Goal: Task Accomplishment & Management: Complete application form

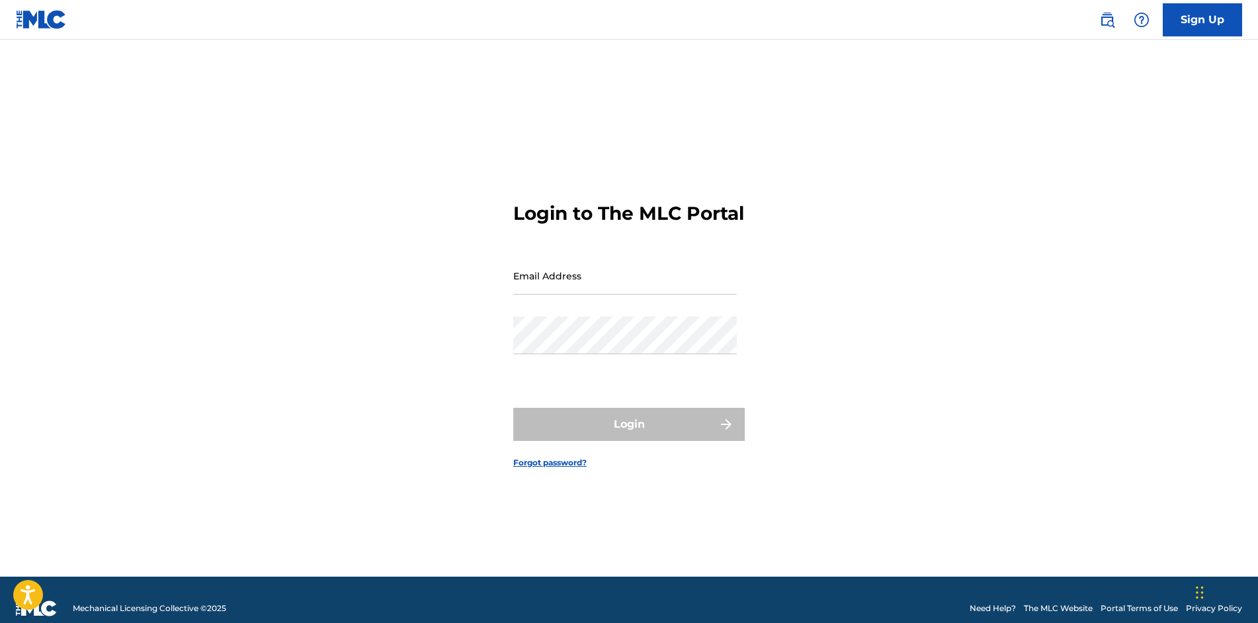
click at [576, 315] on div "Email Address" at bounding box center [625, 287] width 224 height 60
type input "[EMAIL_ADDRESS][DOMAIN_NAME]"
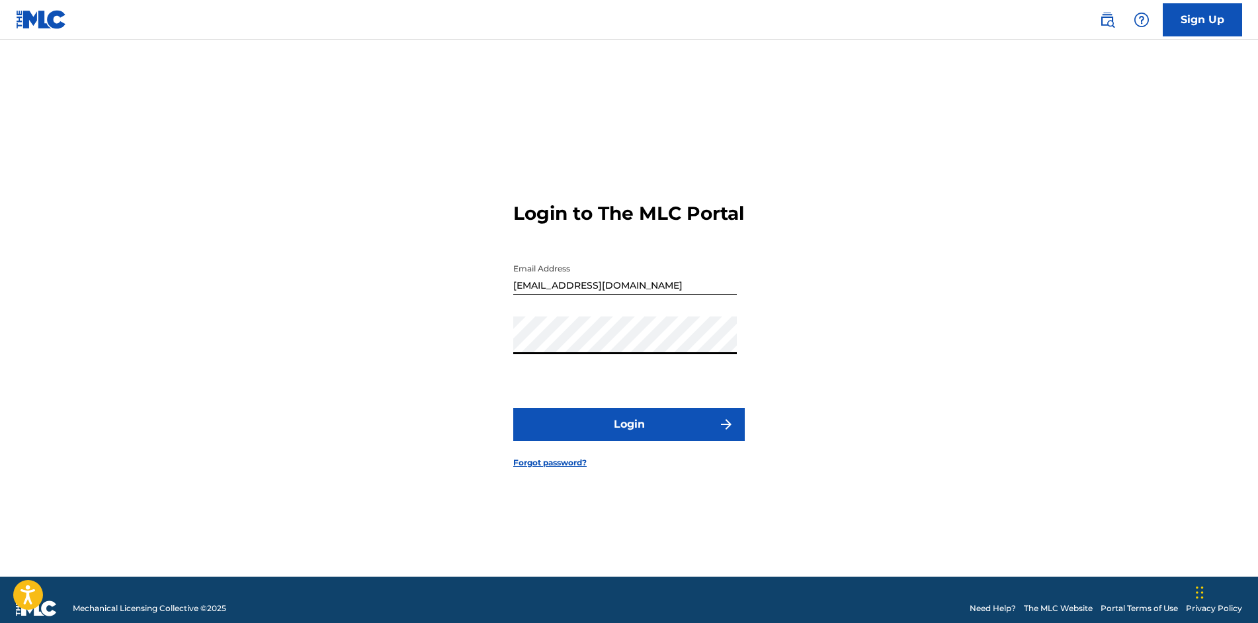
click at [673, 441] on button "Login" at bounding box center [629, 424] width 232 height 33
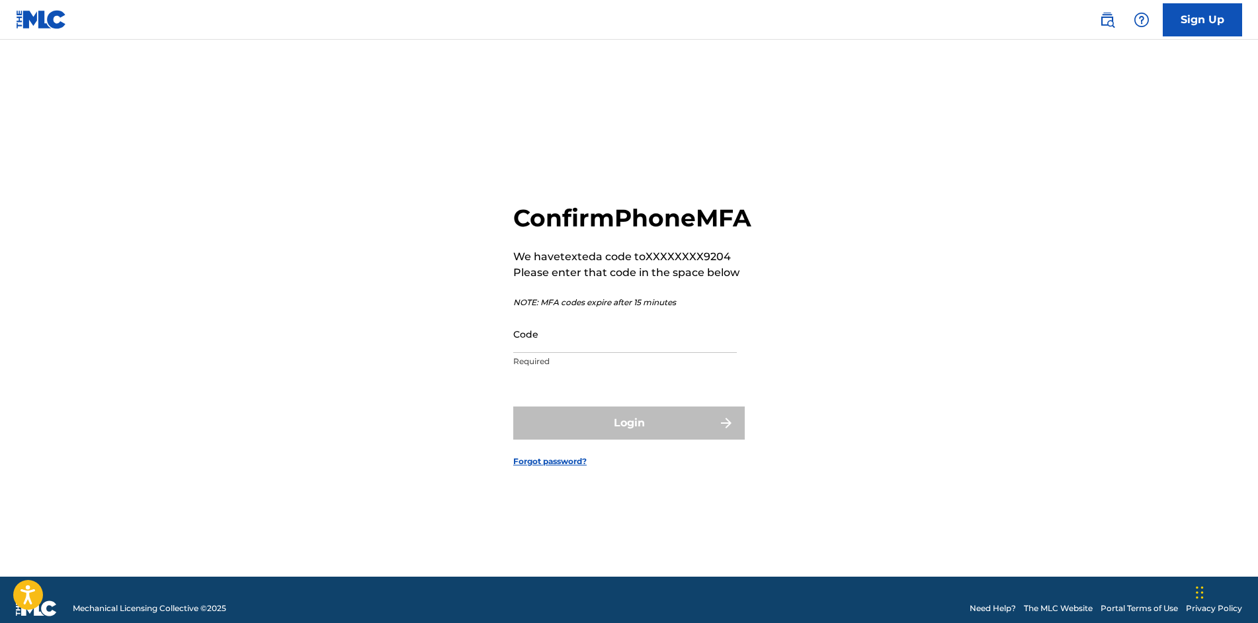
click at [603, 345] on input "Code" at bounding box center [625, 334] width 224 height 38
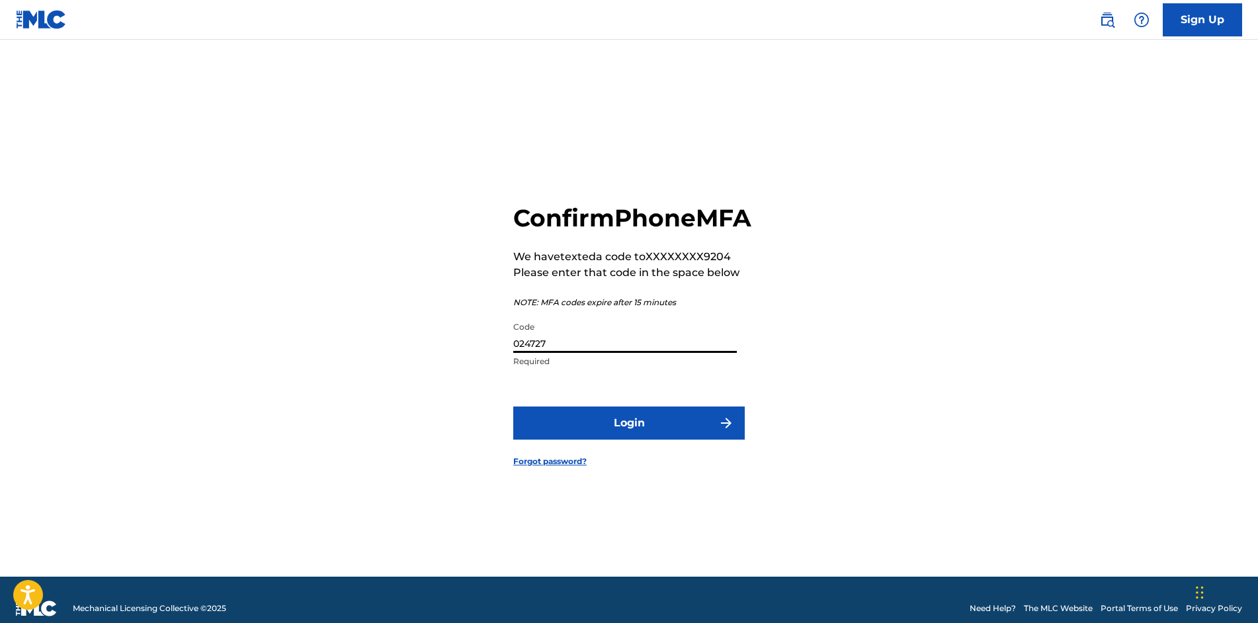
type input "024727"
click at [591, 433] on button "Login" at bounding box center [629, 422] width 232 height 33
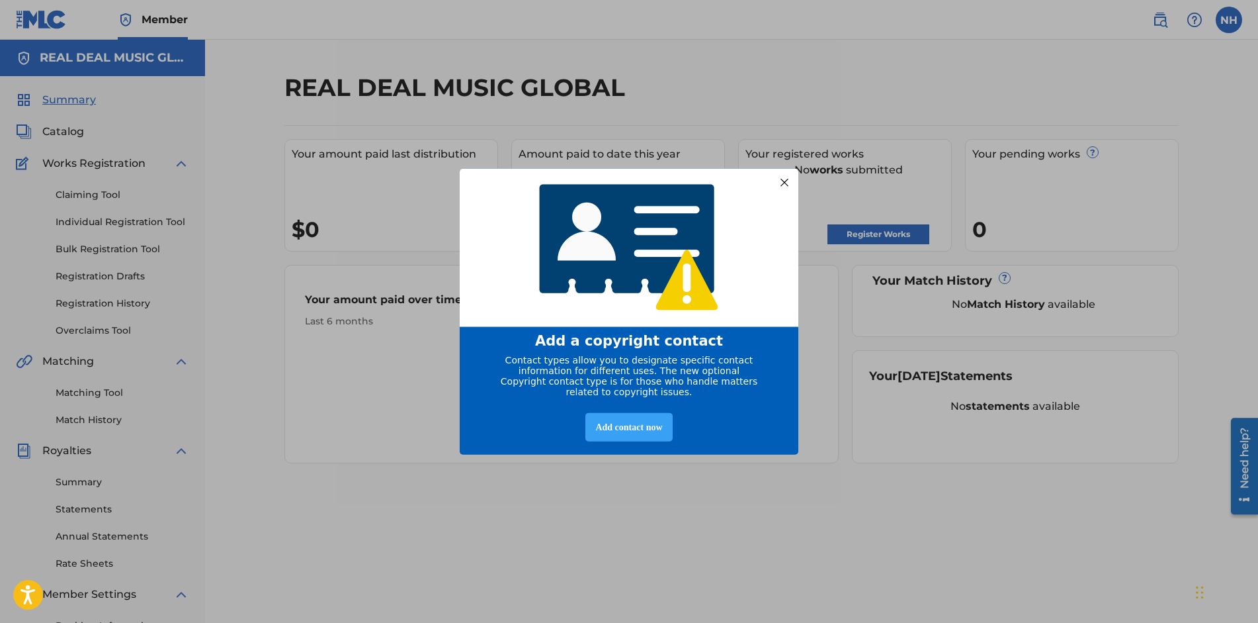
click at [600, 429] on div "Add contact now" at bounding box center [629, 427] width 87 height 28
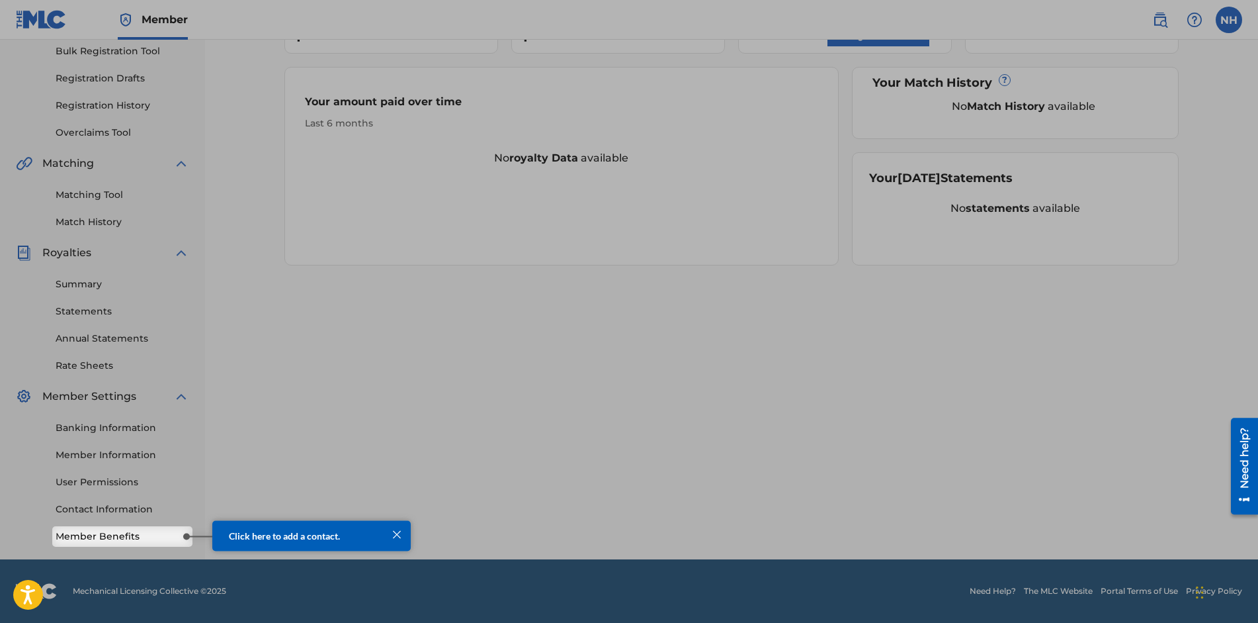
click at [284, 535] on span "Click here to add a contact." at bounding box center [284, 534] width 111 height 11
click at [390, 532] on div at bounding box center [396, 533] width 17 height 17
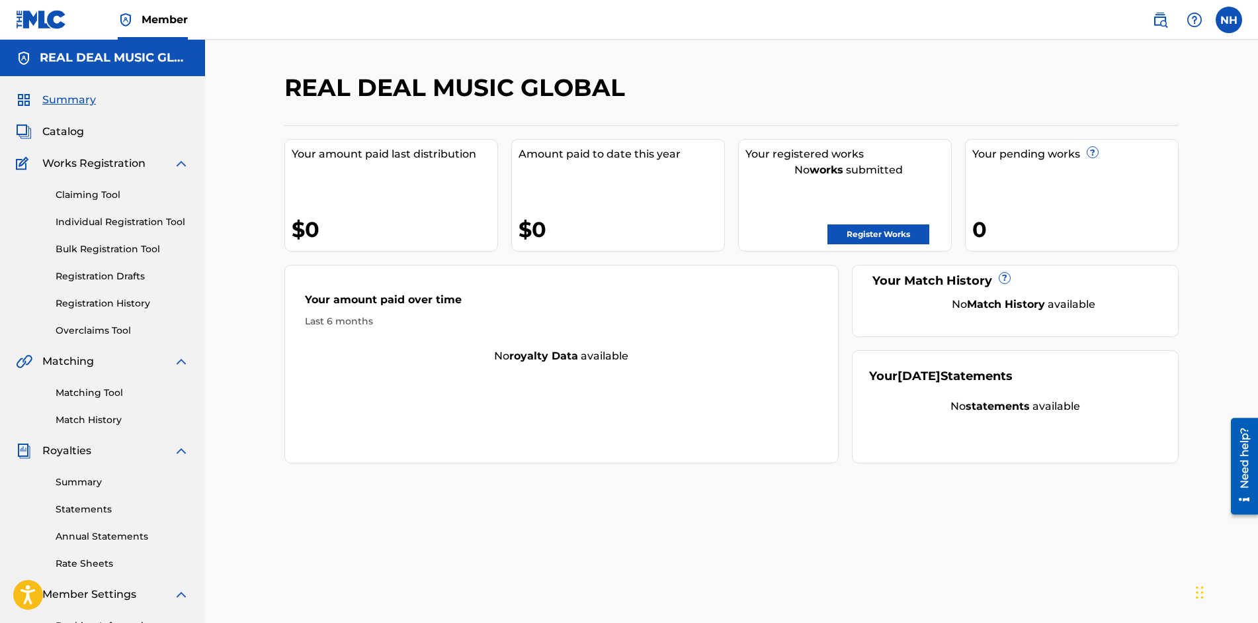
click at [69, 248] on link "Bulk Registration Tool" at bounding box center [123, 249] width 134 height 14
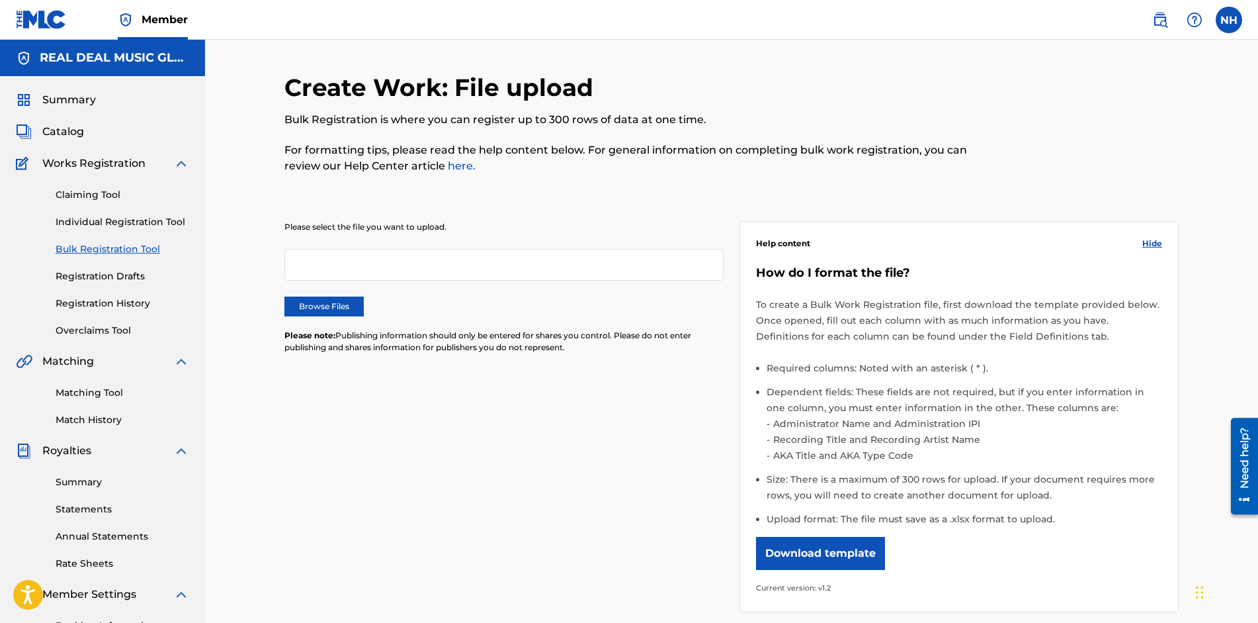
click at [93, 189] on link "Claiming Tool" at bounding box center [123, 195] width 134 height 14
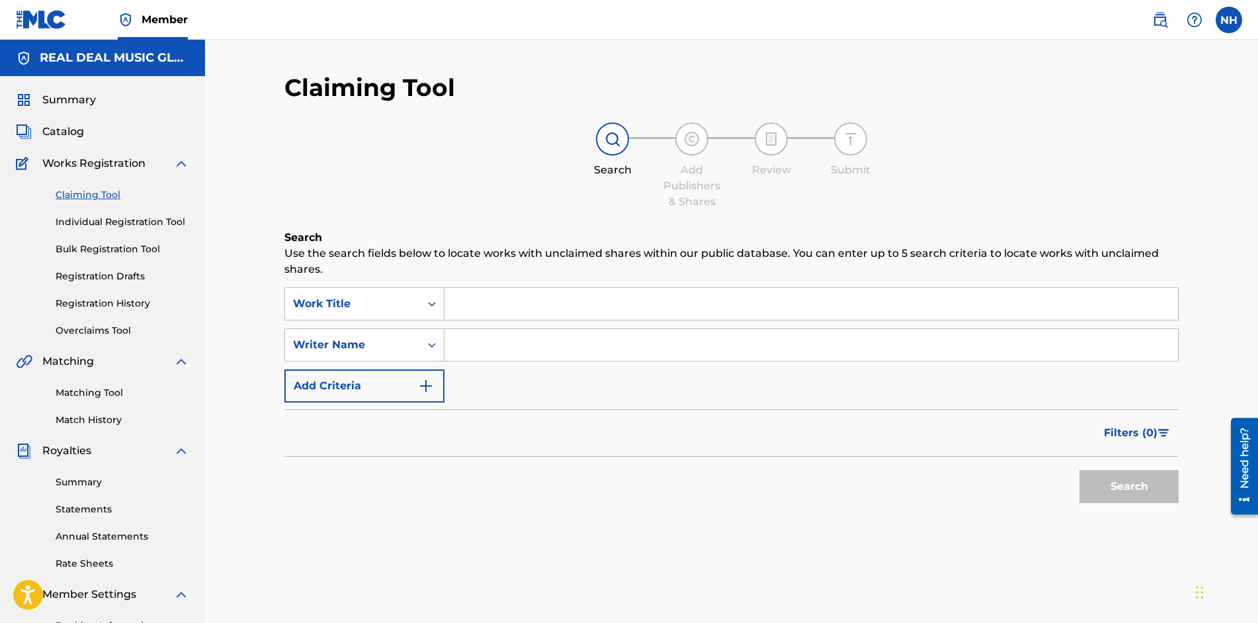
click at [114, 220] on link "Individual Registration Tool" at bounding box center [123, 222] width 134 height 14
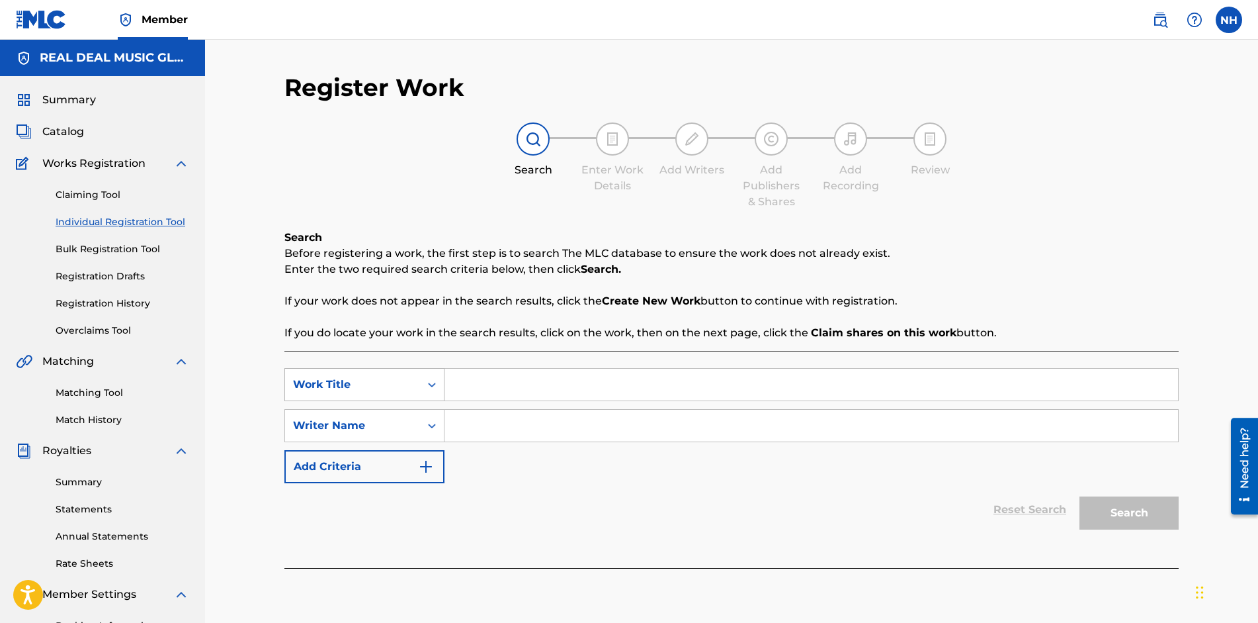
click at [436, 381] on icon "Search Form" at bounding box center [431, 384] width 13 height 13
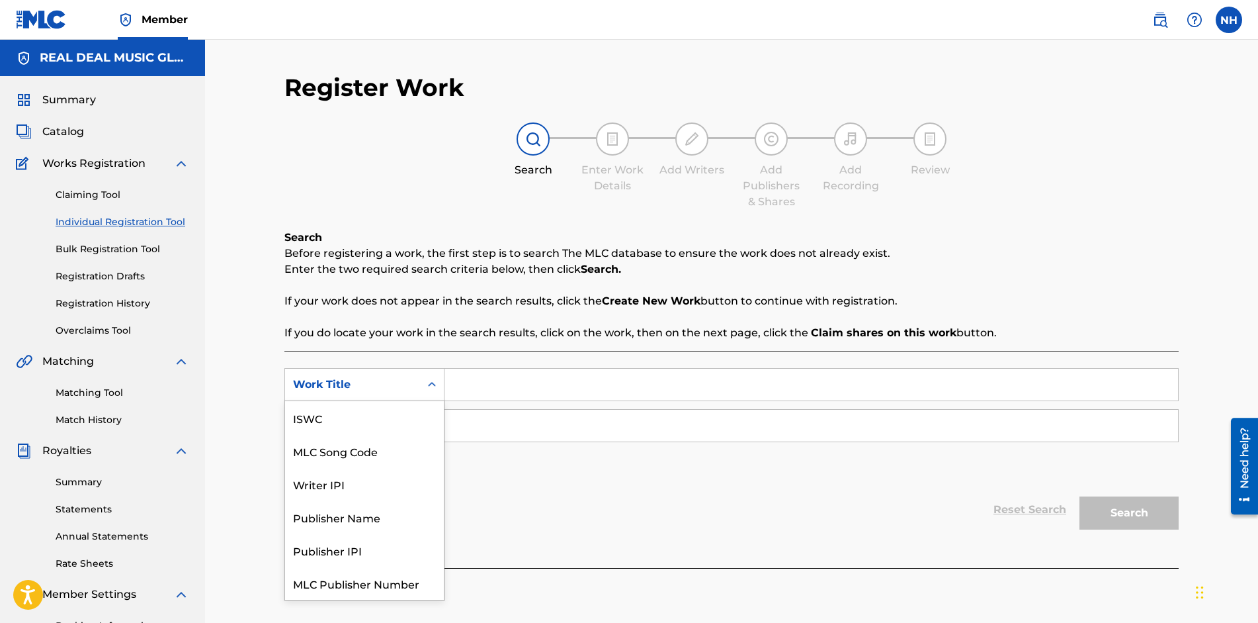
scroll to position [33, 0]
click at [253, 248] on div "Register Work Search Enter Work Details Add Writers Add Publishers & Shares Add…" at bounding box center [731, 398] width 1053 height 717
click at [433, 384] on icon "Search Form" at bounding box center [432, 384] width 8 height 5
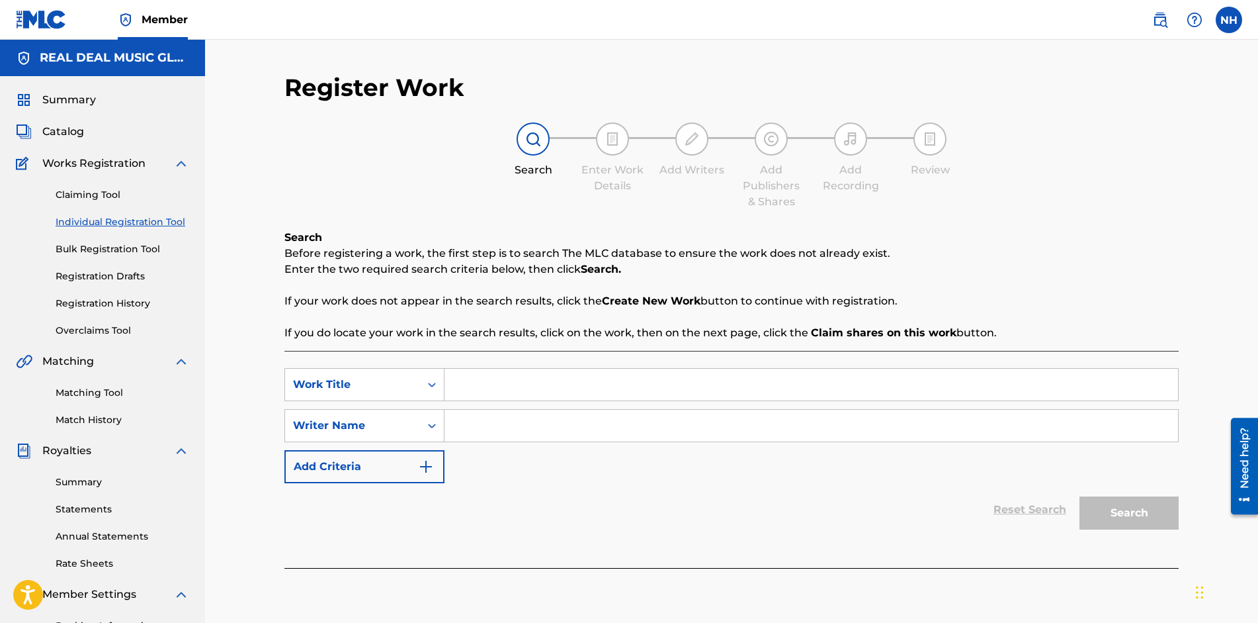
click at [247, 195] on div "Register Work Search Enter Work Details Add Writers Add Publishers & Shares Add…" at bounding box center [731, 398] width 1053 height 717
click at [435, 390] on icon "Search Form" at bounding box center [431, 384] width 13 height 13
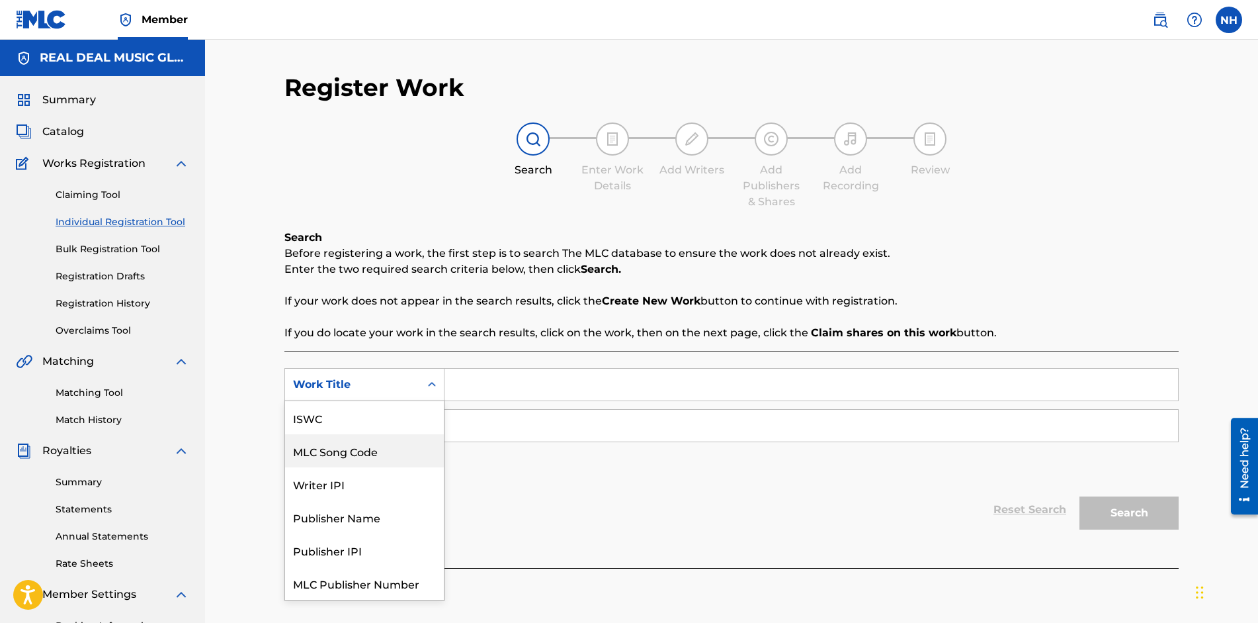
scroll to position [33, 0]
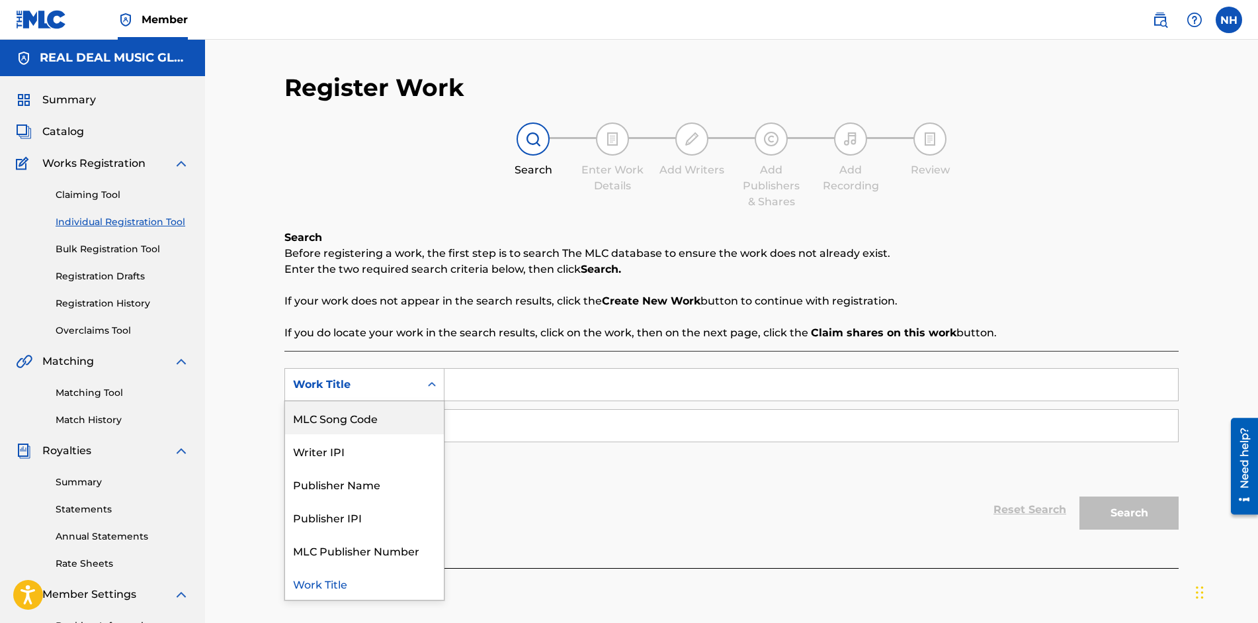
click at [232, 284] on div "Register Work Search Enter Work Details Add Writers Add Publishers & Shares Add…" at bounding box center [731, 398] width 1053 height 717
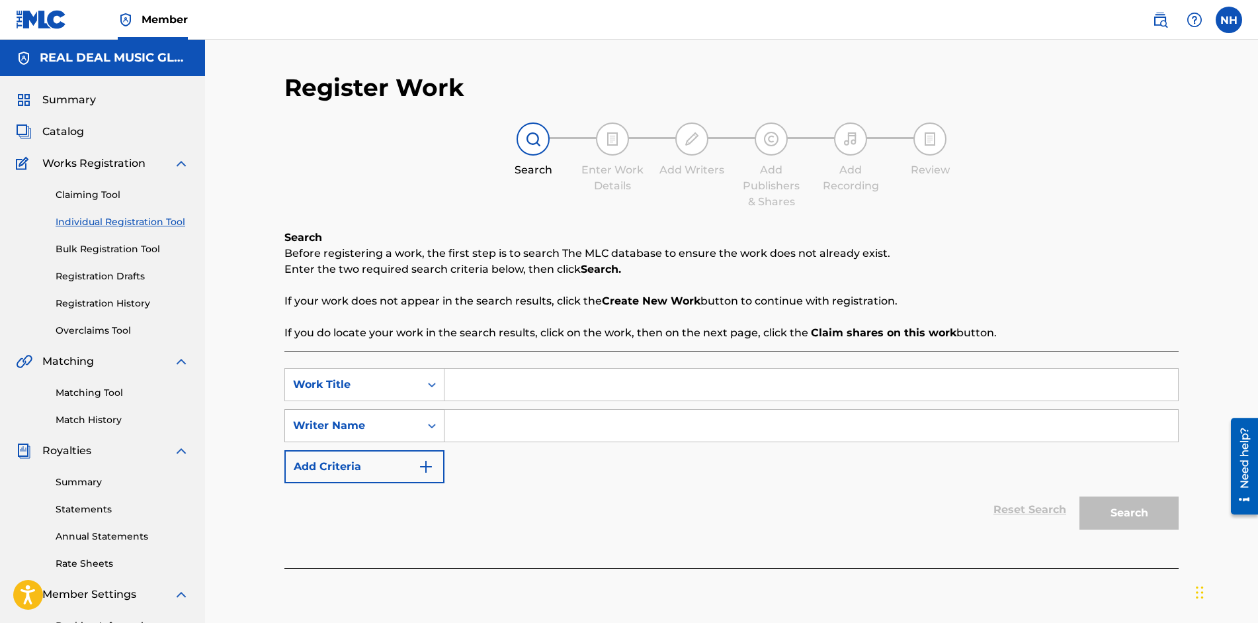
click at [429, 424] on icon "Search Form" at bounding box center [431, 425] width 13 height 13
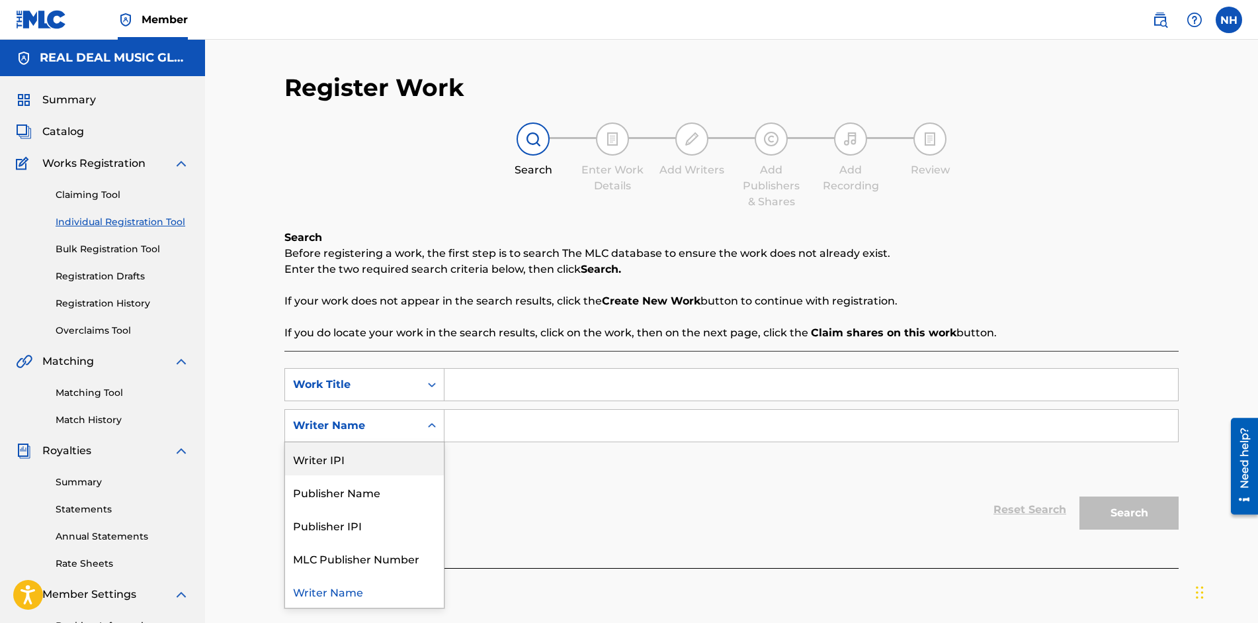
click at [222, 354] on div "Register Work Search Enter Work Details Add Writers Add Publishers & Shares Add…" at bounding box center [731, 398] width 1053 height 717
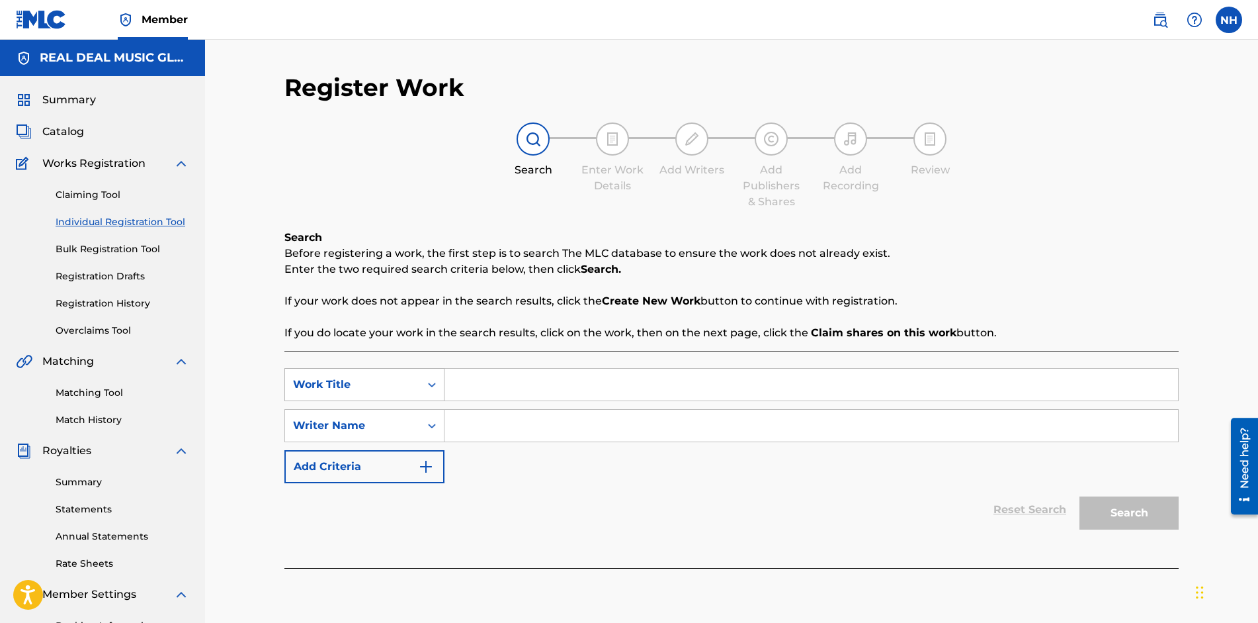
click at [438, 383] on icon "Search Form" at bounding box center [431, 384] width 13 height 13
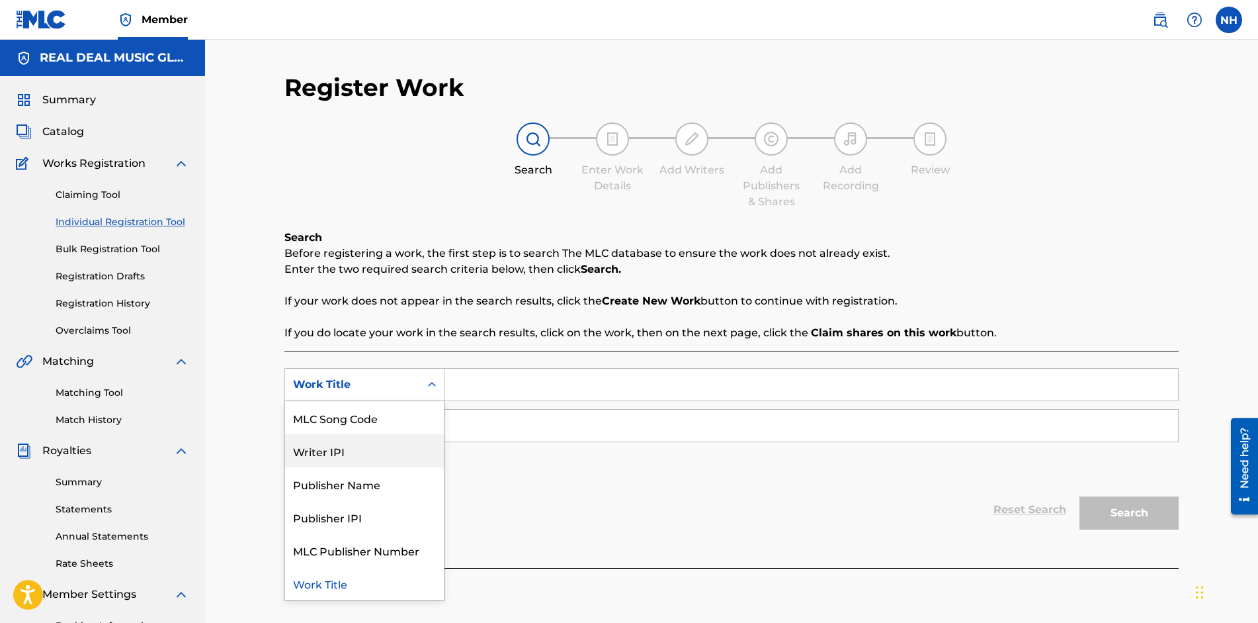
scroll to position [0, 0]
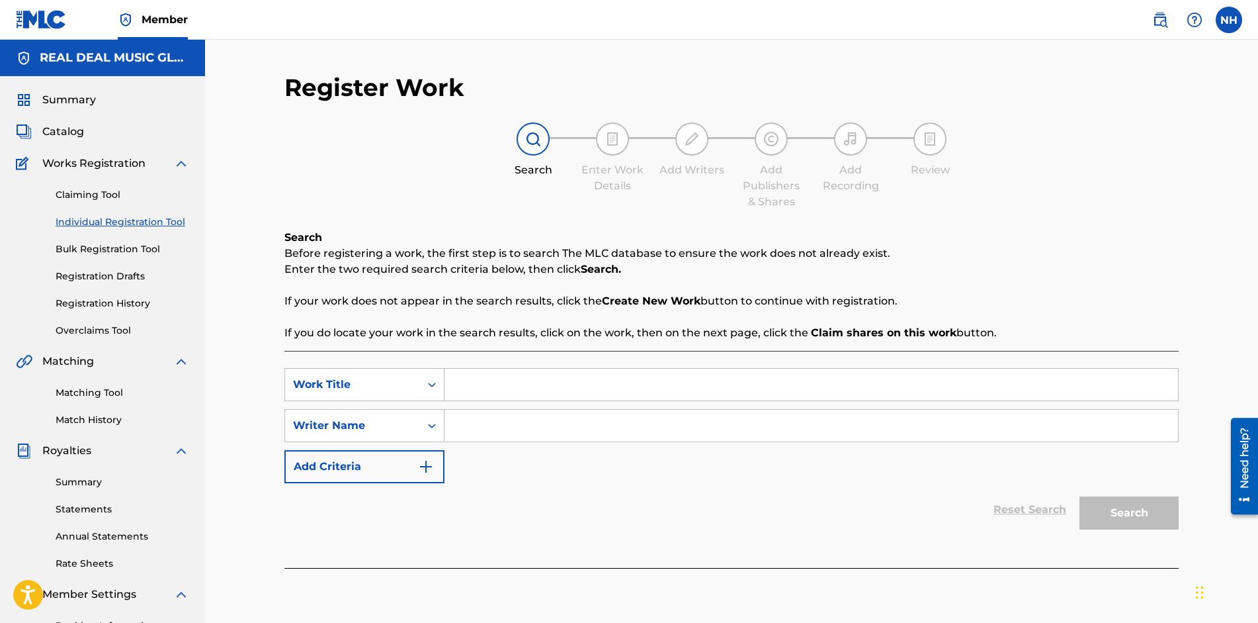
paste input "QZTB82504455"
type input "QZTB82504455"
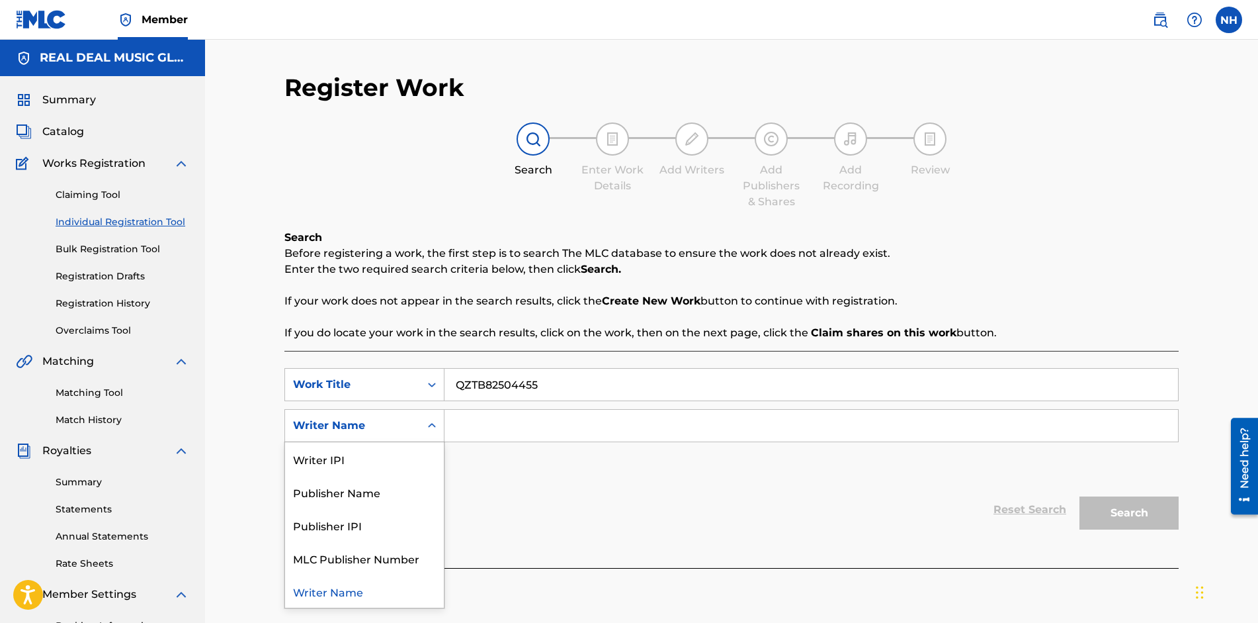
click at [439, 423] on div "Search Form" at bounding box center [432, 426] width 24 height 24
click at [378, 460] on div "Writer IPI" at bounding box center [364, 458] width 159 height 33
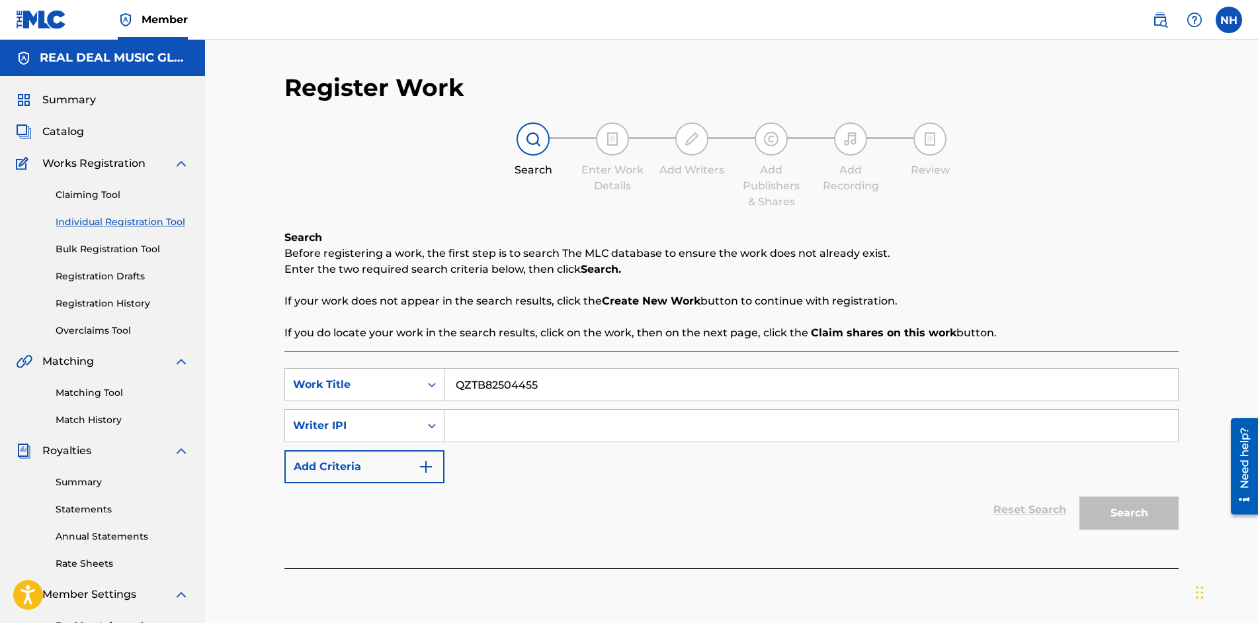
click at [486, 417] on input "Search Form" at bounding box center [812, 426] width 734 height 32
type input "01301368786"
click at [1151, 508] on button "Search" at bounding box center [1129, 512] width 99 height 33
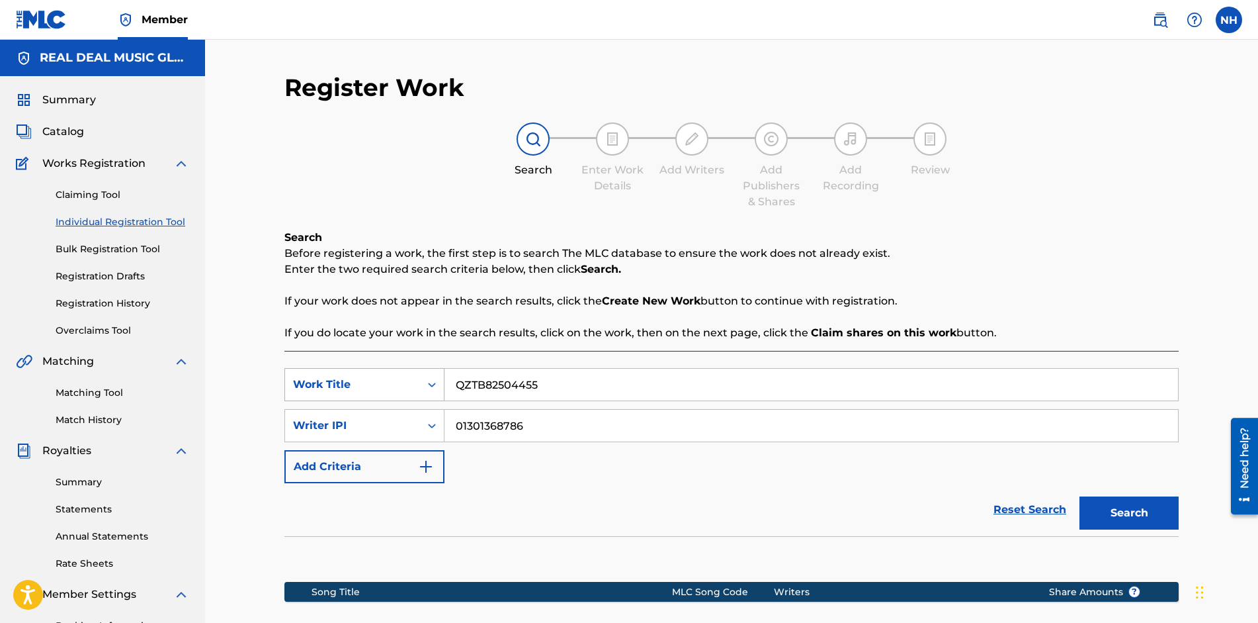
click at [434, 388] on icon "Search Form" at bounding box center [431, 384] width 13 height 13
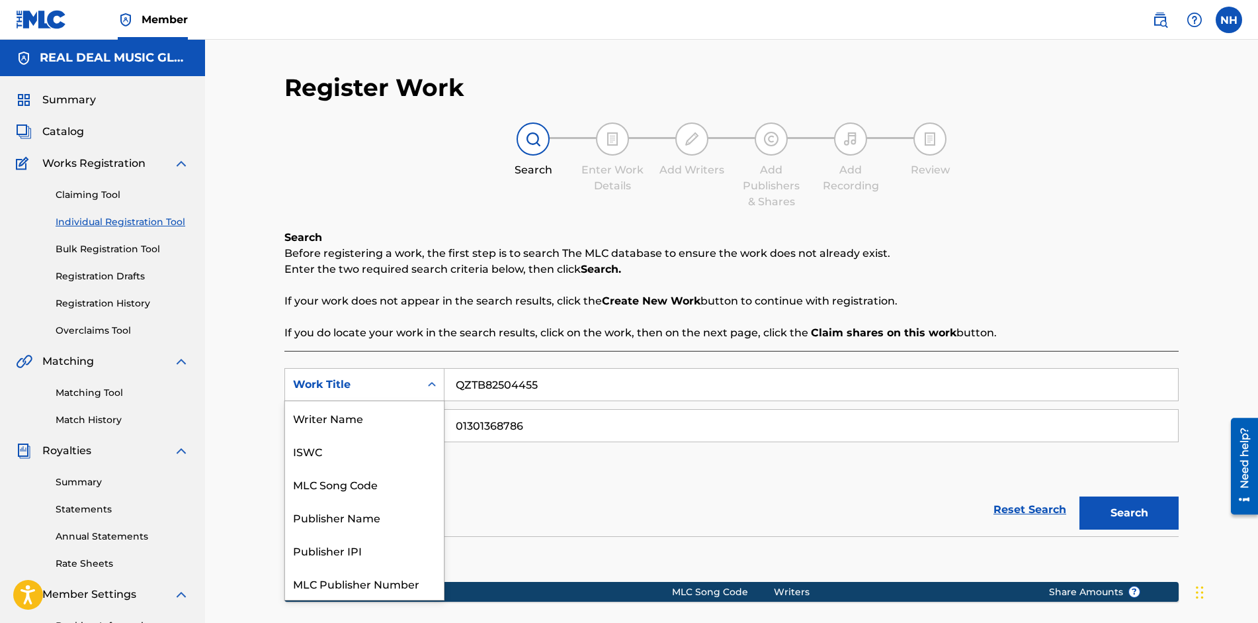
scroll to position [33, 0]
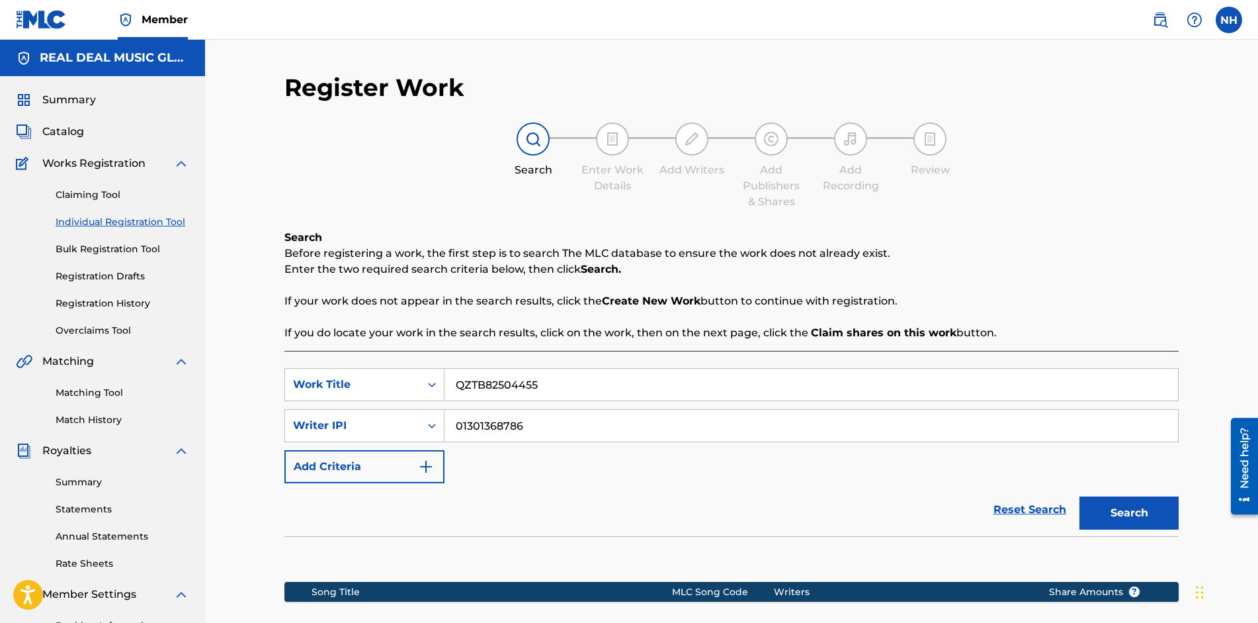
drag, startPoint x: 568, startPoint y: 386, endPoint x: 357, endPoint y: 402, distance: 212.4
click at [357, 402] on div "SearchWithCriteria1aa4caef-8a8c-4492-848f-a91a519ee313 Work Title QZTB82504455 …" at bounding box center [731, 425] width 895 height 115
type input "MOONSHOT"
click at [1116, 509] on button "Search" at bounding box center [1129, 512] width 99 height 33
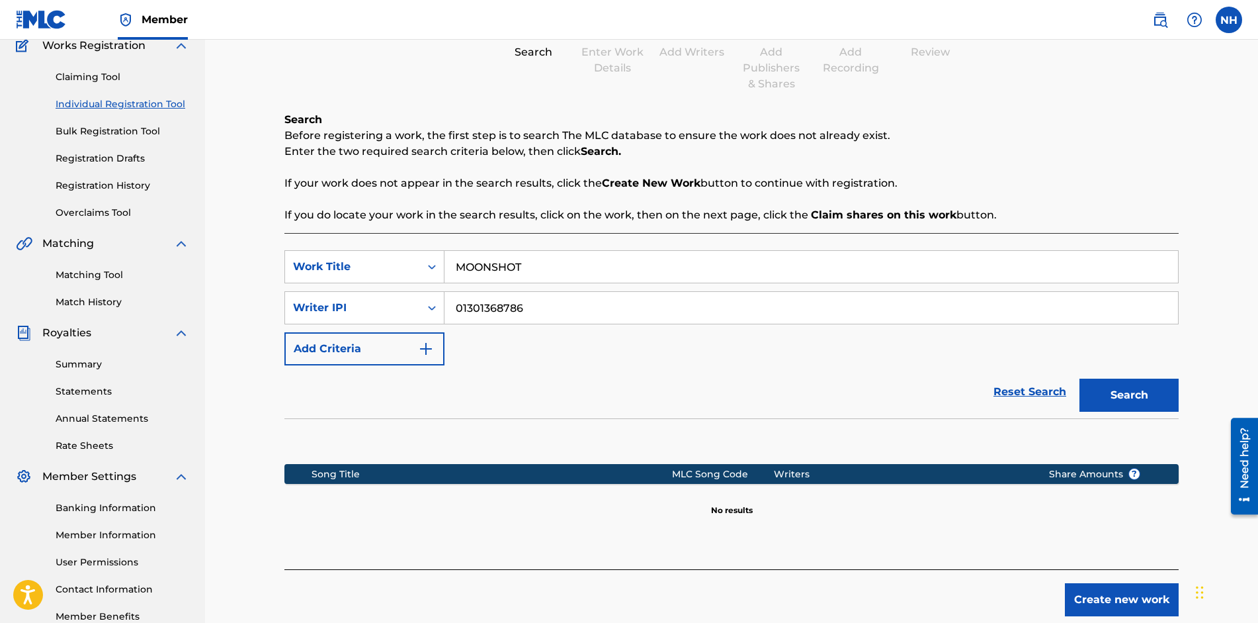
scroll to position [0, 0]
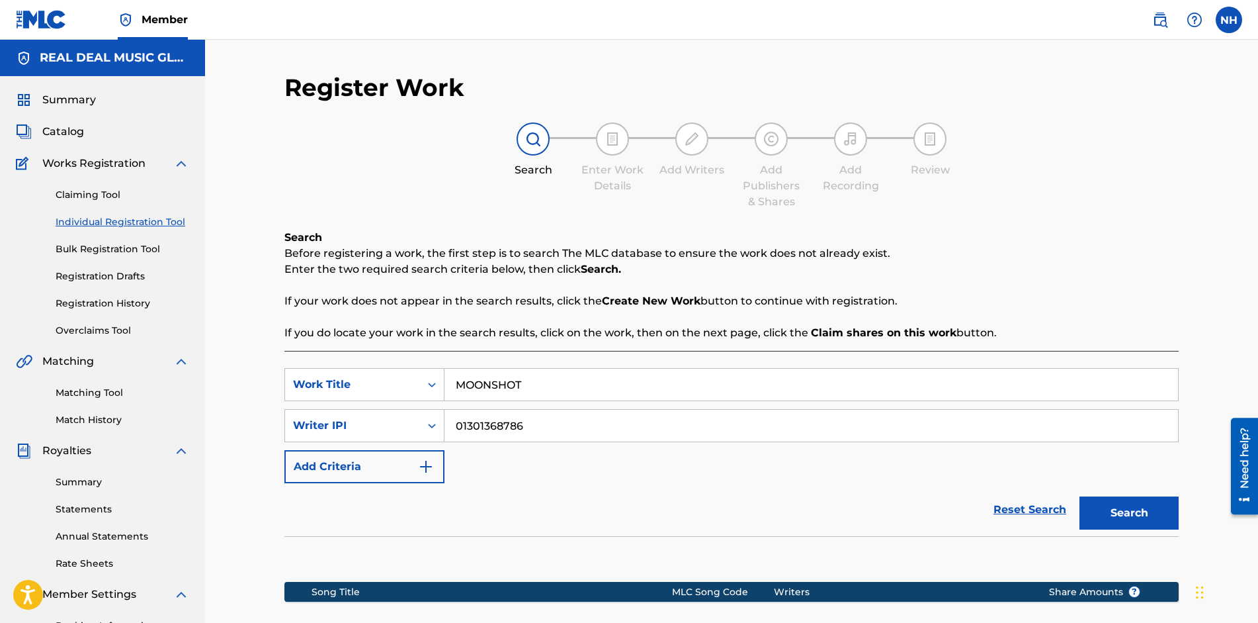
click at [422, 465] on img "Search Form" at bounding box center [426, 466] width 16 height 16
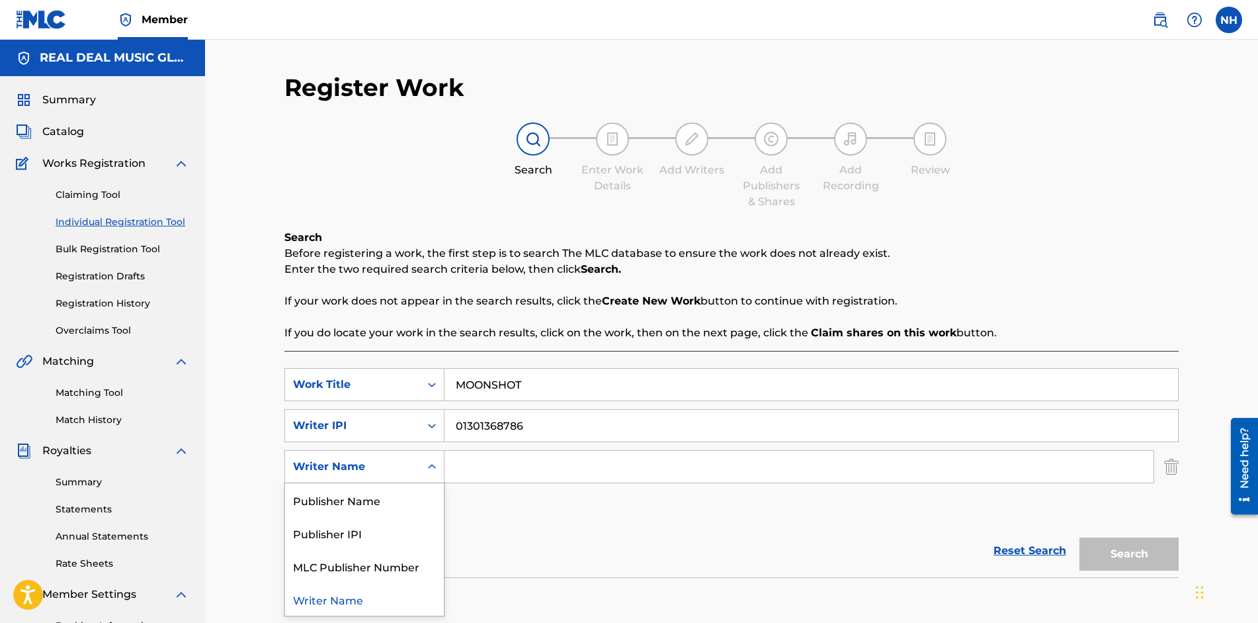
click at [356, 466] on div "Writer Name" at bounding box center [352, 466] width 119 height 16
click at [364, 533] on div "Publisher IPI" at bounding box center [364, 532] width 159 height 33
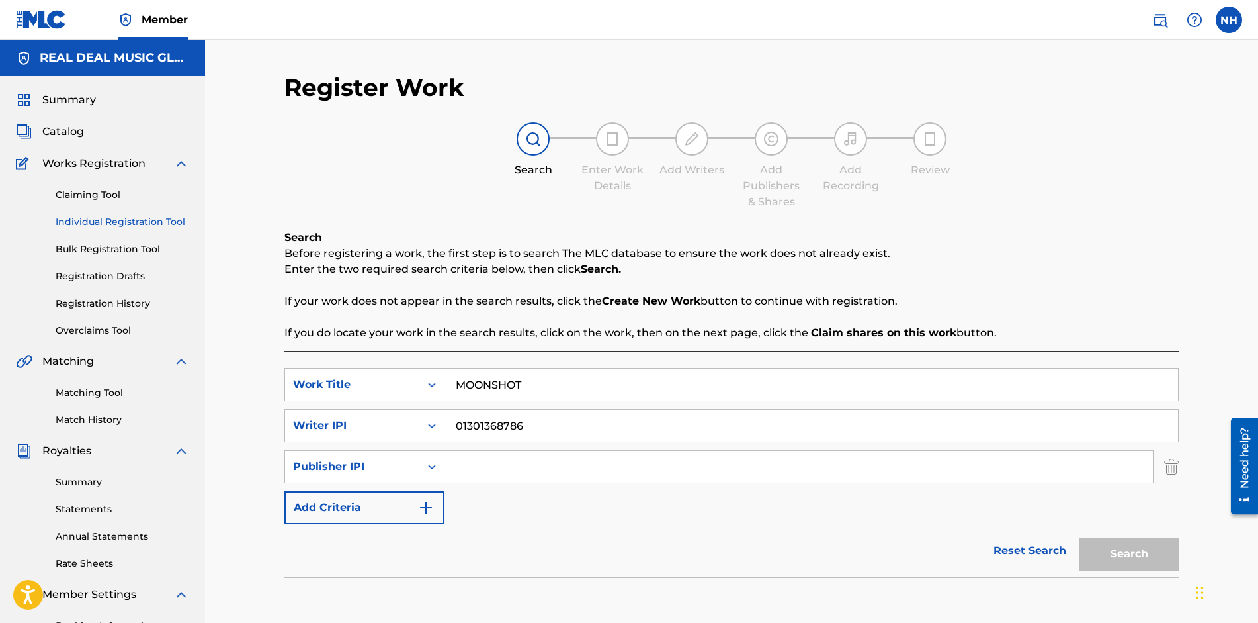
click at [502, 472] on input "Search Form" at bounding box center [799, 467] width 709 height 32
type input "01305957445"
click at [1140, 562] on button "Search" at bounding box center [1129, 553] width 99 height 33
click at [1229, 22] on label at bounding box center [1229, 20] width 26 height 26
click at [1229, 20] on input "NH [PERSON_NAME] [EMAIL_ADDRESS][DOMAIN_NAME] Notification Preferences Profile …" at bounding box center [1229, 20] width 0 height 0
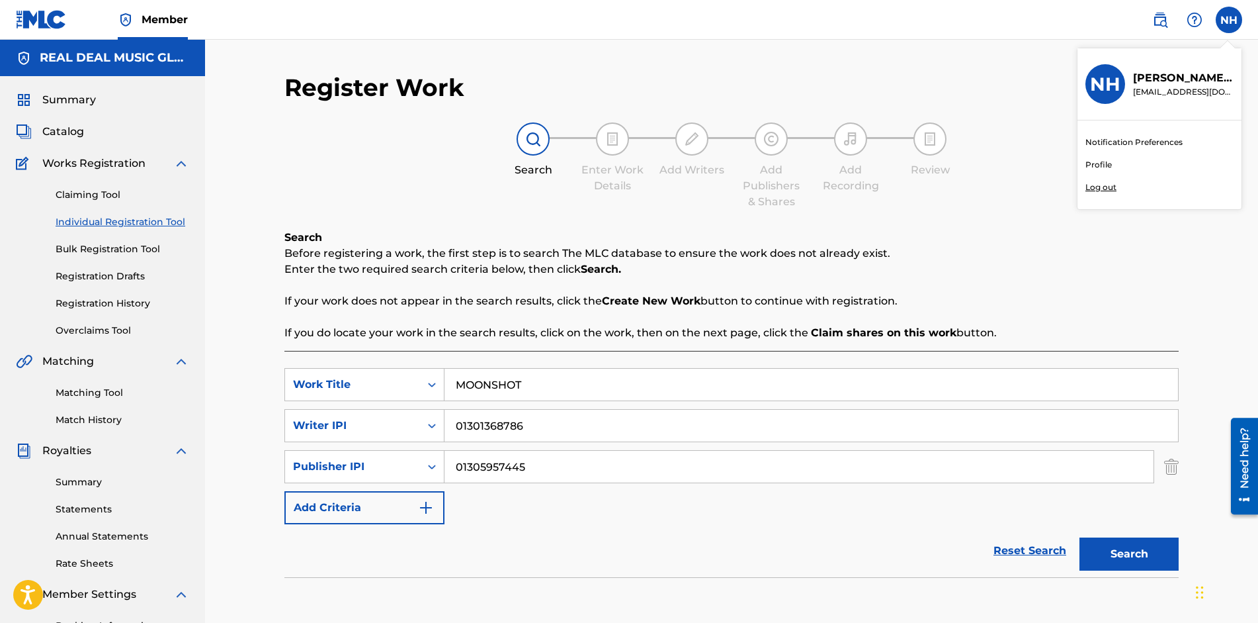
click at [1098, 161] on link "Profile" at bounding box center [1099, 165] width 26 height 12
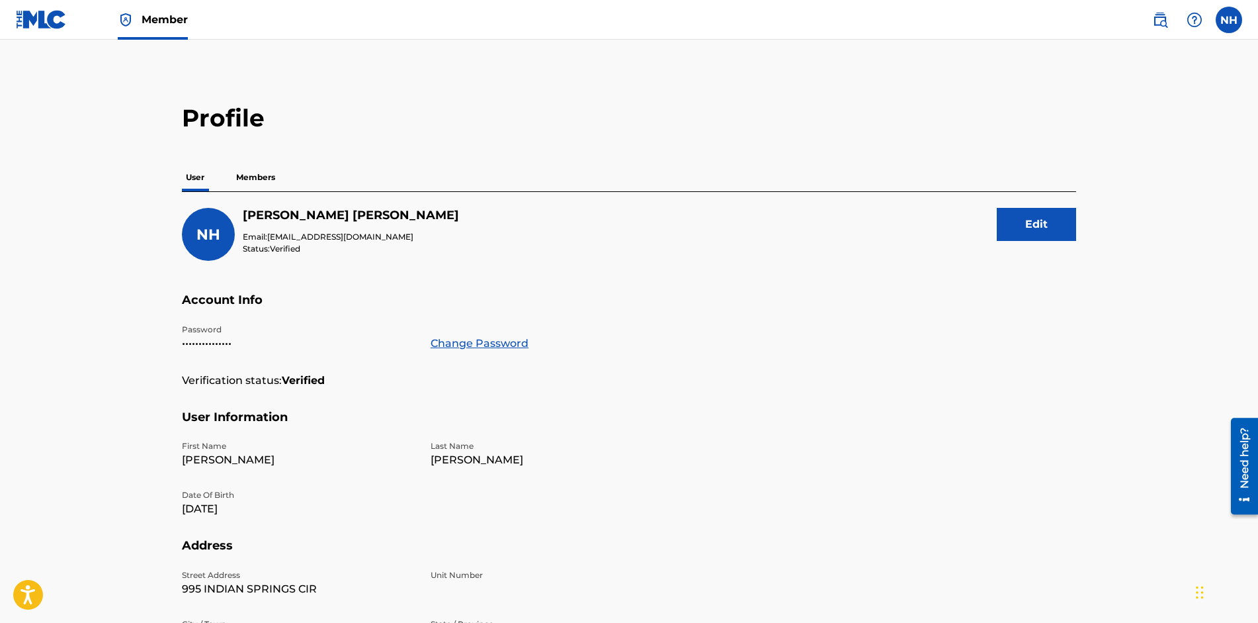
click at [271, 177] on p "Members" at bounding box center [255, 177] width 47 height 28
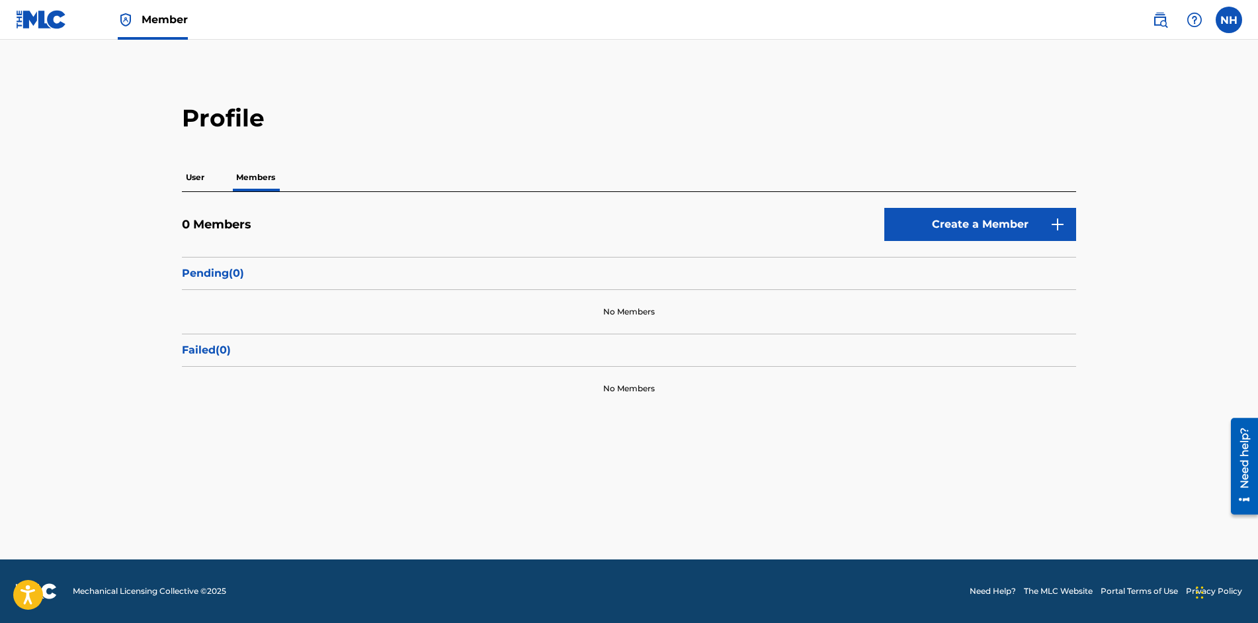
click at [191, 177] on p "User" at bounding box center [195, 177] width 26 height 28
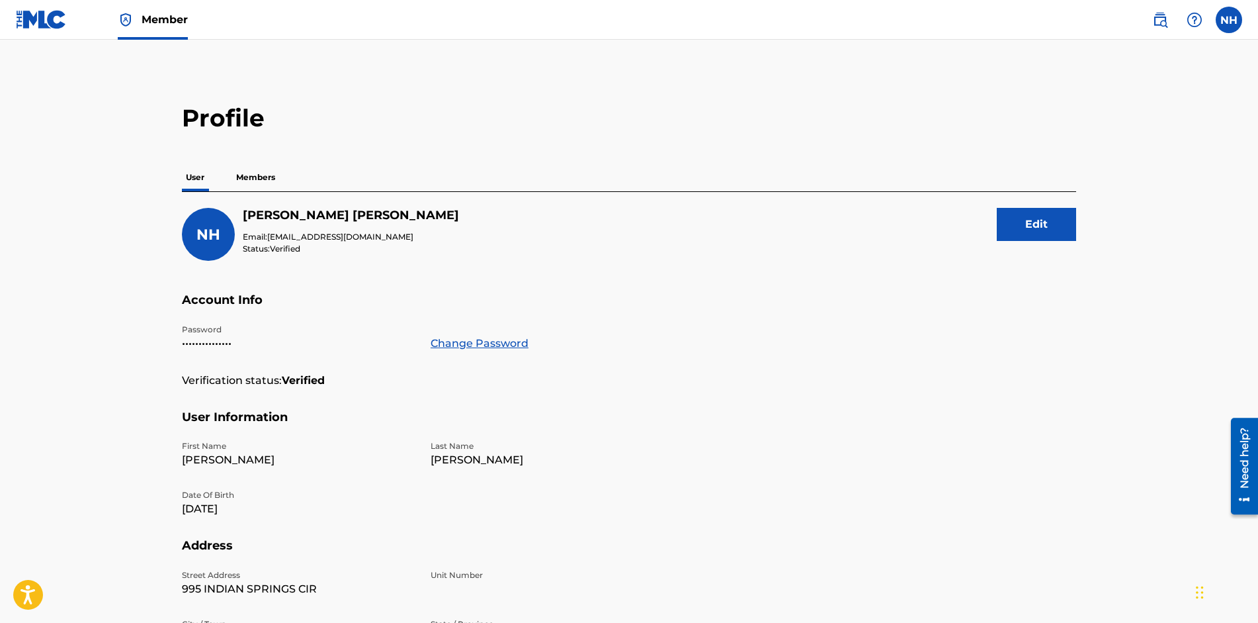
click at [275, 175] on p "Members" at bounding box center [255, 177] width 47 height 28
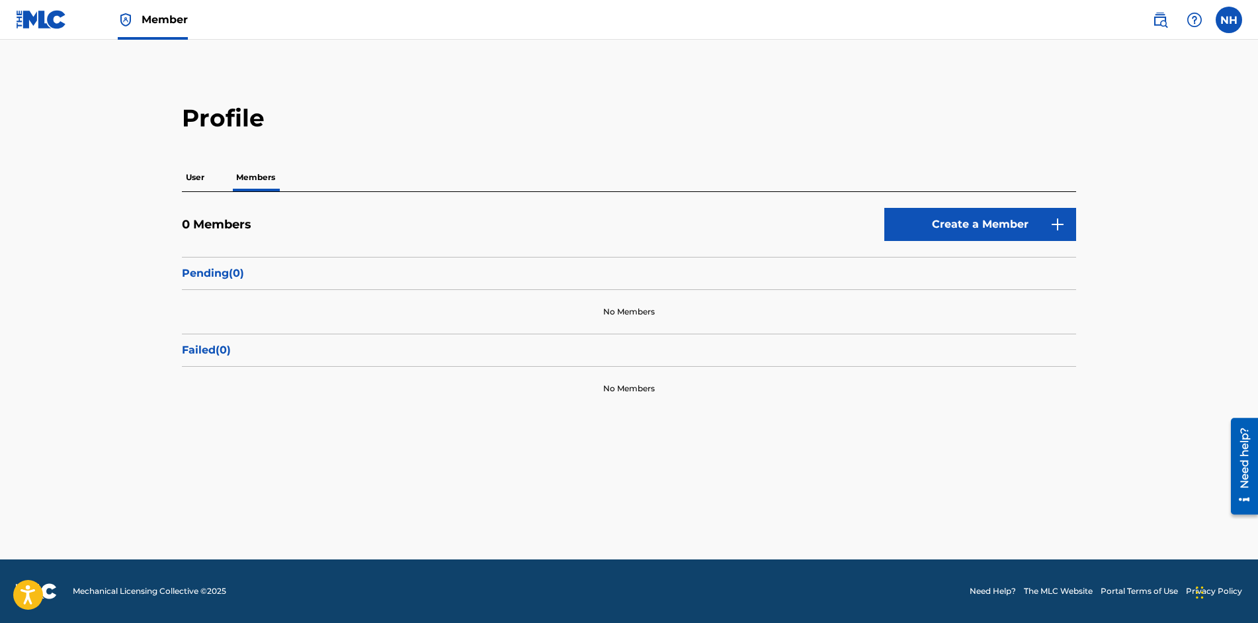
click at [1027, 220] on link "Create a Member" at bounding box center [981, 224] width 192 height 33
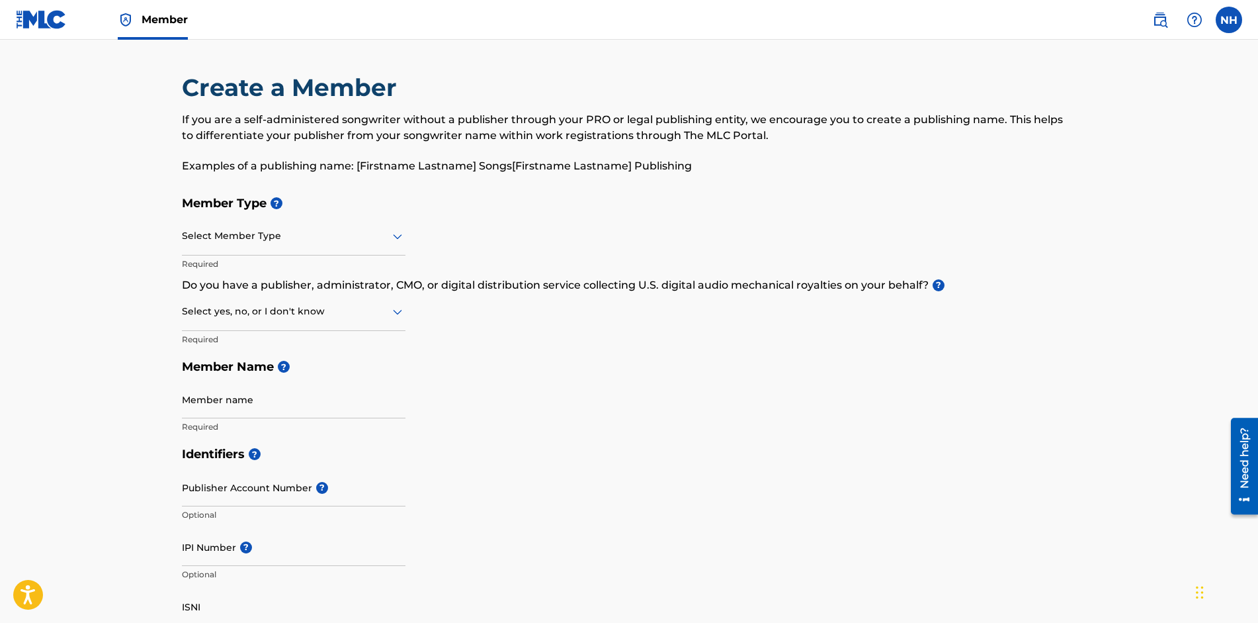
click at [38, 13] on img at bounding box center [41, 19] width 51 height 19
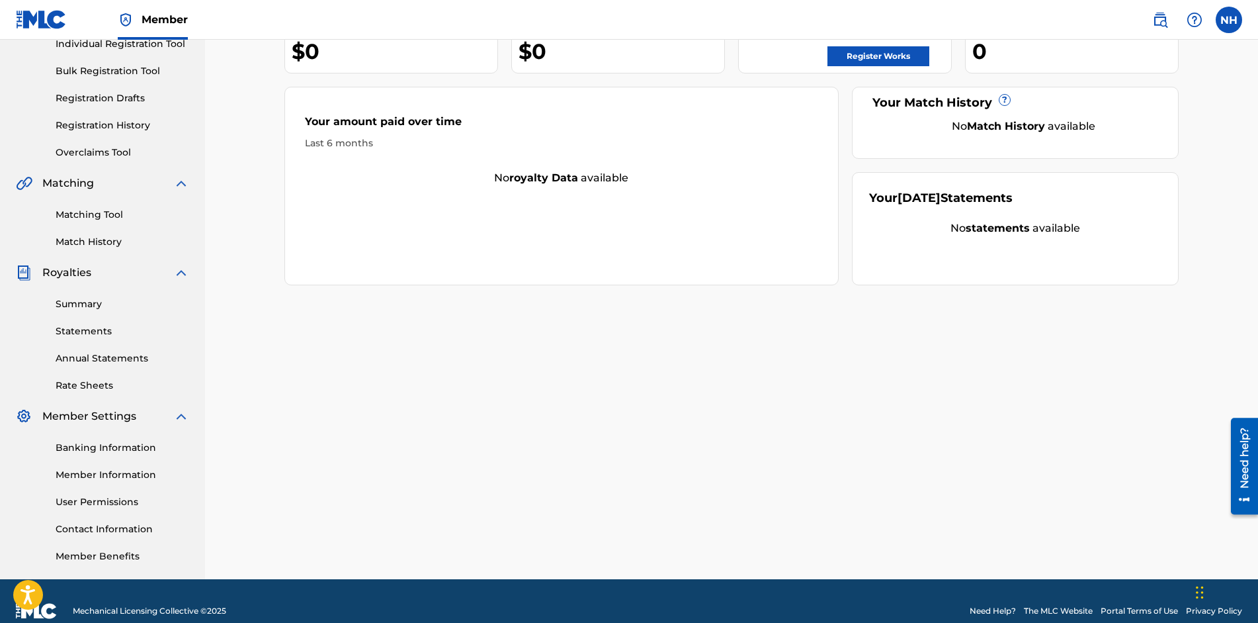
scroll to position [198, 0]
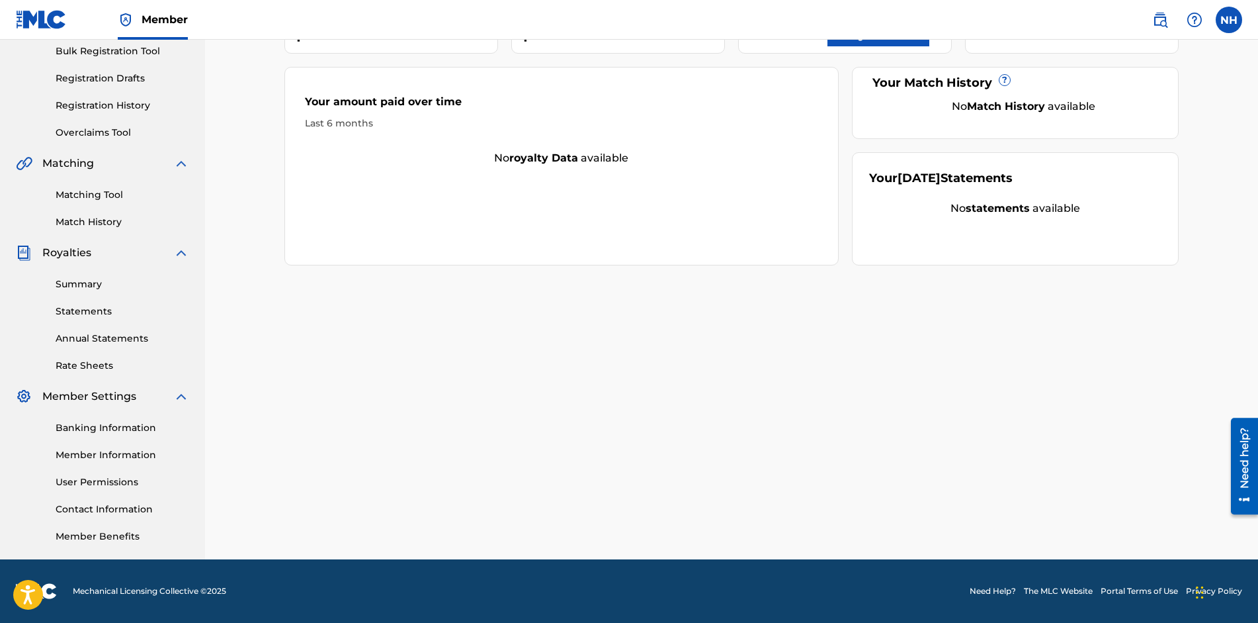
click at [138, 458] on link "Member Information" at bounding box center [123, 455] width 134 height 14
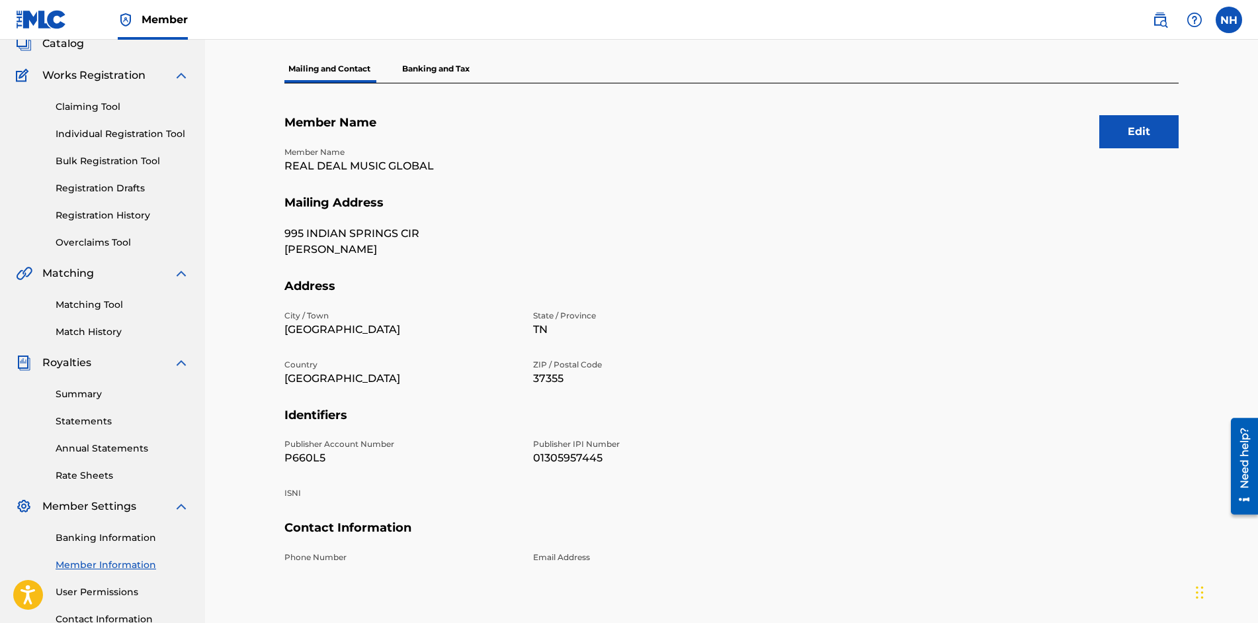
scroll to position [198, 0]
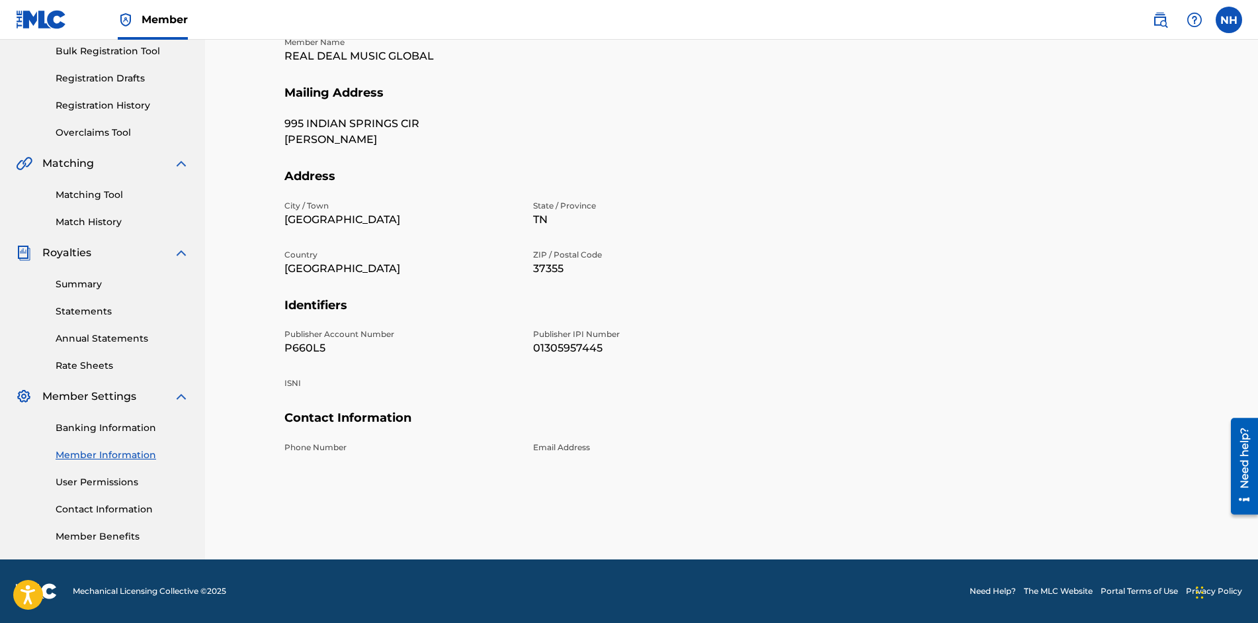
click at [319, 447] on p "Phone Number" at bounding box center [400, 447] width 233 height 12
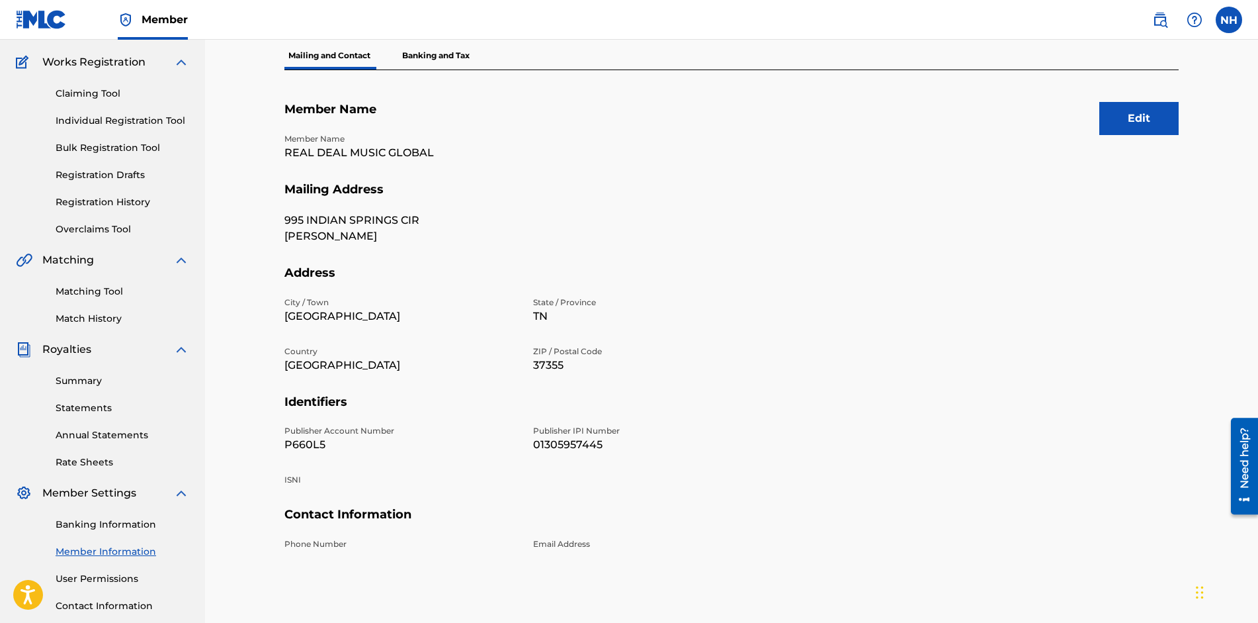
scroll to position [0, 0]
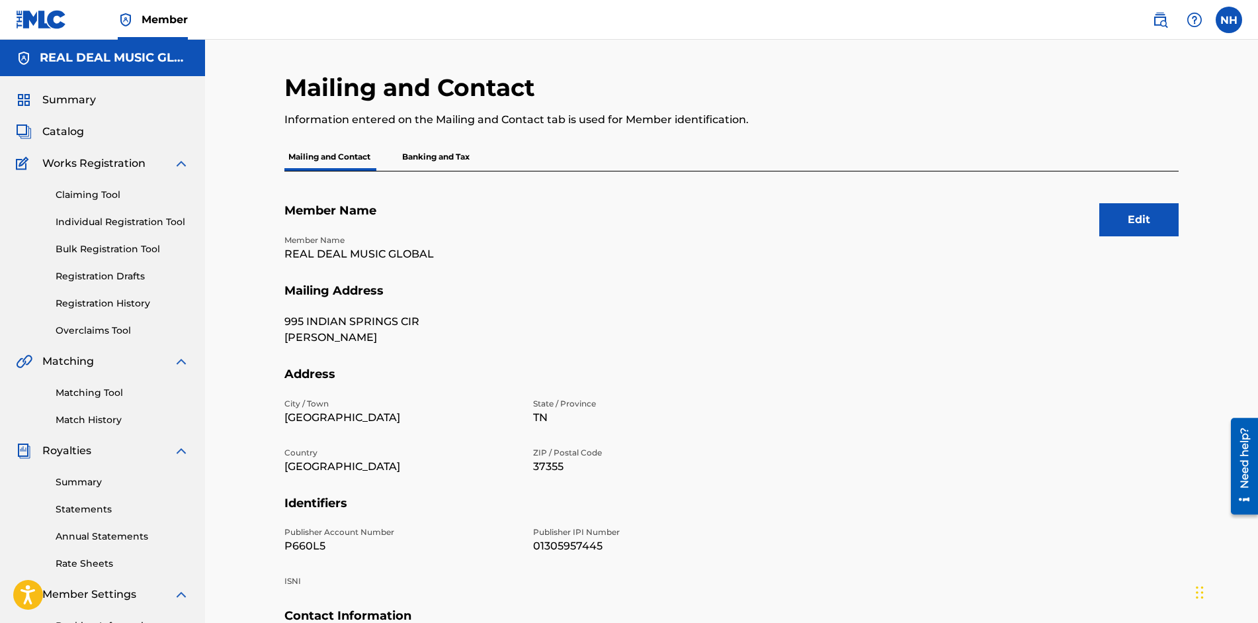
click at [1129, 221] on button "Edit" at bounding box center [1139, 219] width 79 height 33
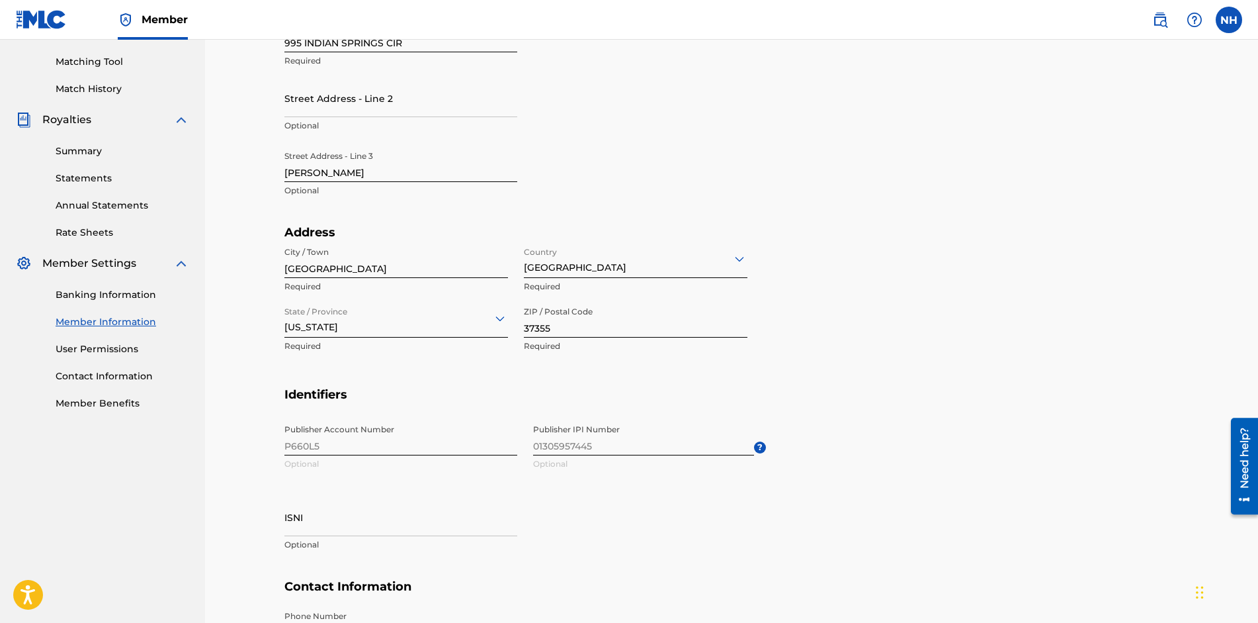
scroll to position [494, 0]
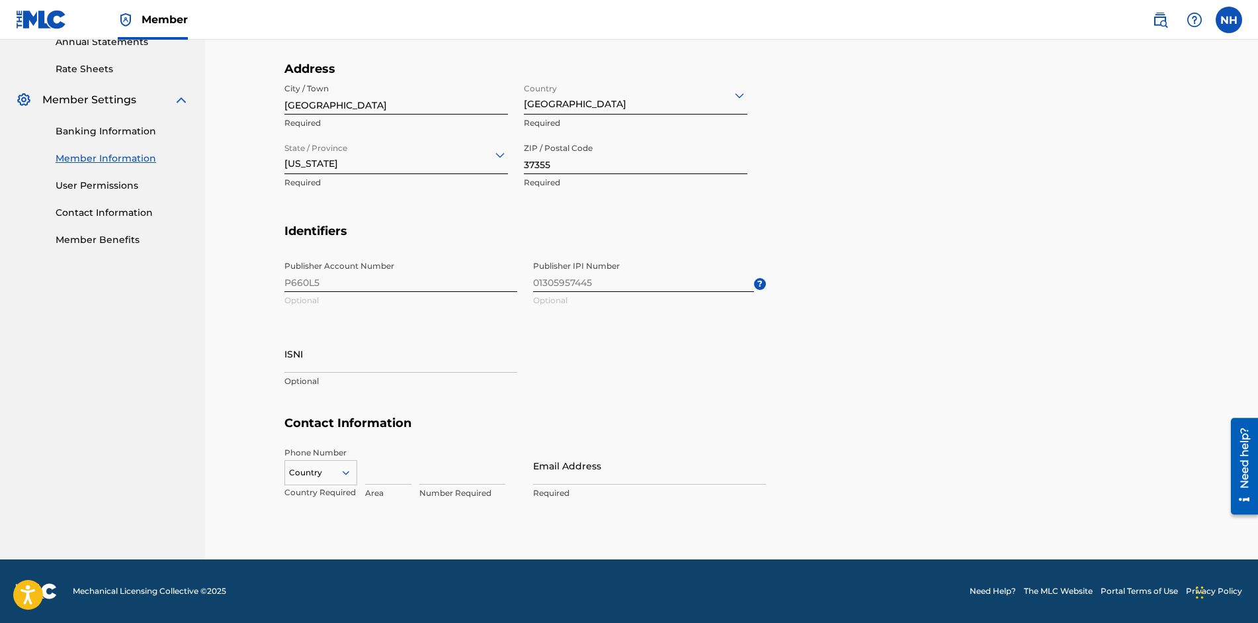
click at [378, 474] on input at bounding box center [388, 466] width 46 height 38
click at [348, 479] on div "Country" at bounding box center [320, 470] width 73 height 20
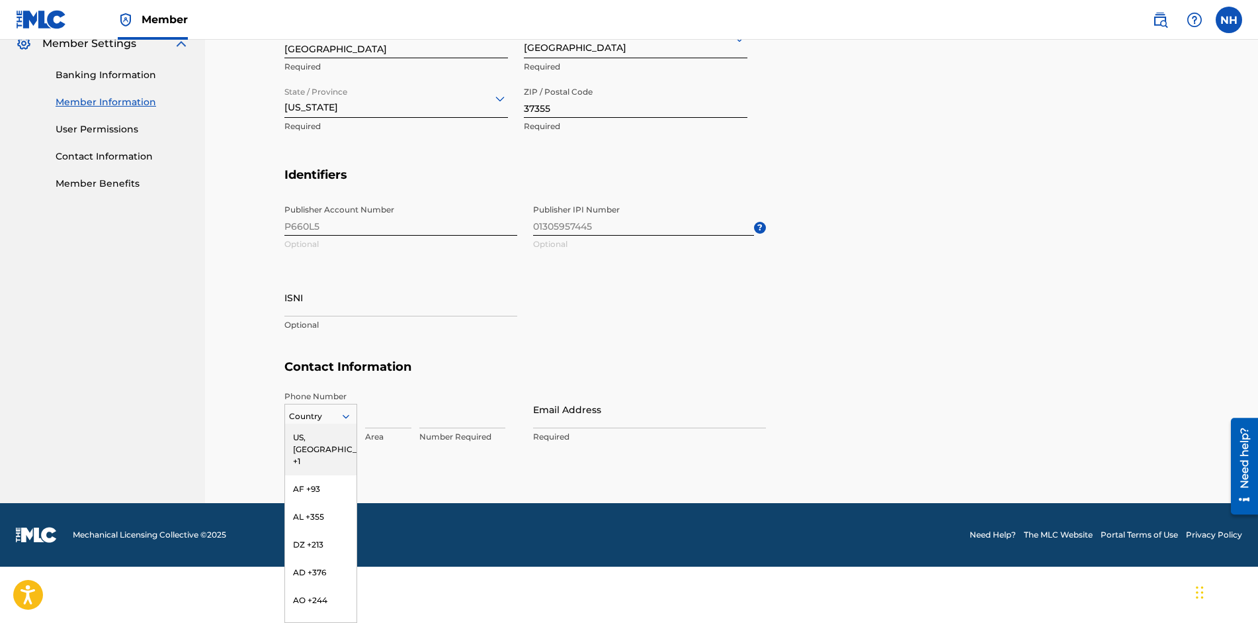
click at [328, 433] on div "US, [GEOGRAPHIC_DATA] +1" at bounding box center [320, 449] width 71 height 52
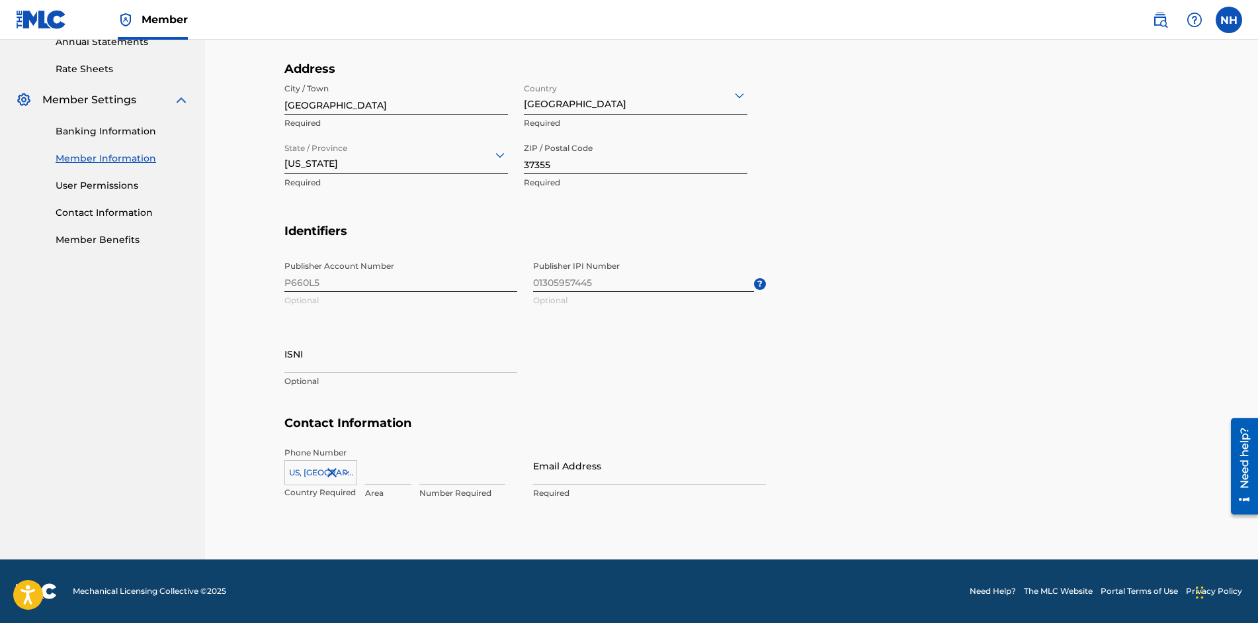
scroll to position [494, 0]
click at [396, 470] on input at bounding box center [388, 466] width 46 height 38
type input "9315889204"
click at [591, 471] on input "Email Address" at bounding box center [649, 466] width 233 height 38
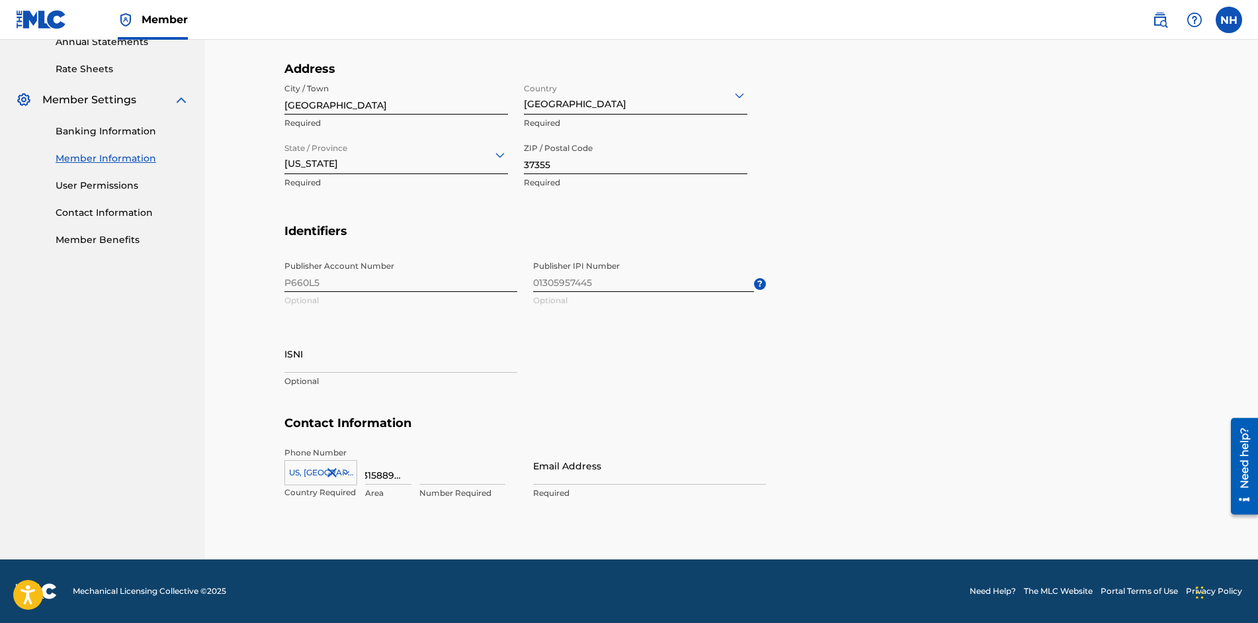
scroll to position [0, 0]
type input "[EMAIL_ADDRESS][DOMAIN_NAME]"
click at [817, 404] on section "Identifiers Publisher Account Number P660L5 Optional Publisher IPI Number 01305…" at bounding box center [731, 320] width 895 height 193
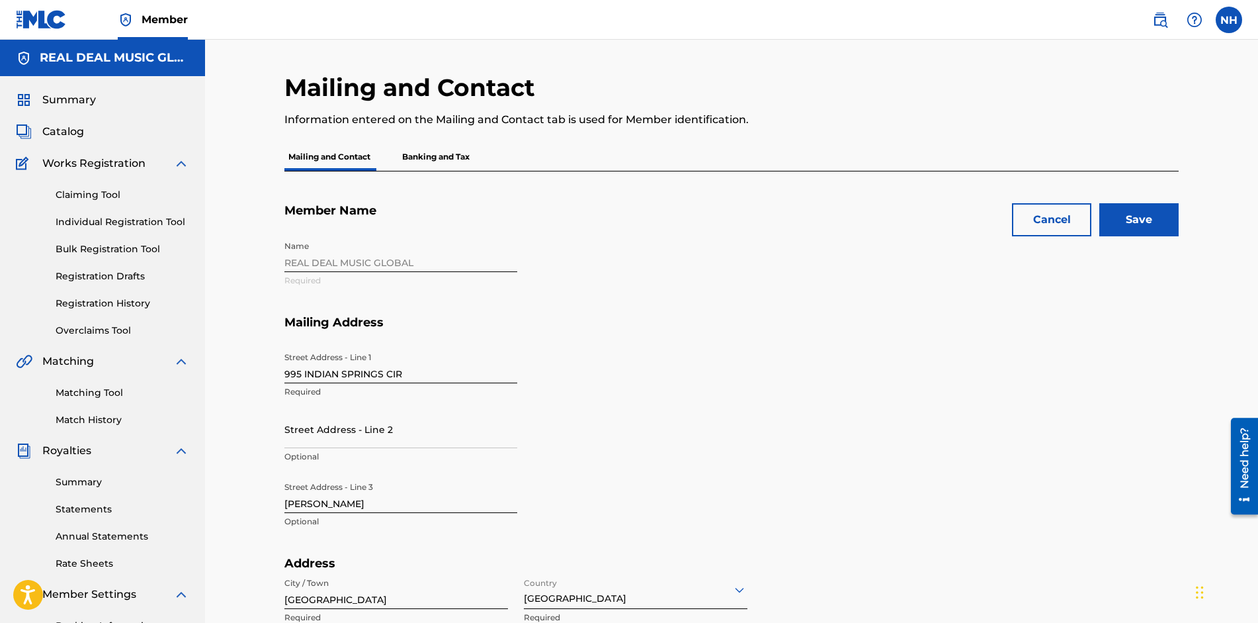
click at [1146, 215] on input "Save" at bounding box center [1139, 219] width 79 height 33
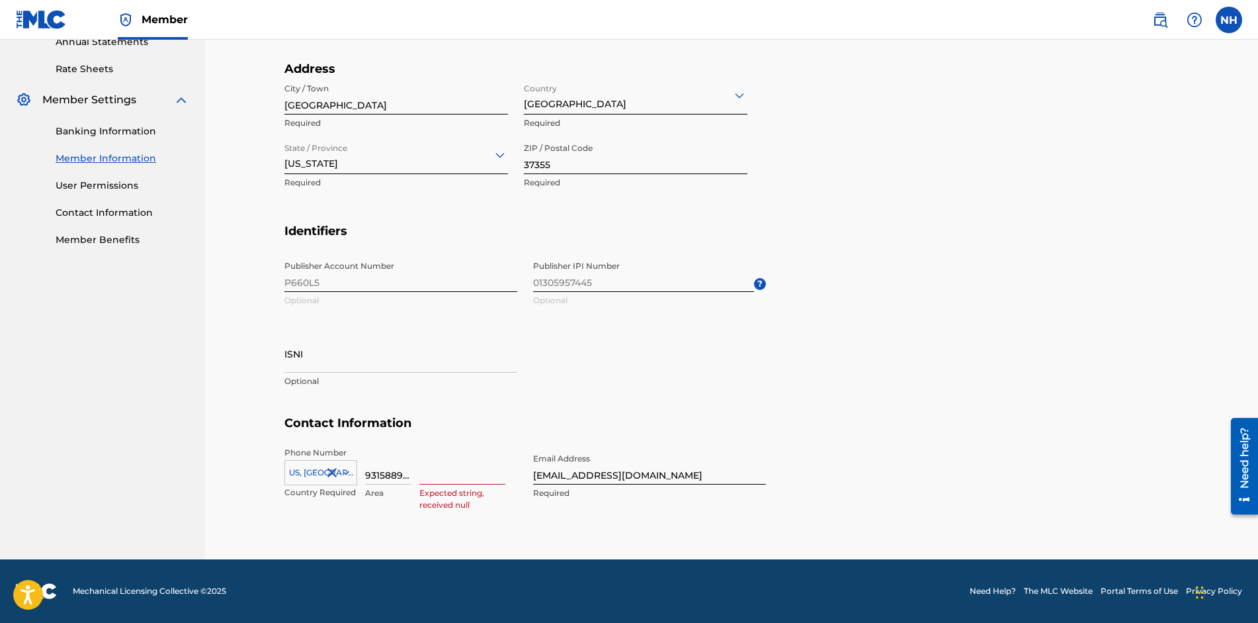
click at [437, 478] on input at bounding box center [462, 466] width 86 height 38
click at [406, 470] on input "9315889204" at bounding box center [388, 466] width 46 height 38
click at [401, 479] on input "93104" at bounding box center [388, 466] width 46 height 38
type input "931"
click at [430, 475] on input at bounding box center [462, 466] width 86 height 38
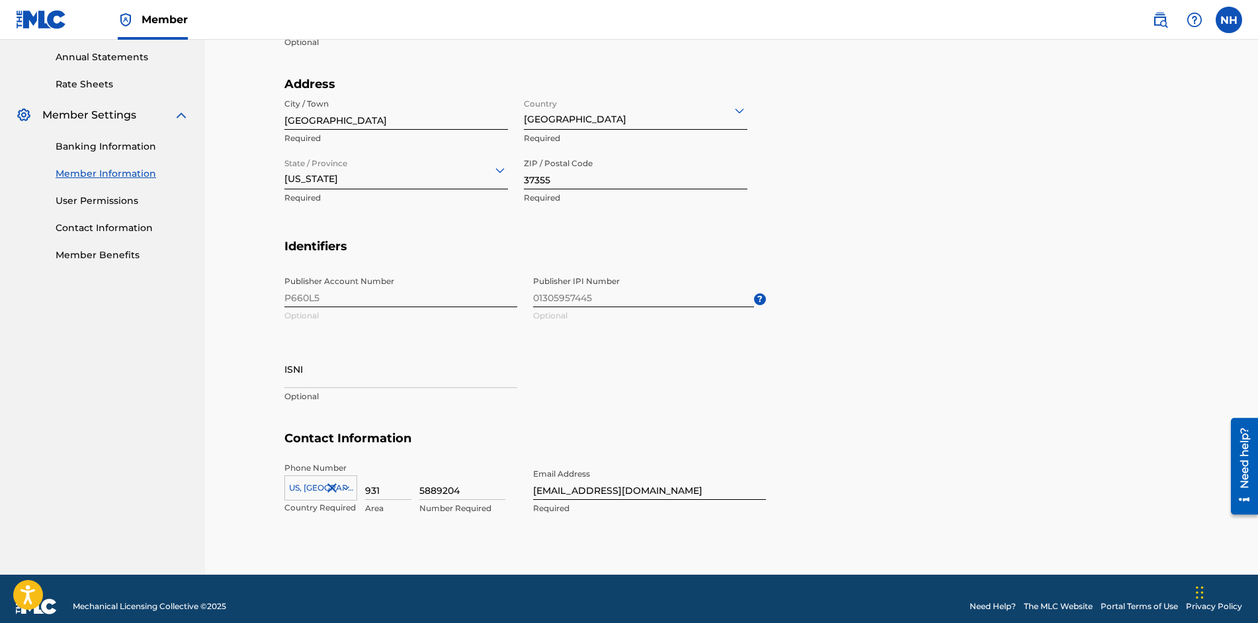
scroll to position [97, 0]
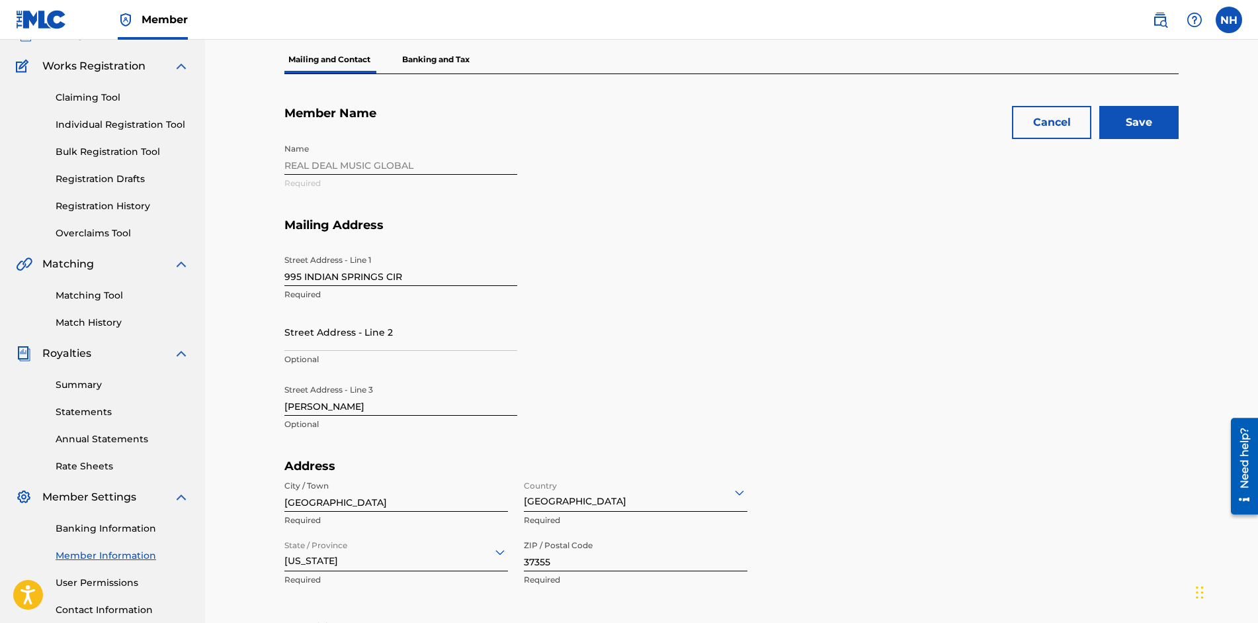
type input "5889204"
click at [1125, 113] on input "Save" at bounding box center [1139, 122] width 79 height 33
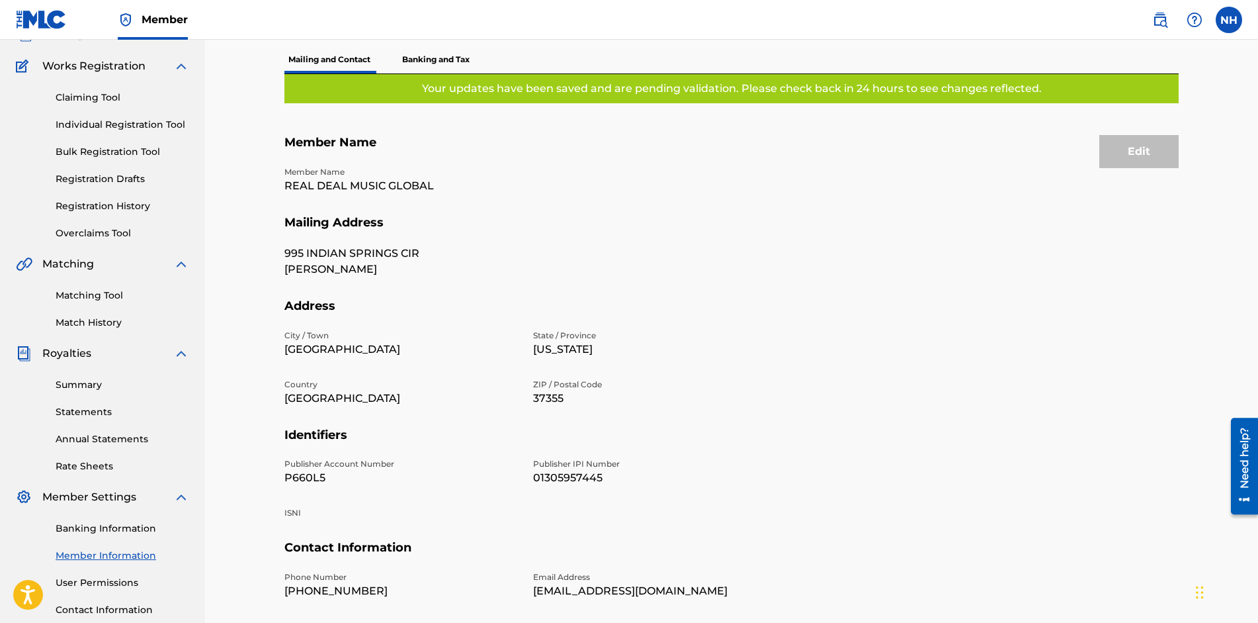
click at [90, 94] on link "Claiming Tool" at bounding box center [123, 98] width 134 height 14
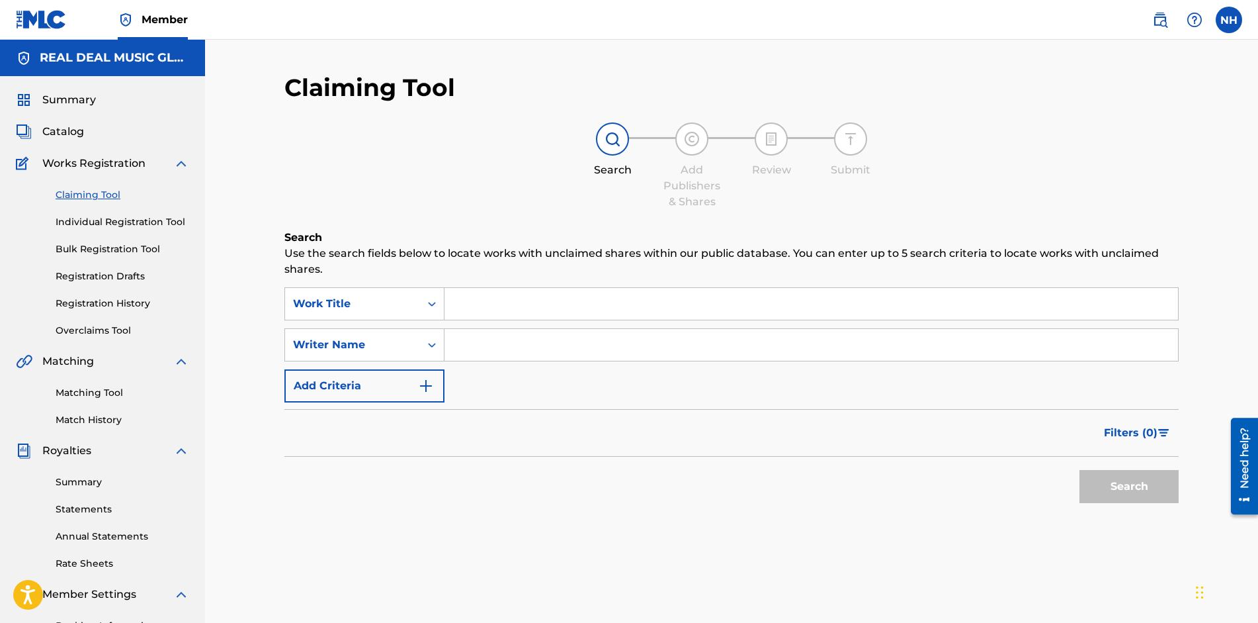
click at [427, 382] on img "Search Form" at bounding box center [426, 386] width 16 height 16
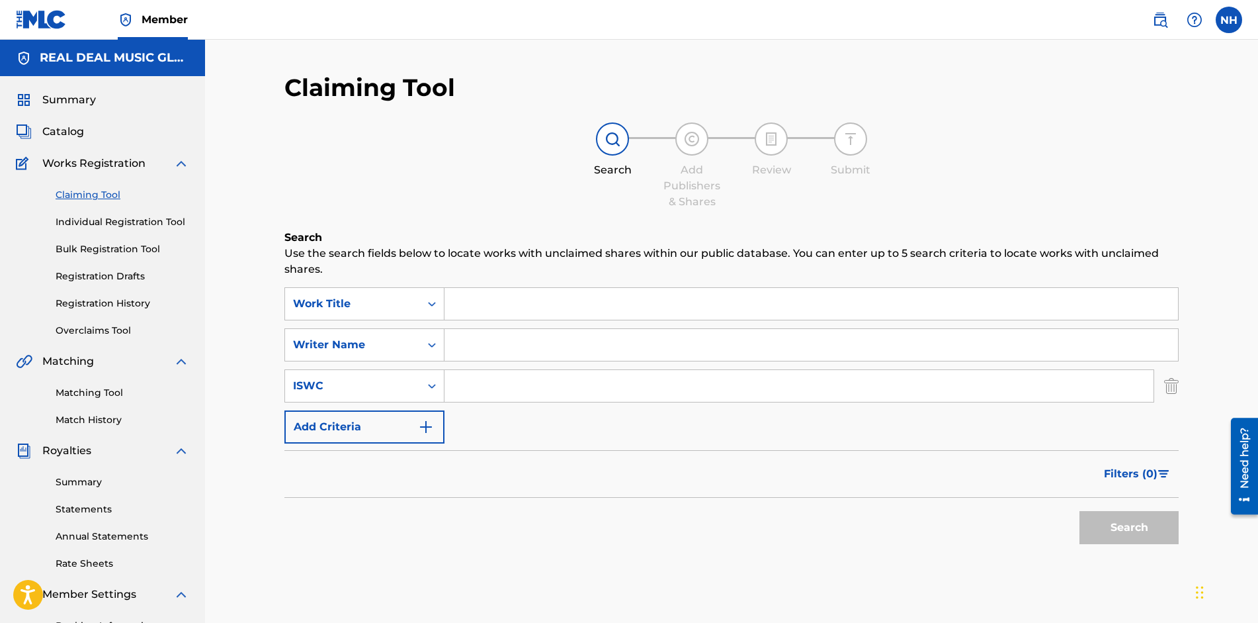
click at [475, 310] on input "Search Form" at bounding box center [812, 304] width 734 height 32
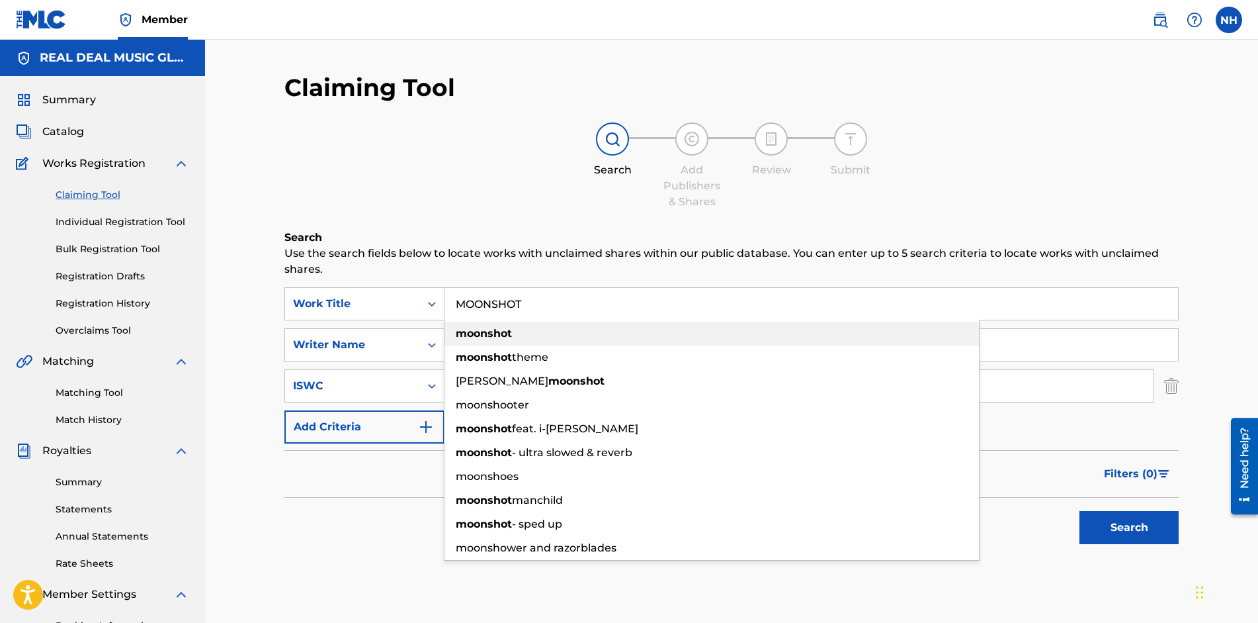
click at [475, 335] on strong "moonshot" at bounding box center [484, 333] width 56 height 13
type input "moonshot"
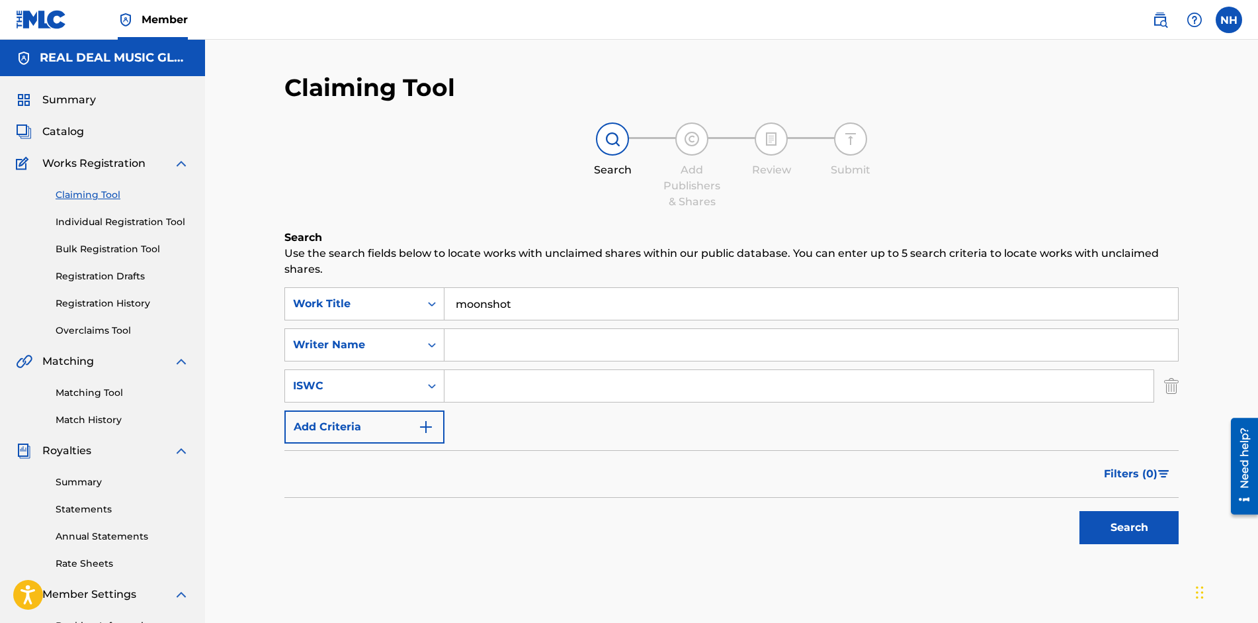
click at [475, 348] on input "Search Form" at bounding box center [812, 345] width 734 height 32
type input "[PERSON_NAME]"
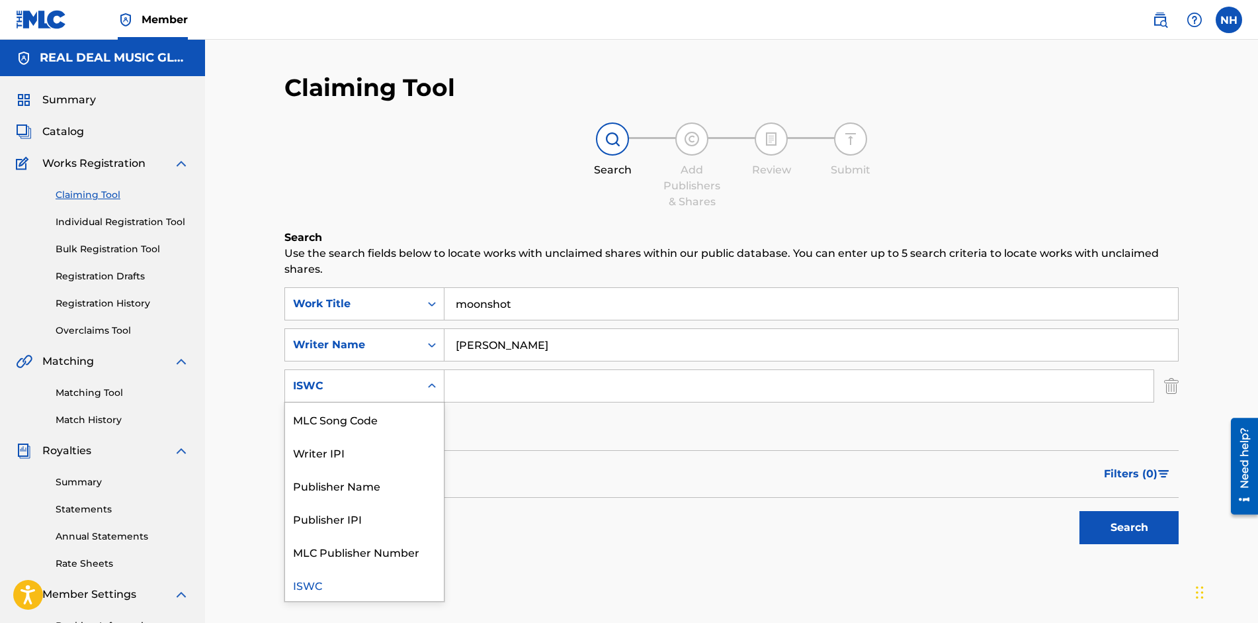
click at [422, 391] on div "Search Form" at bounding box center [432, 386] width 24 height 24
click at [384, 483] on div "Publisher Name" at bounding box center [364, 484] width 159 height 33
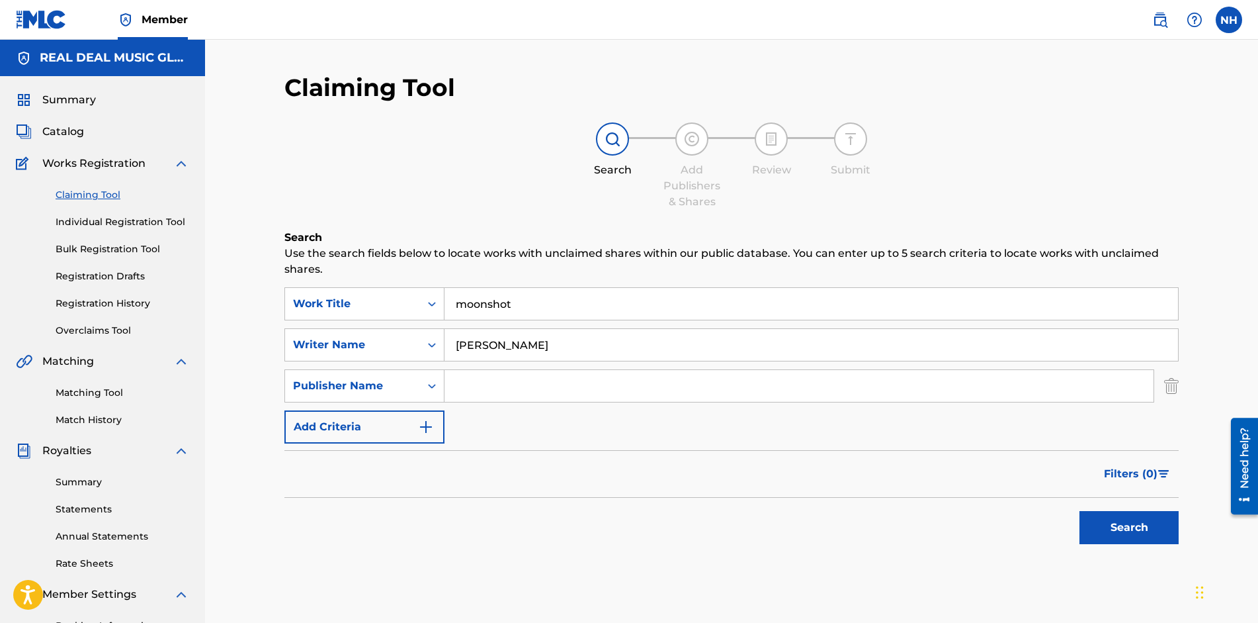
click at [486, 396] on input "Search Form" at bounding box center [799, 386] width 709 height 32
type input "REAL DEAL MUSIC GLOBAL"
click at [1105, 533] on button "Search" at bounding box center [1129, 527] width 99 height 33
click at [158, 222] on link "Individual Registration Tool" at bounding box center [123, 222] width 134 height 14
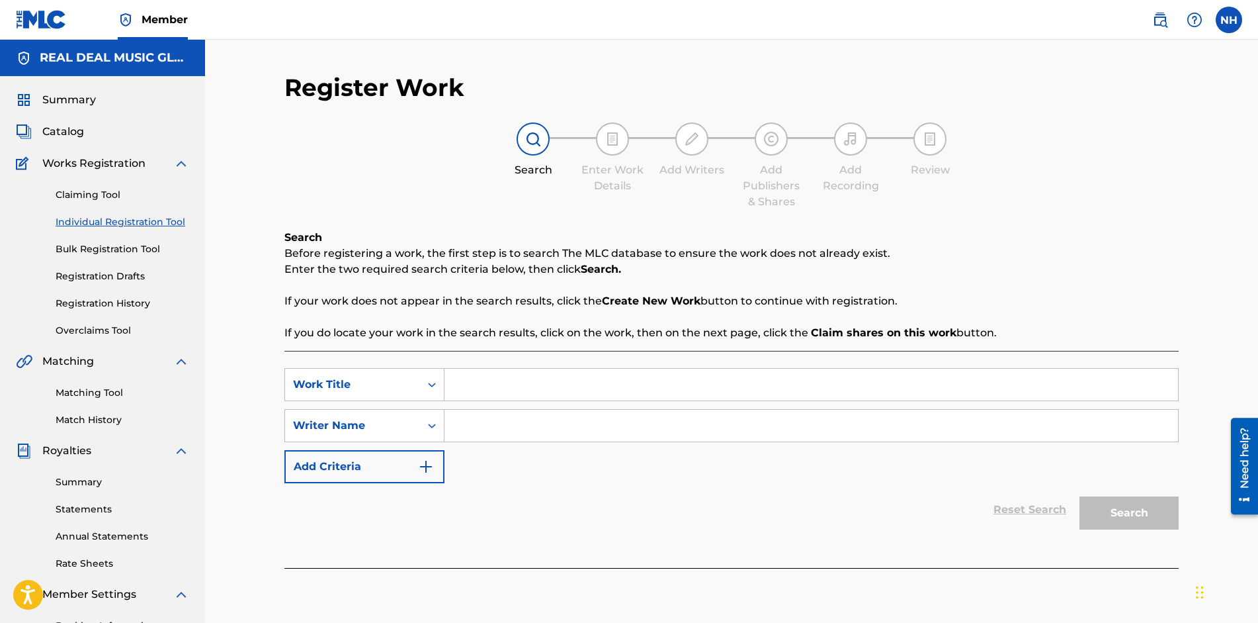
click at [520, 394] on input "Search Form" at bounding box center [812, 385] width 734 height 32
type input "MOON SHOT"
click at [490, 432] on input "Search Form" at bounding box center [812, 426] width 734 height 32
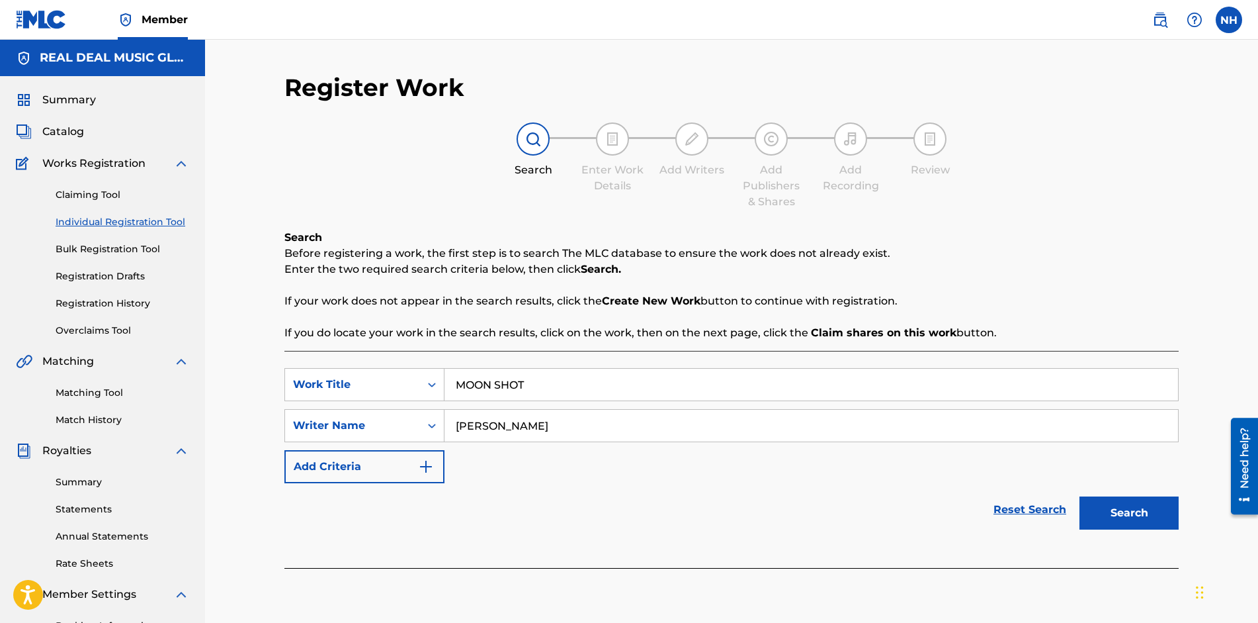
type input "[PERSON_NAME]"
click at [433, 466] on img "Search Form" at bounding box center [426, 466] width 16 height 16
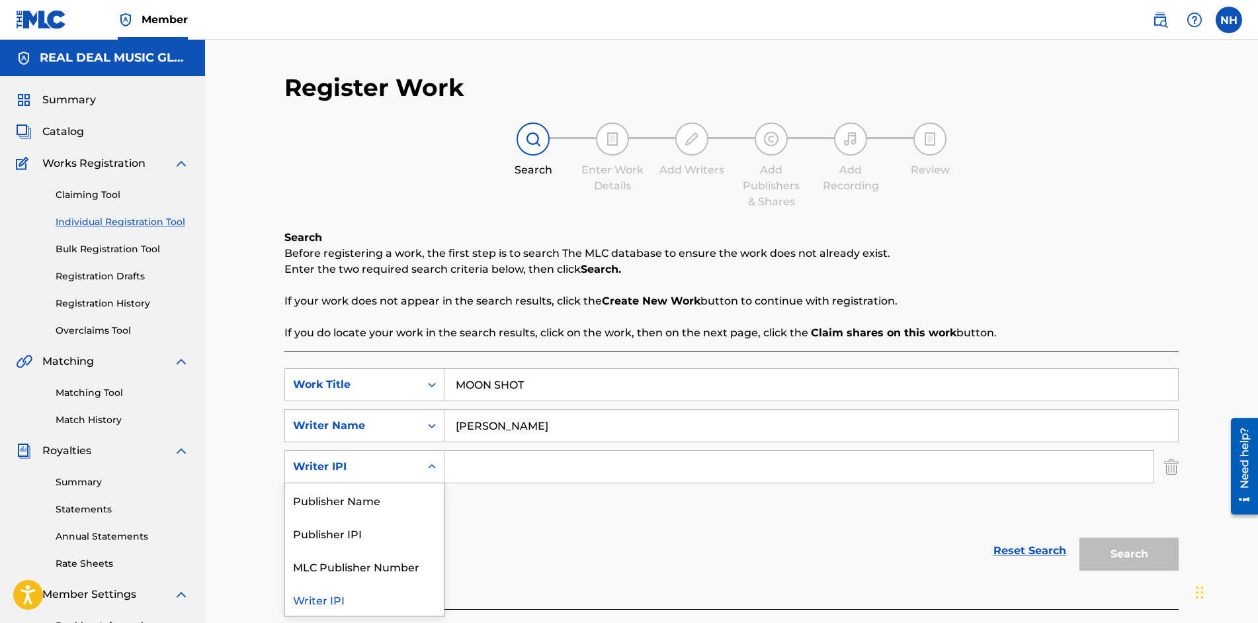
click at [433, 468] on icon "Search Form" at bounding box center [431, 466] width 13 height 13
click at [411, 500] on div "Publisher Name" at bounding box center [364, 499] width 159 height 33
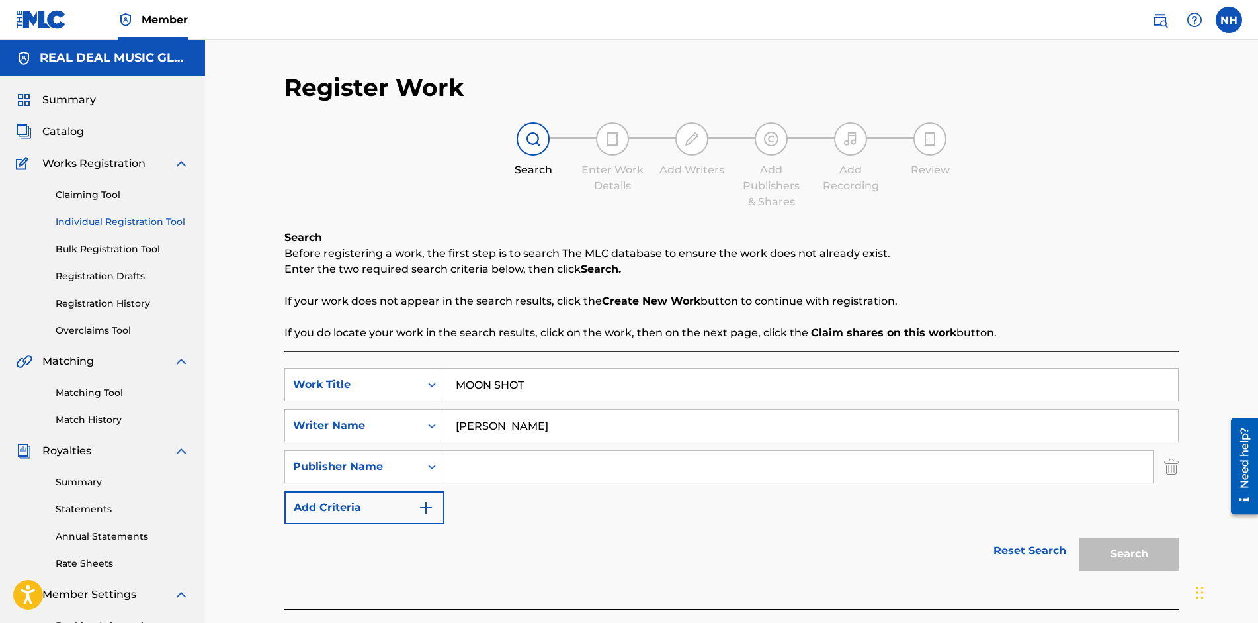
click at [465, 468] on input "Search Form" at bounding box center [799, 467] width 709 height 32
type input "REAL DEAL MUSIC GLOBAL"
click at [1120, 546] on button "Search" at bounding box center [1129, 553] width 99 height 33
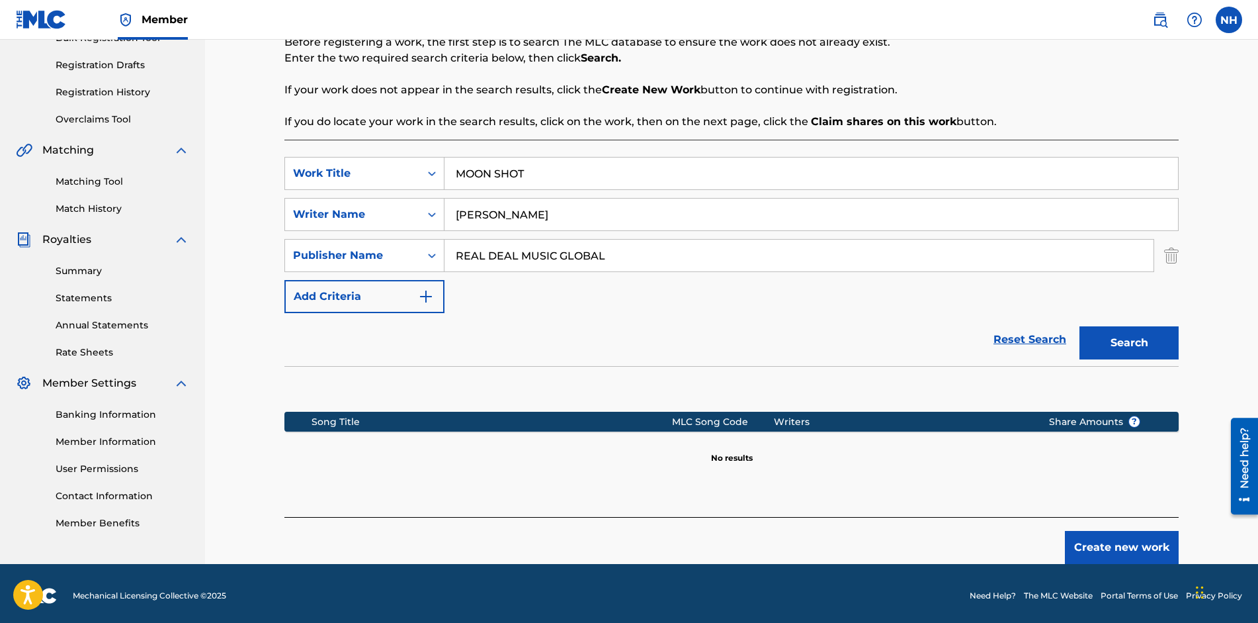
scroll to position [216, 0]
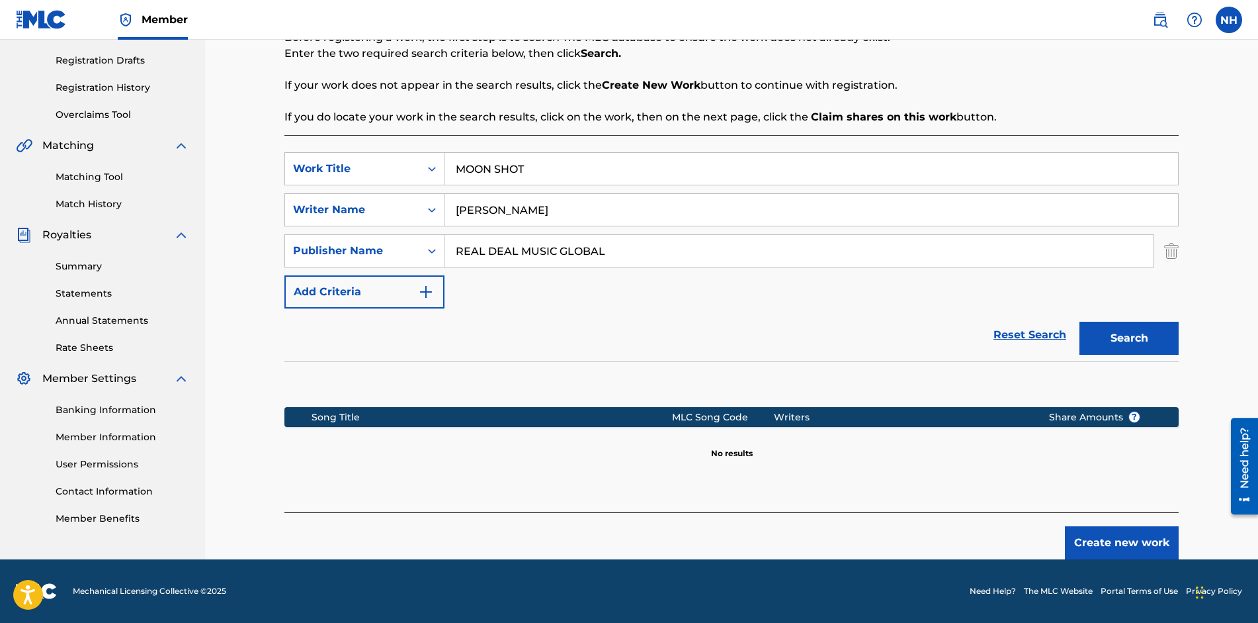
click at [1094, 538] on button "Create new work" at bounding box center [1122, 542] width 114 height 33
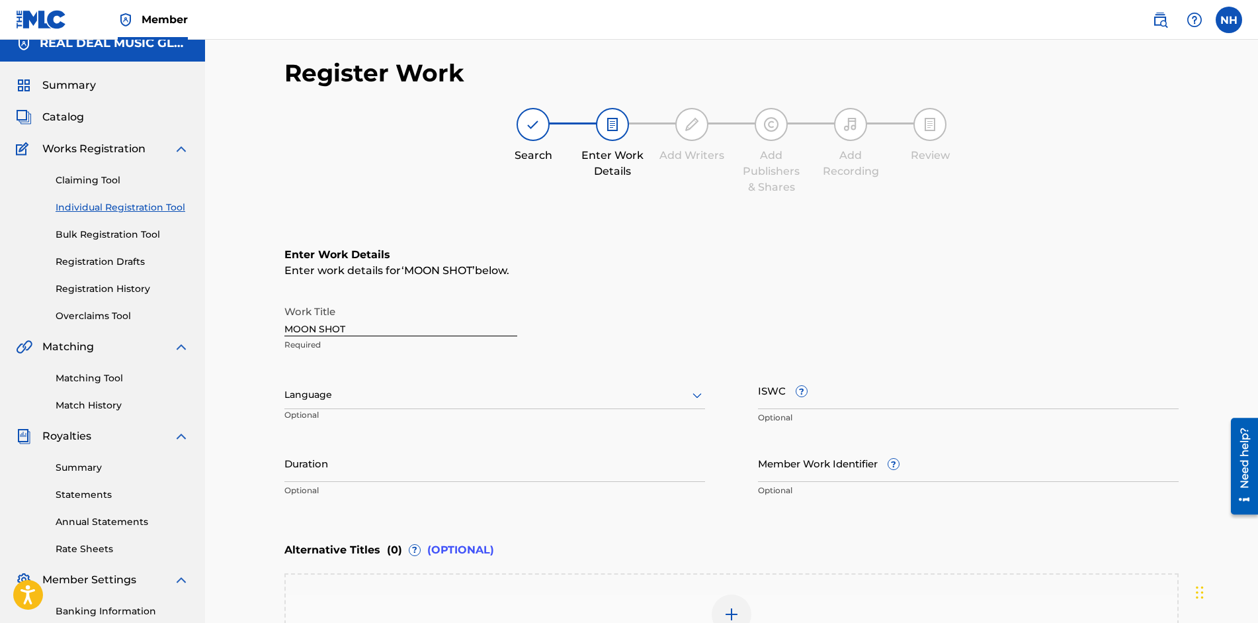
scroll to position [8, 0]
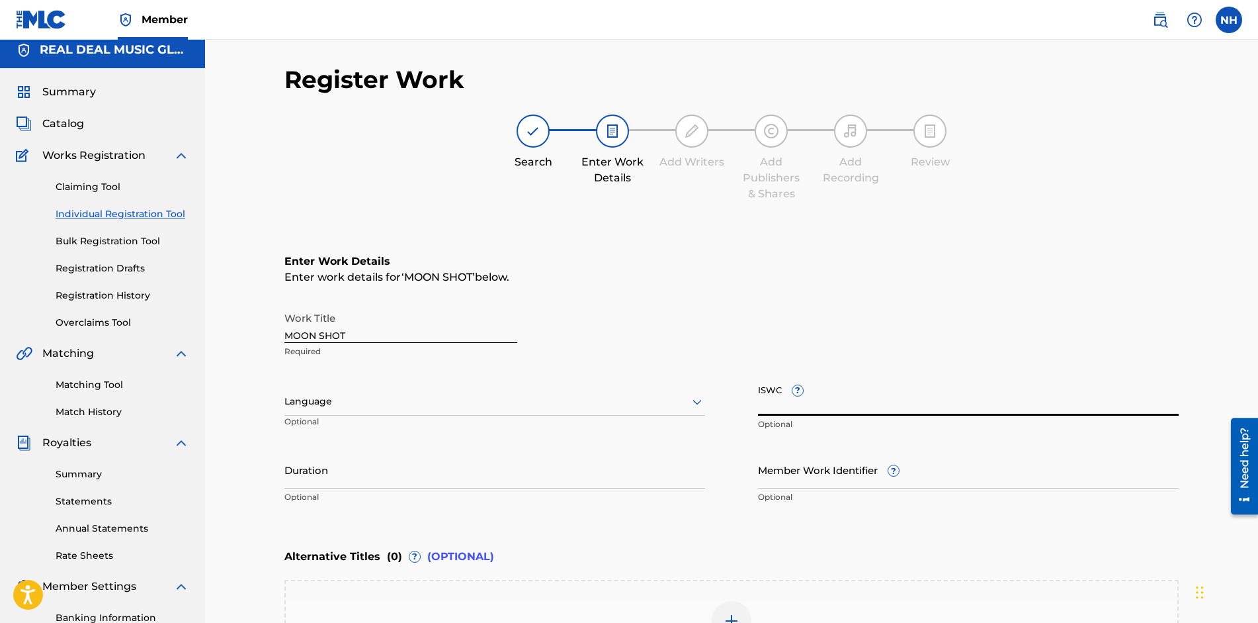
click at [856, 400] on input "ISWC ?" at bounding box center [968, 397] width 421 height 38
paste input "T-334.446.092-6"
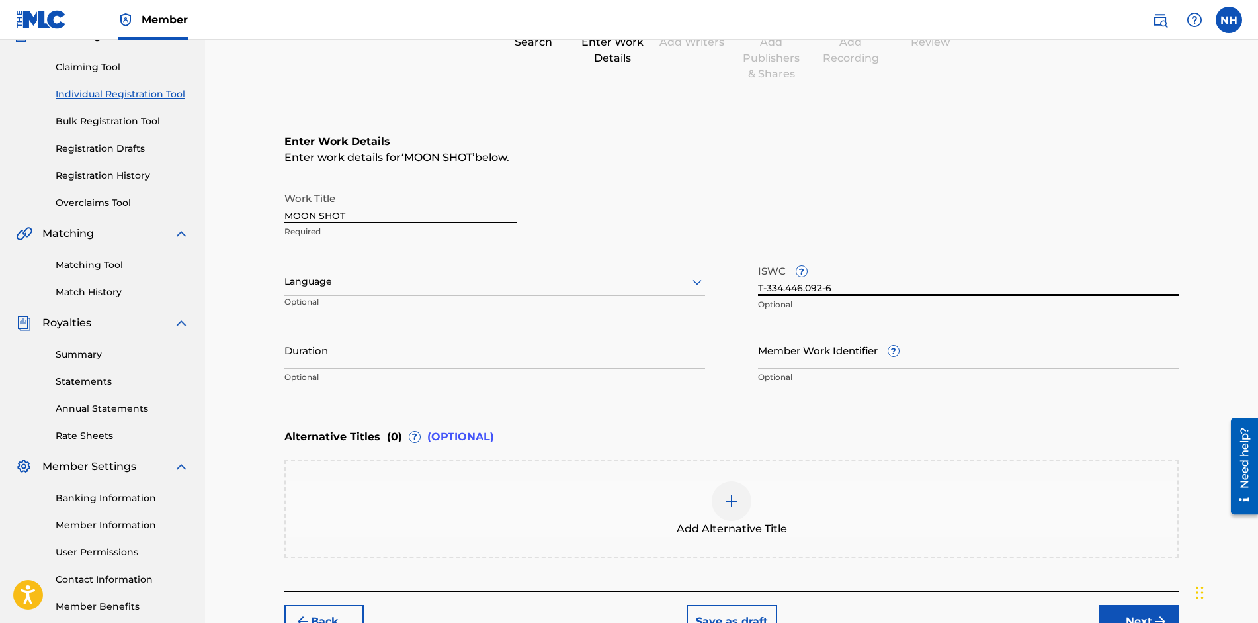
scroll to position [140, 0]
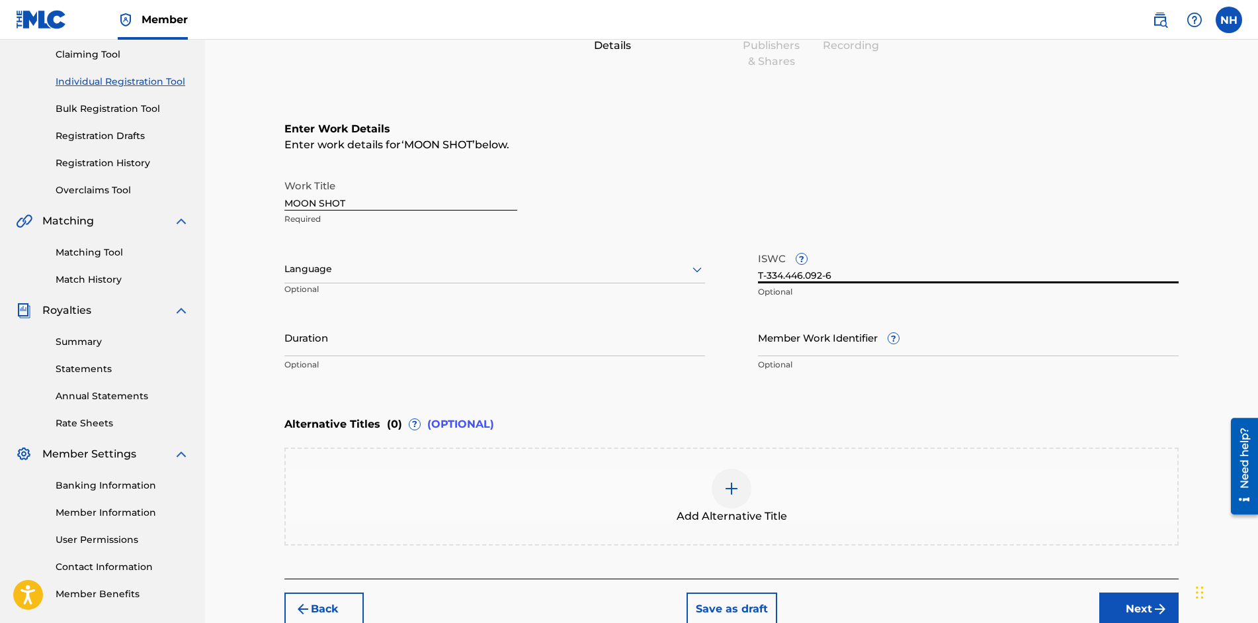
type input "T-334.446.092-6"
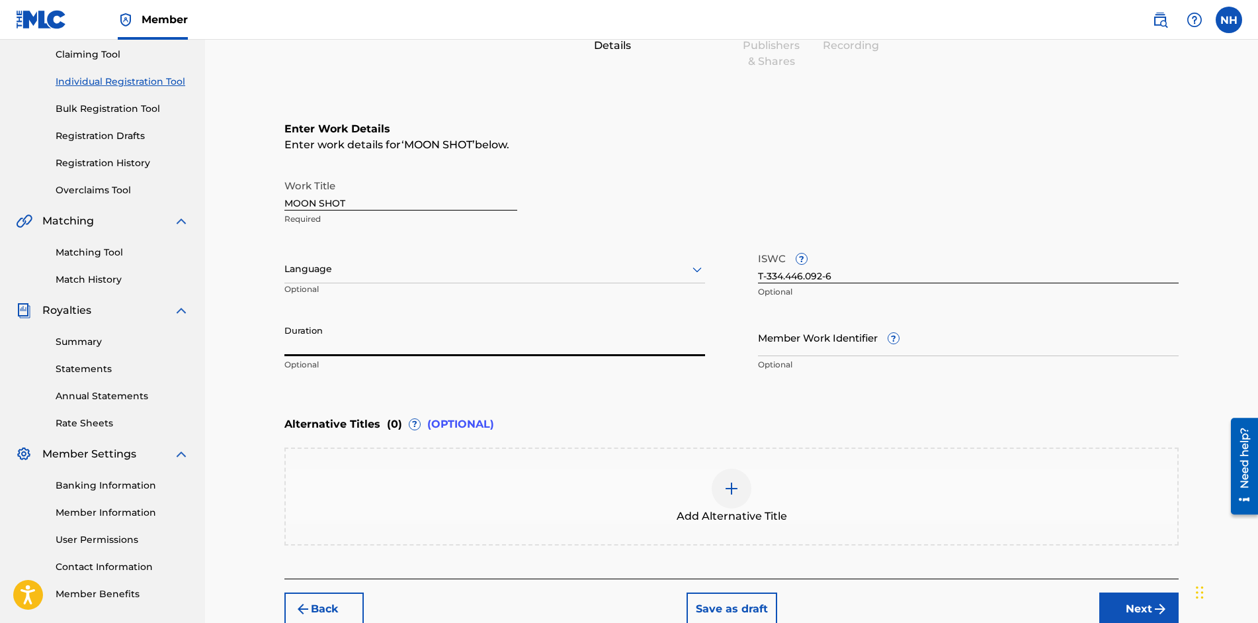
click at [457, 343] on input "Duration" at bounding box center [494, 337] width 421 height 38
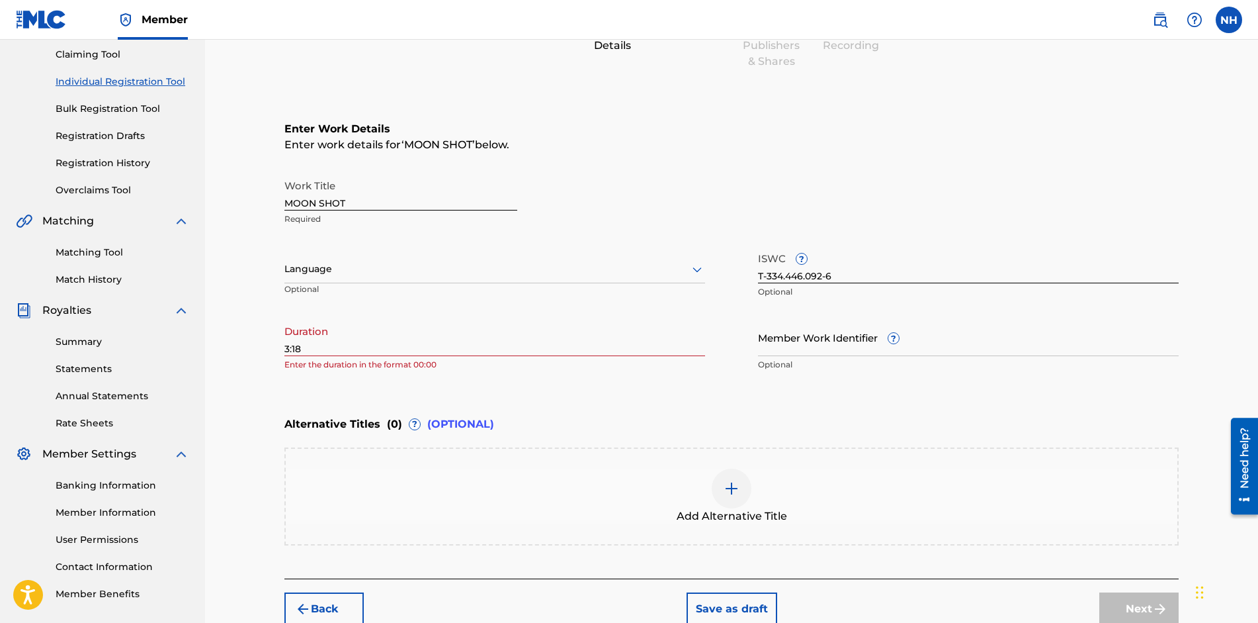
click at [230, 374] on div "Register Work Search Enter Work Details Add Writers Add Publishers & Shares Add…" at bounding box center [731, 262] width 1053 height 726
click at [286, 348] on input "3:18" at bounding box center [494, 337] width 421 height 38
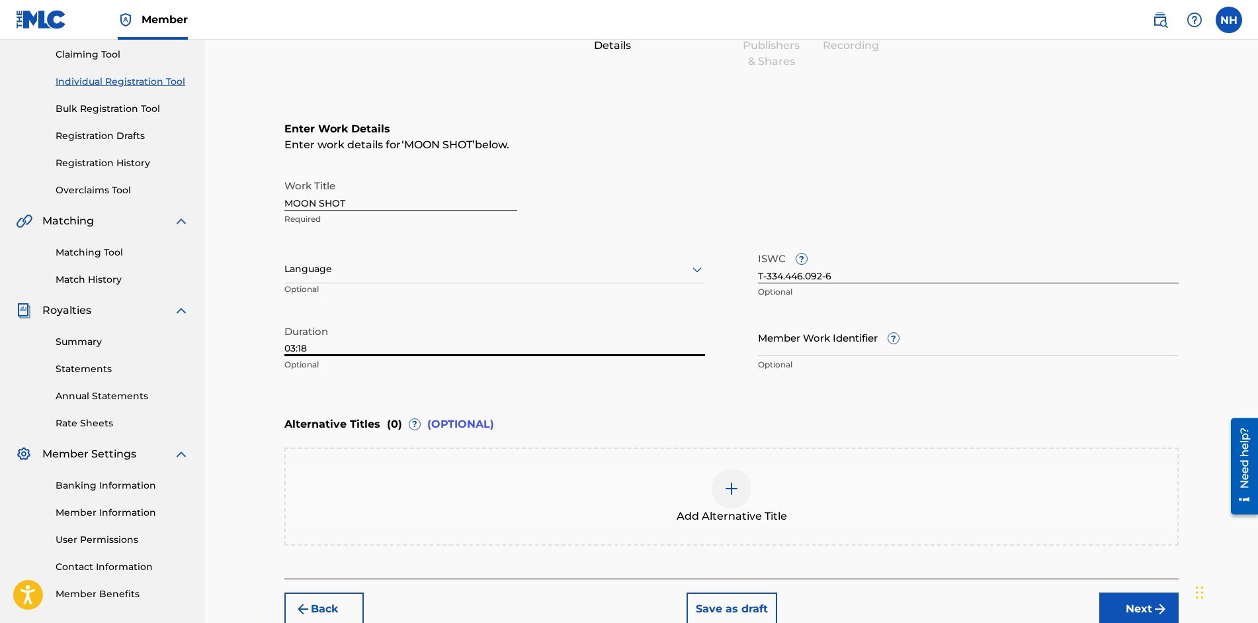
type input "03:18"
click at [902, 400] on div "Enter Work Details Enter work details for ‘ MOON SHOT ’ below. Work Title MOON …" at bounding box center [731, 249] width 895 height 320
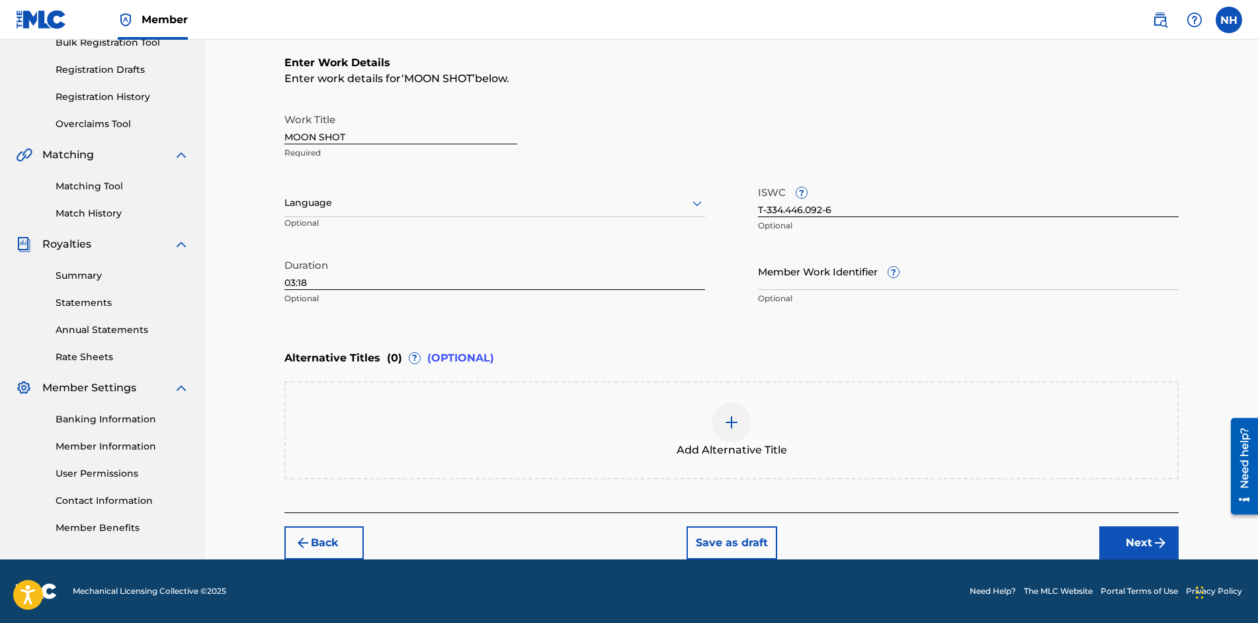
click at [1125, 541] on button "Next" at bounding box center [1139, 542] width 79 height 33
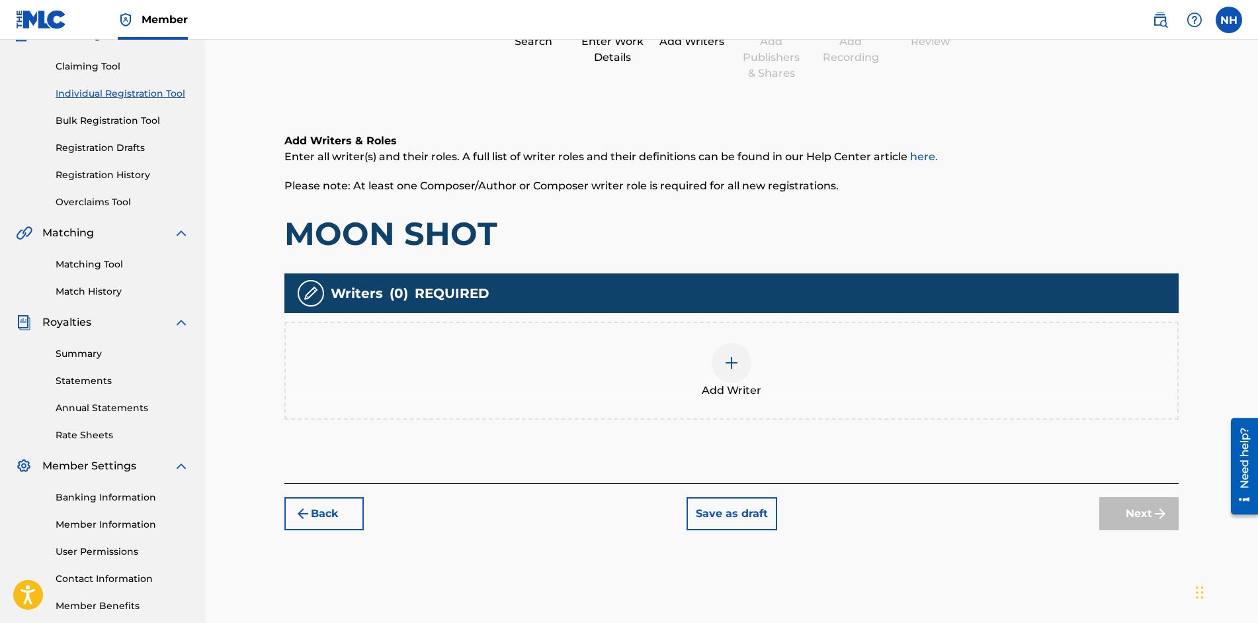
scroll to position [192, 0]
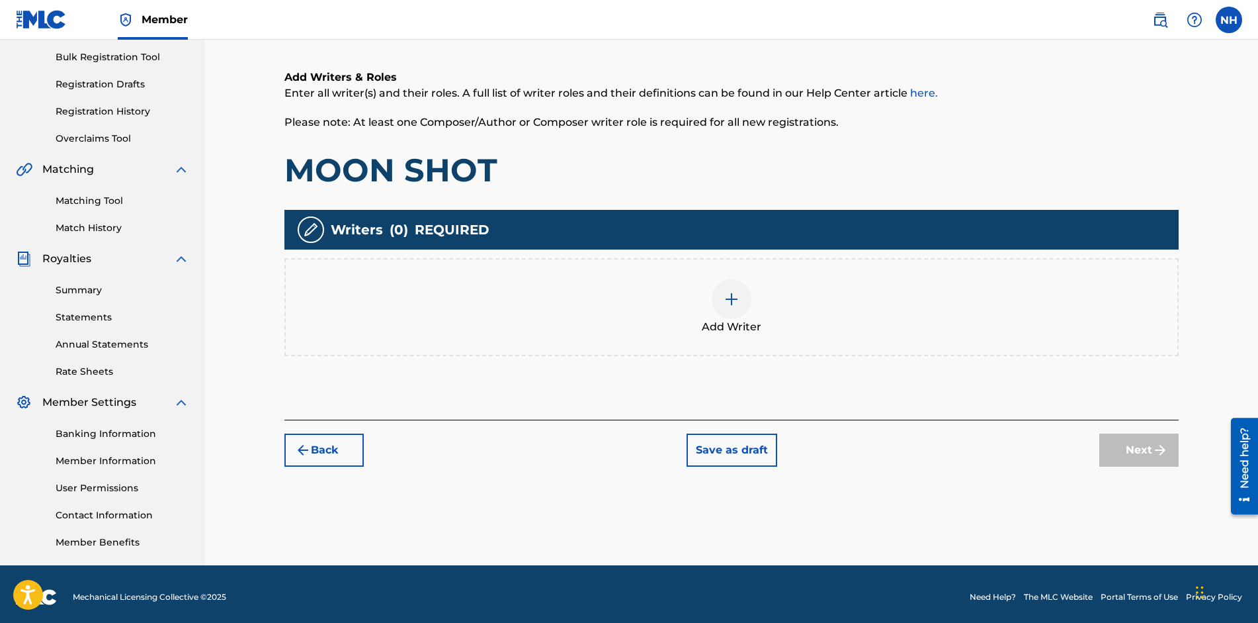
click at [729, 304] on img at bounding box center [732, 299] width 16 height 16
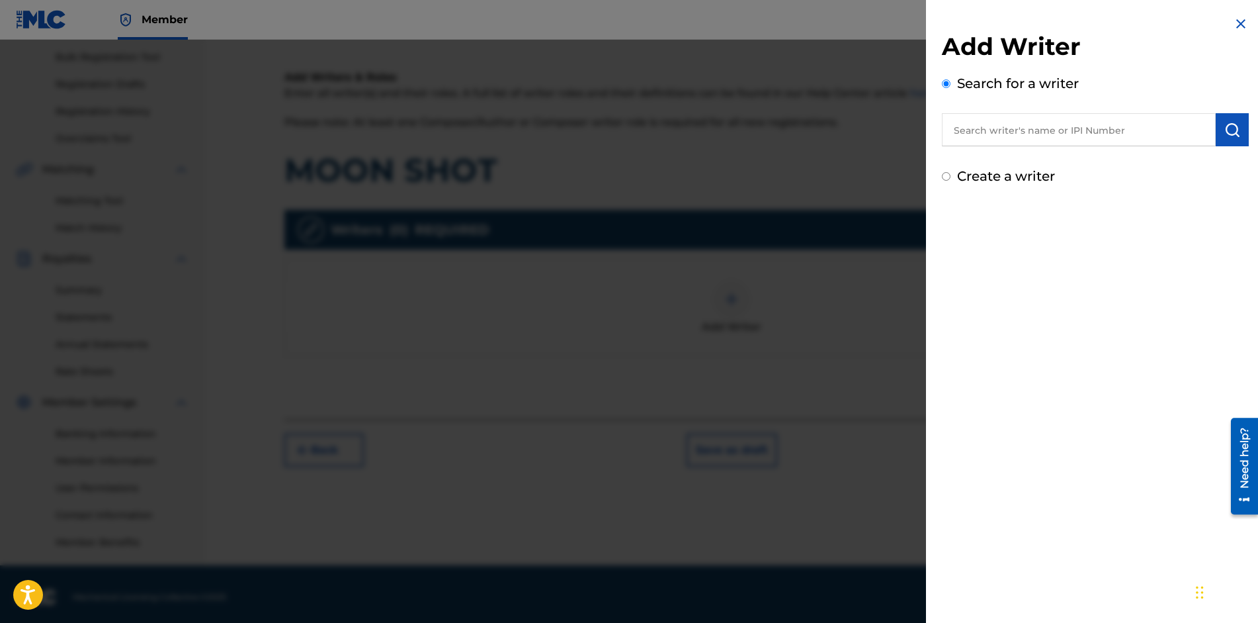
click at [1012, 137] on input "text" at bounding box center [1079, 129] width 274 height 33
type input "01301368786"
click at [1225, 135] on img "submit" at bounding box center [1233, 130] width 16 height 16
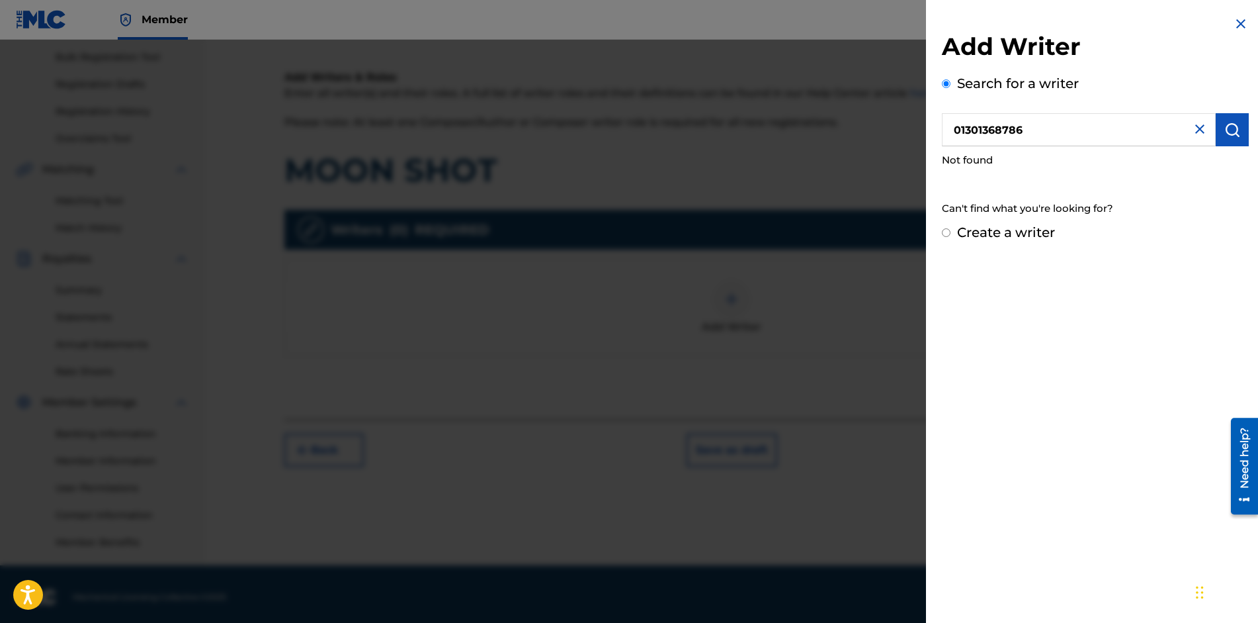
click at [948, 231] on input "Create a writer" at bounding box center [946, 232] width 9 height 9
radio input "false"
radio input "true"
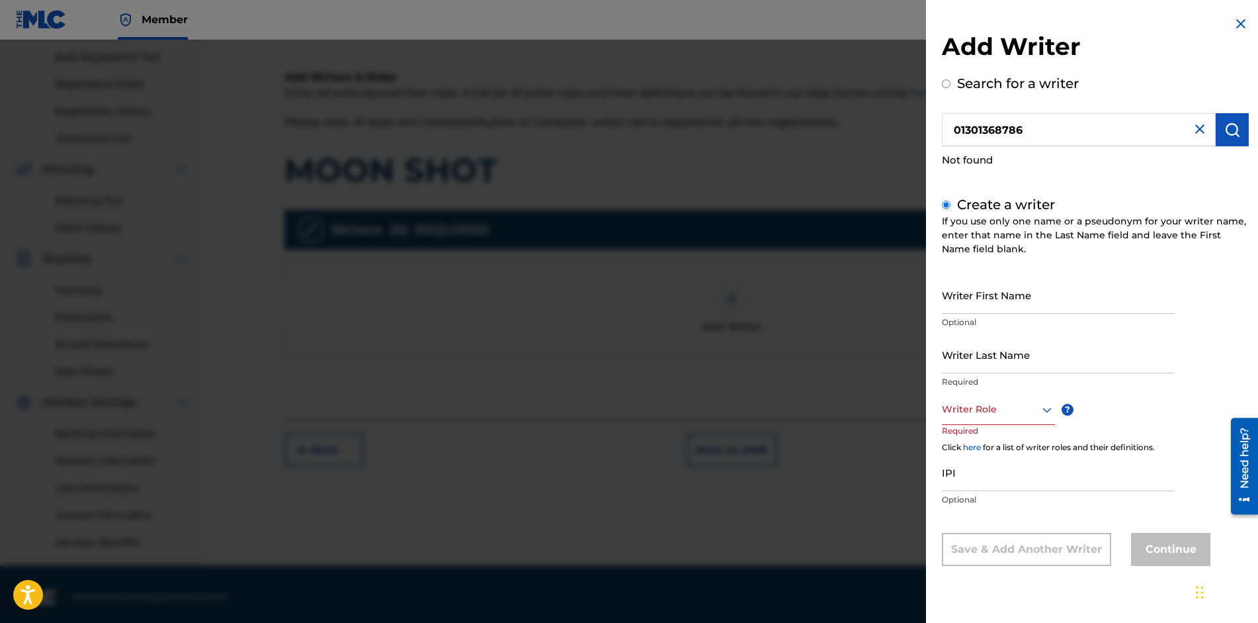
click at [1082, 300] on input "Writer First Name" at bounding box center [1058, 295] width 233 height 38
type input "[PERSON_NAME]"
click at [1063, 358] on input "Writer Last Name" at bounding box center [1058, 354] width 233 height 38
type input "[PERSON_NAME]"
click at [1051, 406] on icon at bounding box center [1047, 410] width 16 height 16
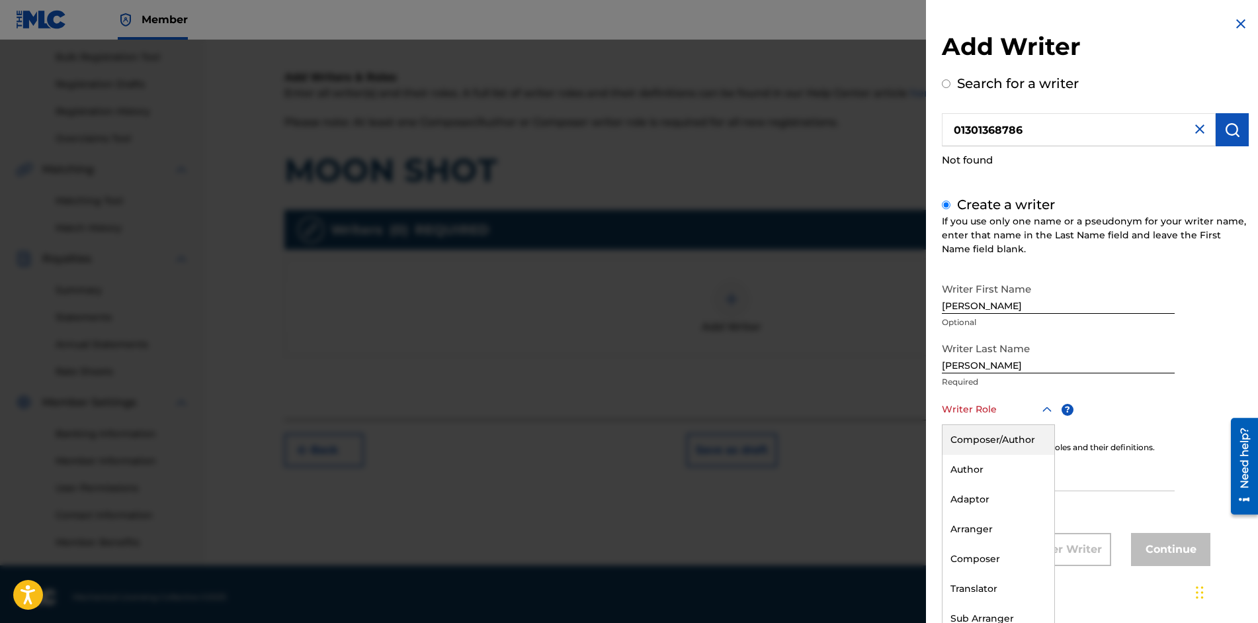
scroll to position [1, 0]
click at [1019, 440] on div "Composer/Author" at bounding box center [999, 439] width 112 height 30
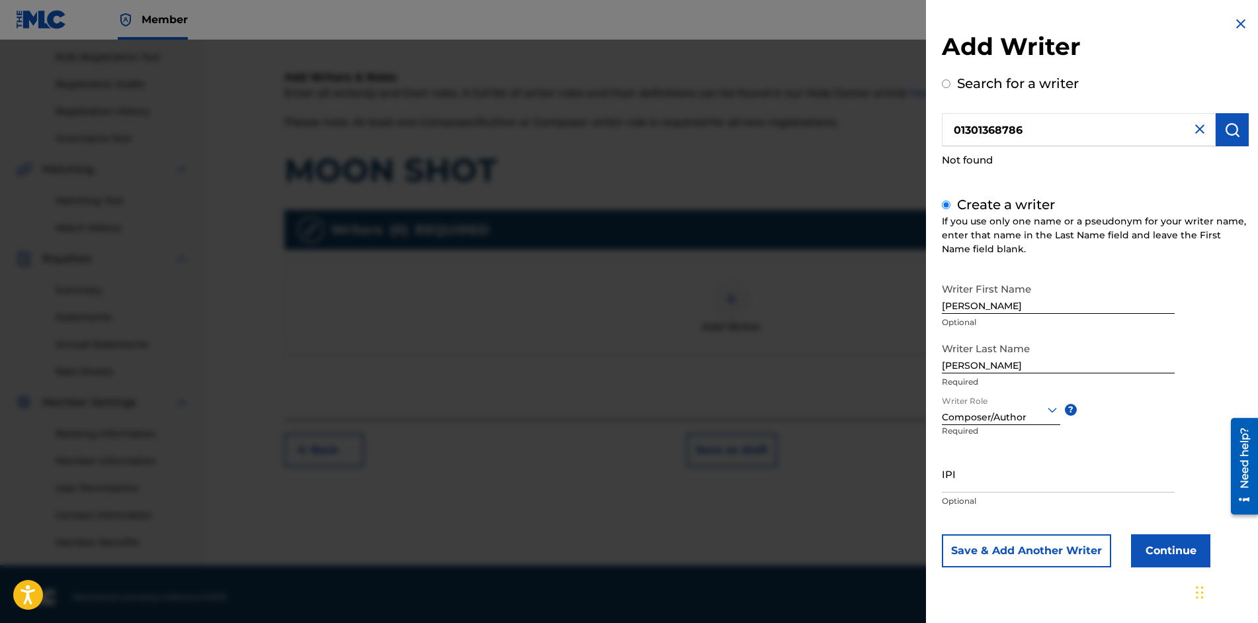
scroll to position [0, 0]
click at [985, 484] on input "IPI" at bounding box center [1058, 474] width 233 height 38
type input "01301368786"
click at [1170, 558] on button "Continue" at bounding box center [1170, 550] width 79 height 33
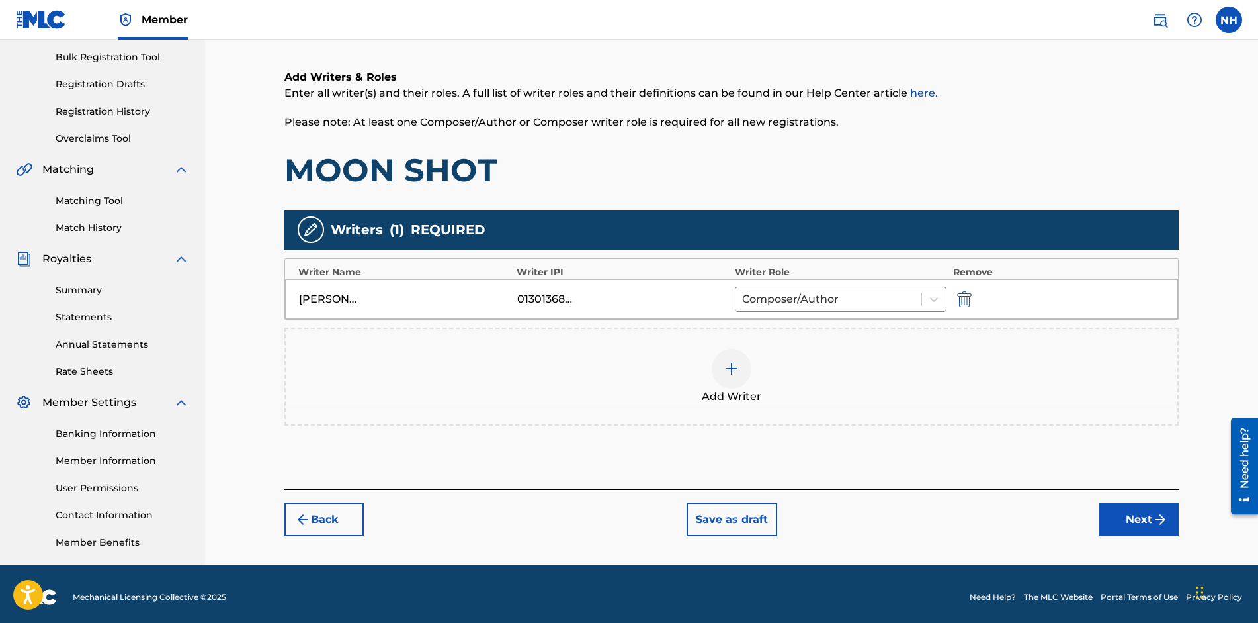
click at [1135, 519] on button "Next" at bounding box center [1139, 519] width 79 height 33
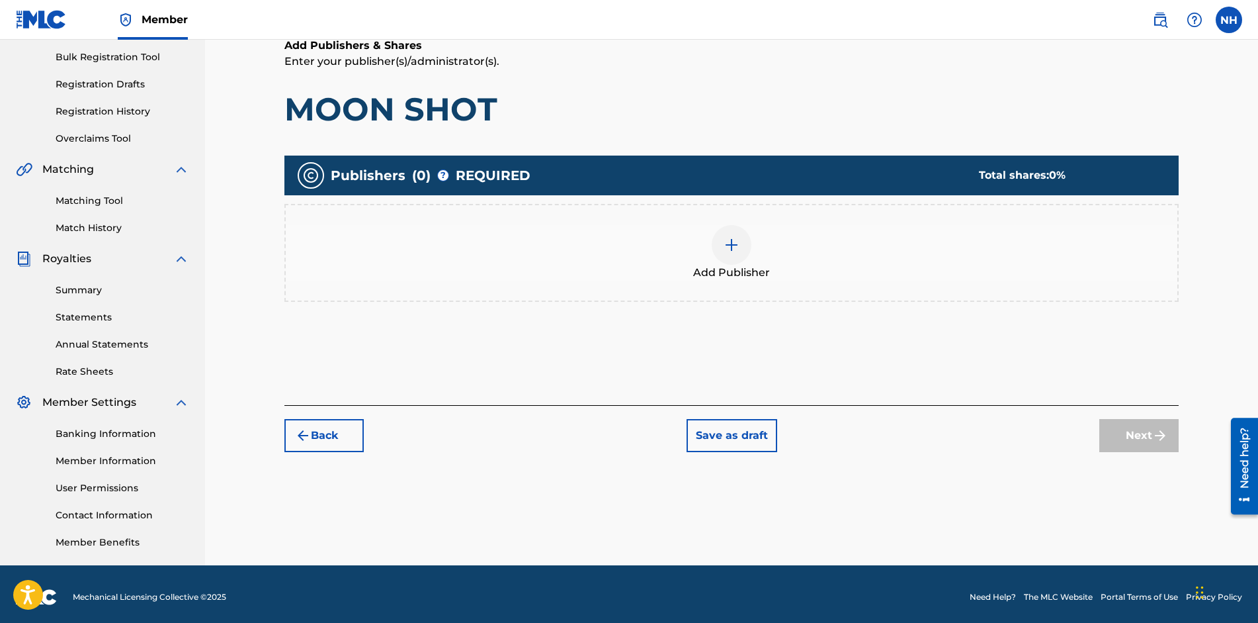
scroll to position [60, 0]
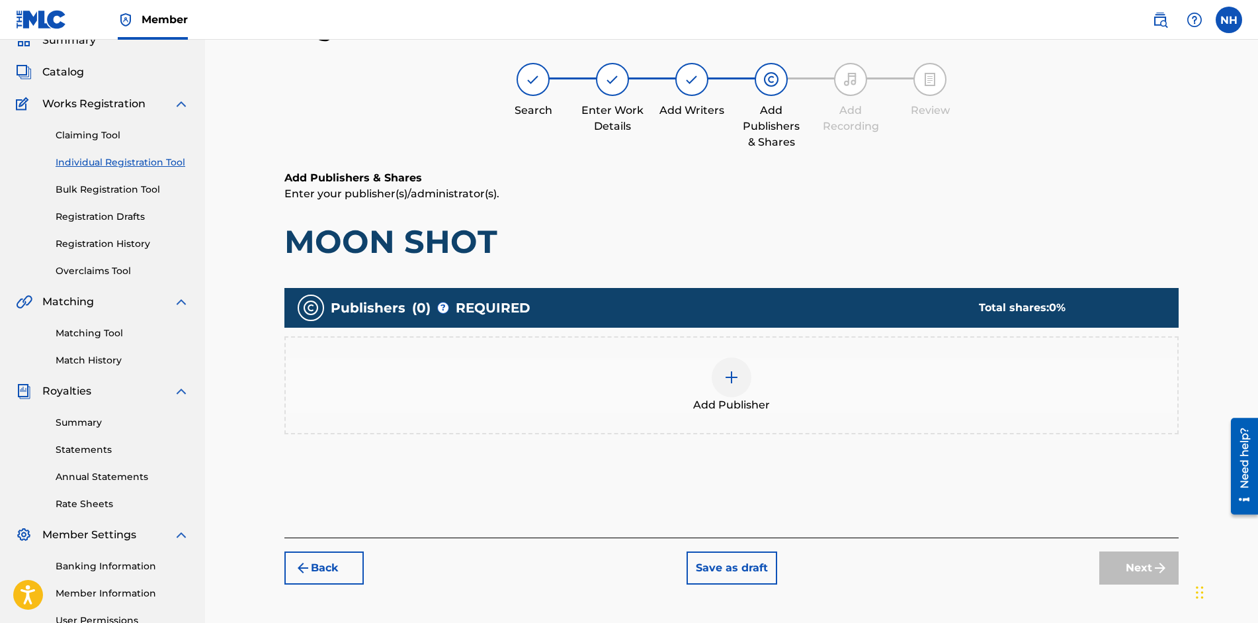
click at [733, 373] on img at bounding box center [732, 377] width 16 height 16
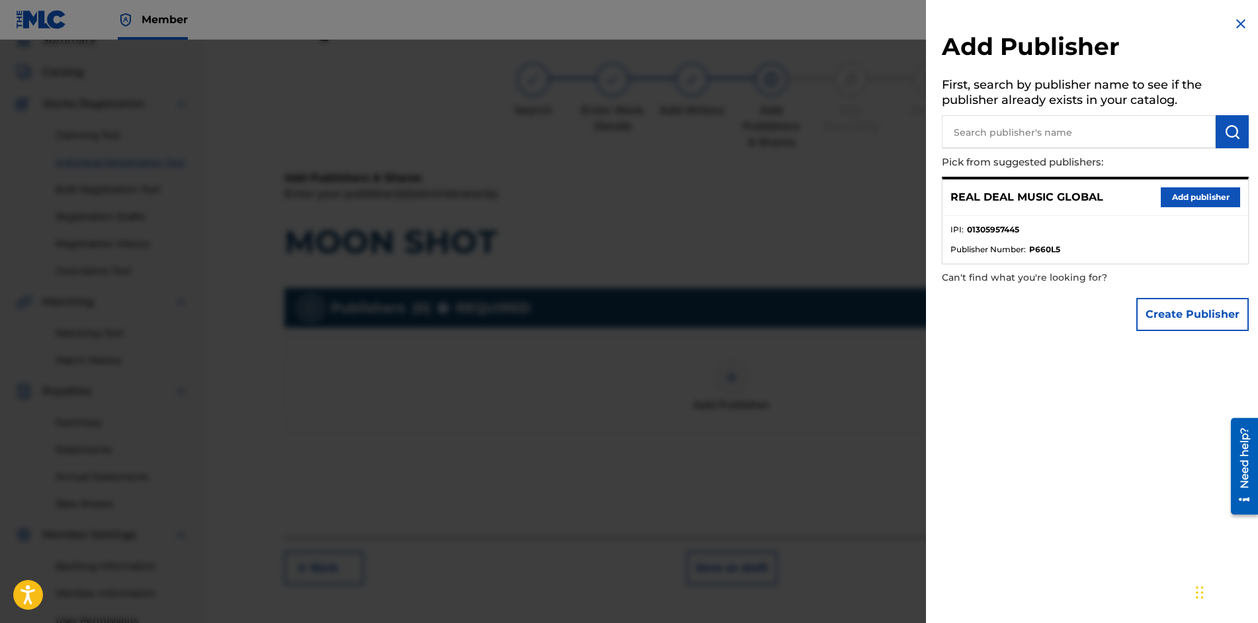
click at [1184, 196] on button "Add publisher" at bounding box center [1200, 197] width 79 height 20
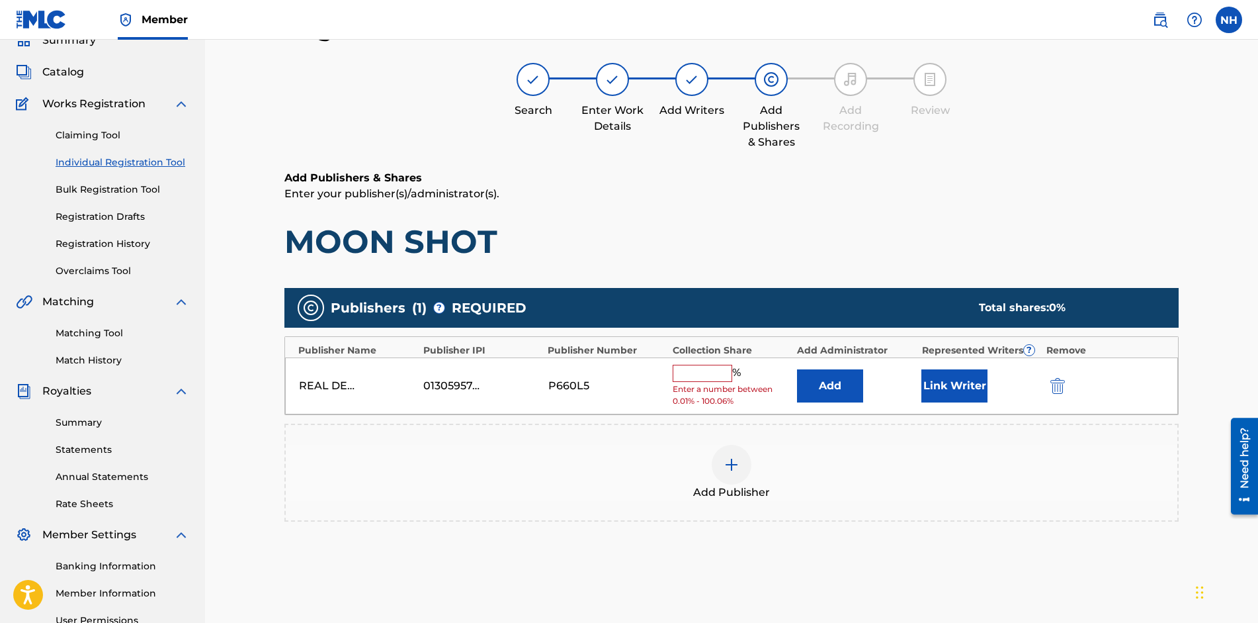
click at [697, 368] on input "text" at bounding box center [703, 373] width 60 height 17
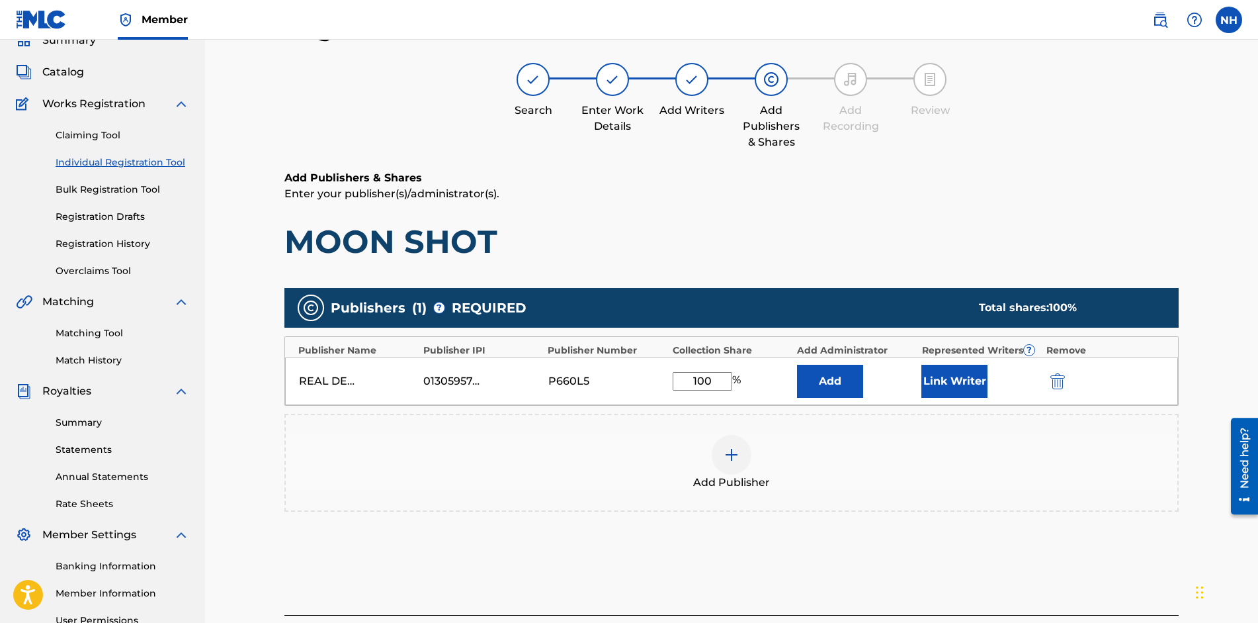
type input "100"
click at [952, 390] on button "Link Writer" at bounding box center [955, 381] width 66 height 33
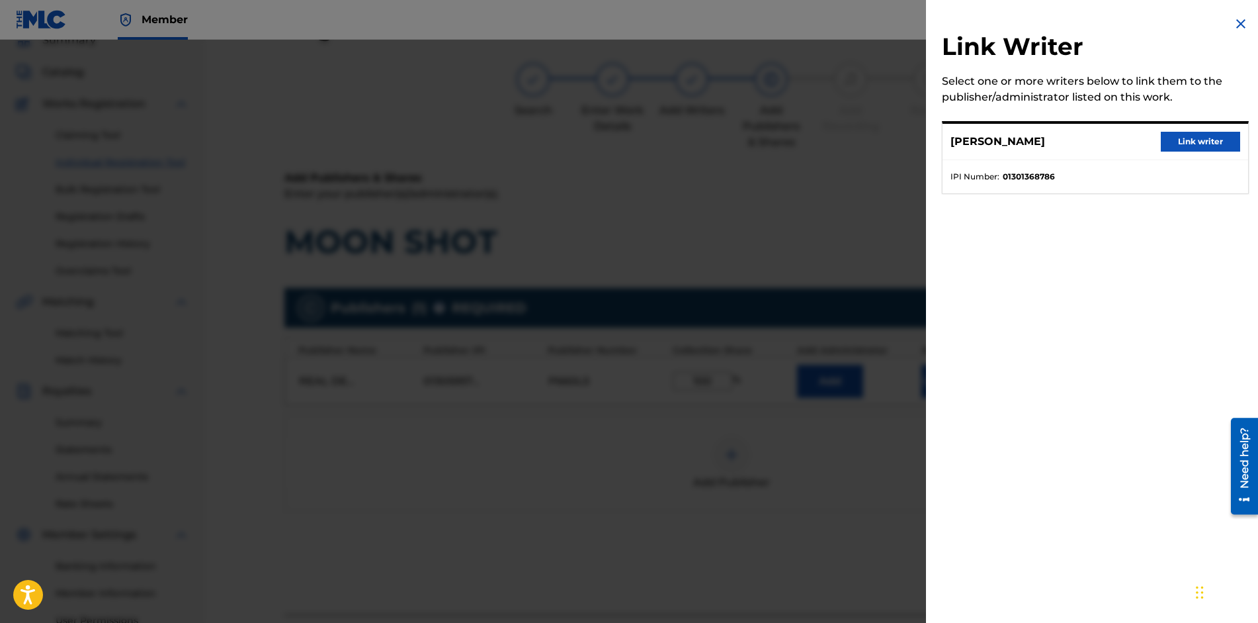
click at [1182, 138] on button "Link writer" at bounding box center [1200, 142] width 79 height 20
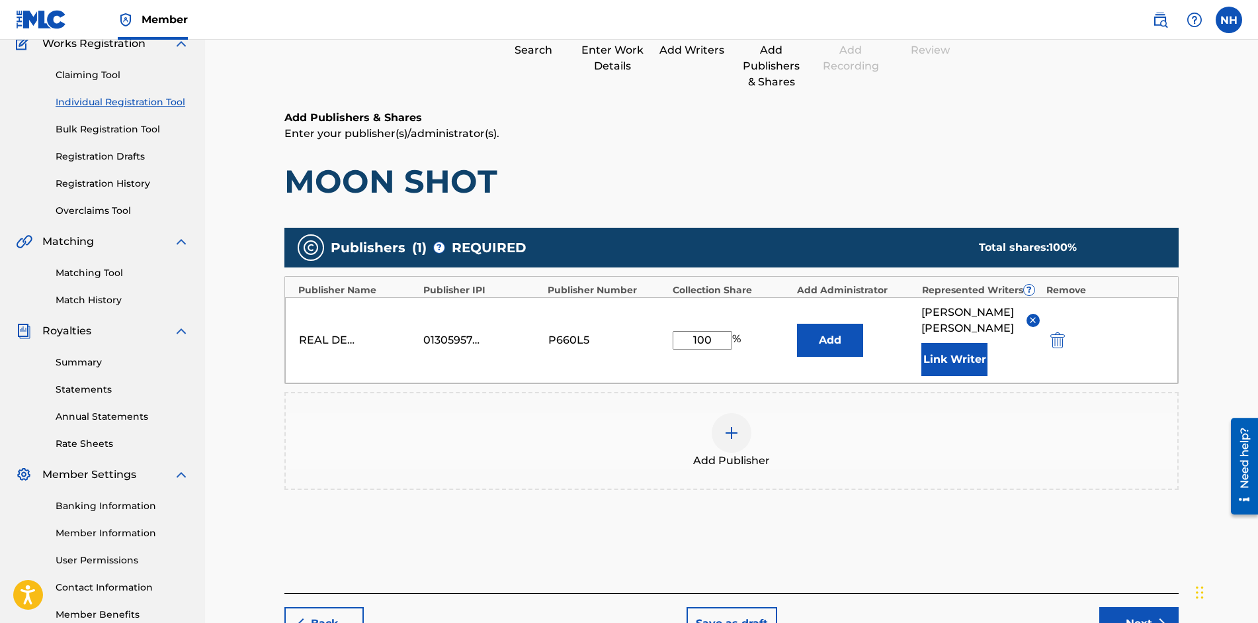
scroll to position [198, 0]
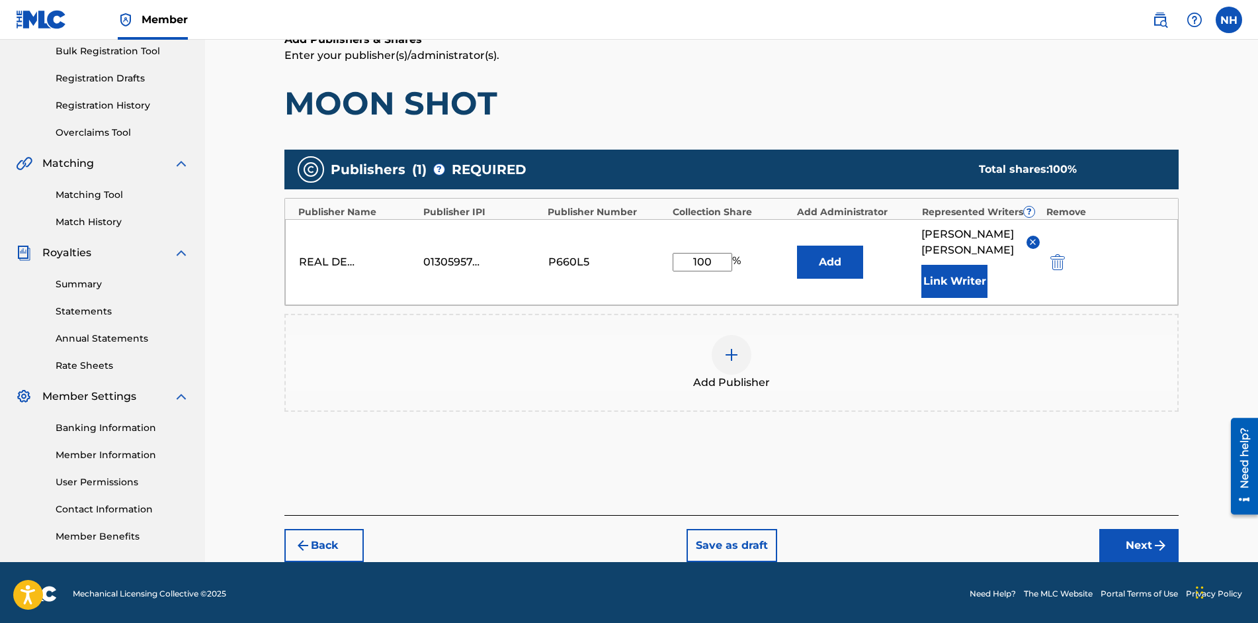
click at [1117, 529] on button "Next" at bounding box center [1139, 545] width 79 height 33
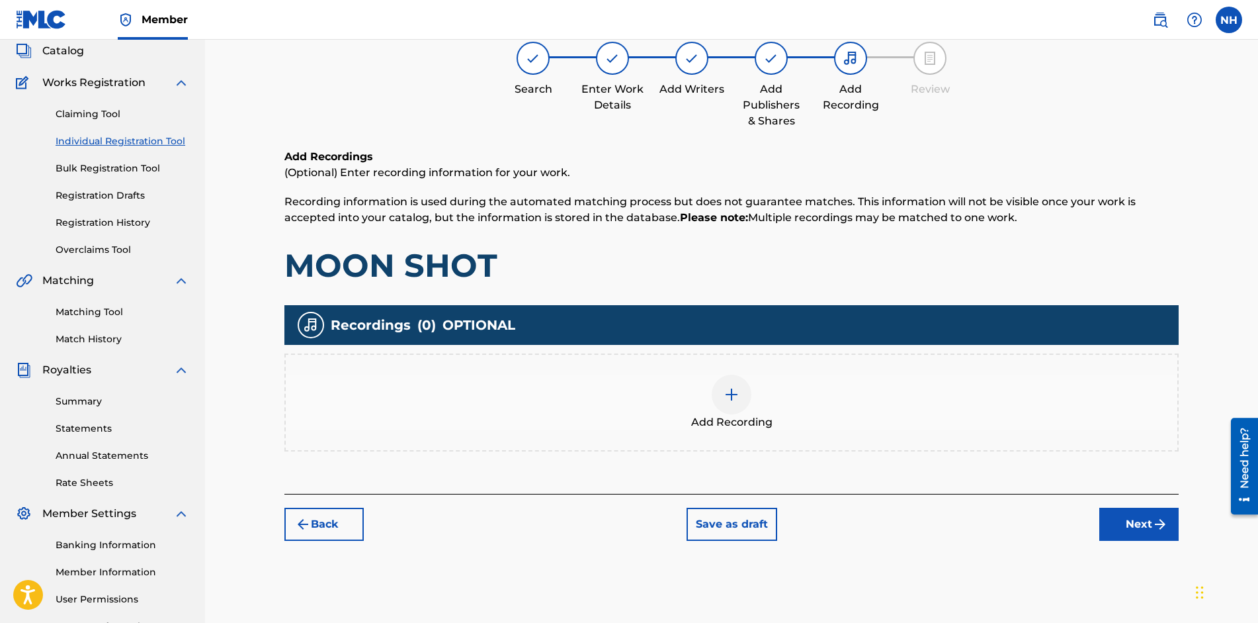
scroll to position [60, 0]
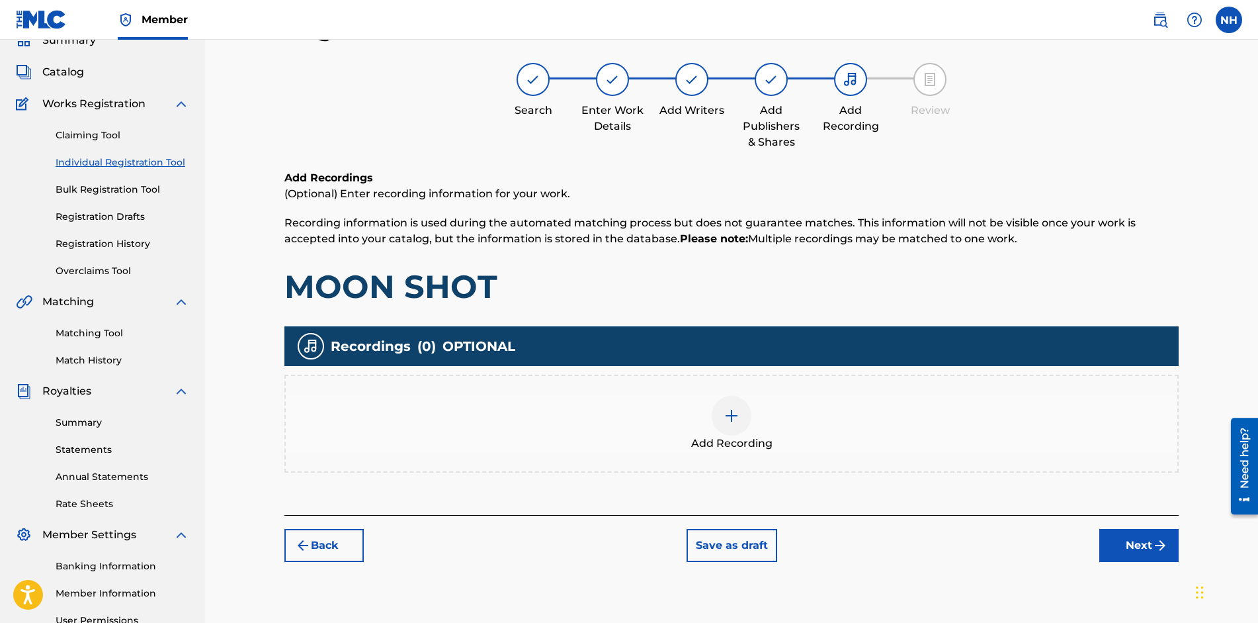
click at [736, 416] on img at bounding box center [732, 416] width 16 height 16
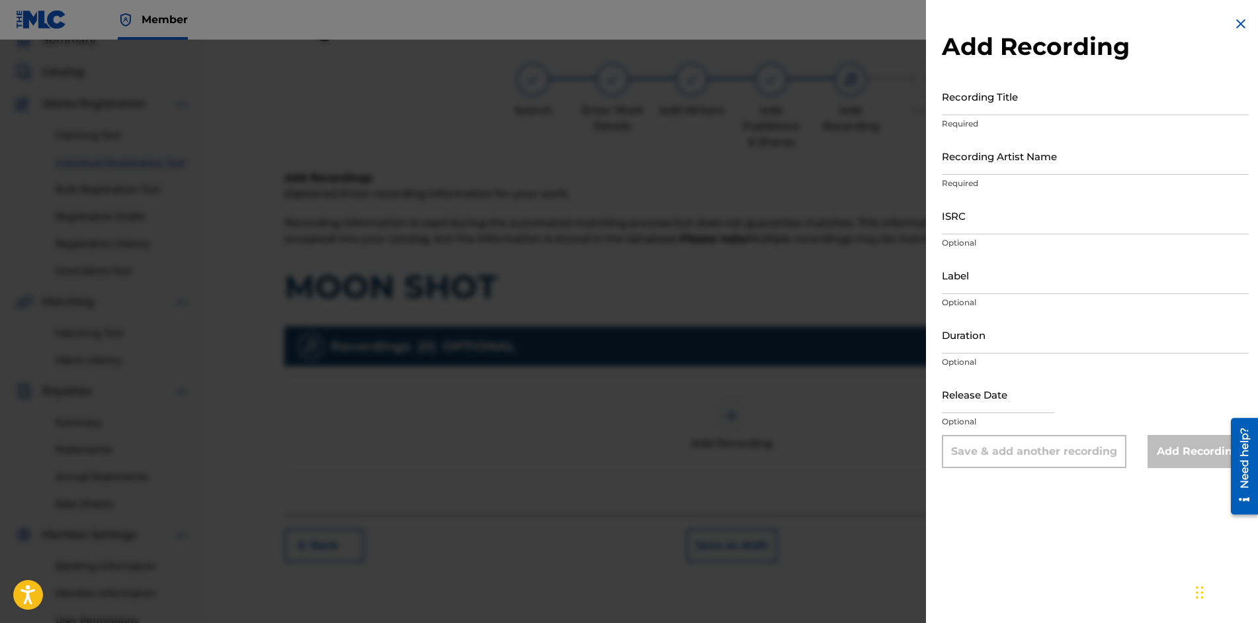
click at [1239, 26] on img at bounding box center [1241, 24] width 16 height 16
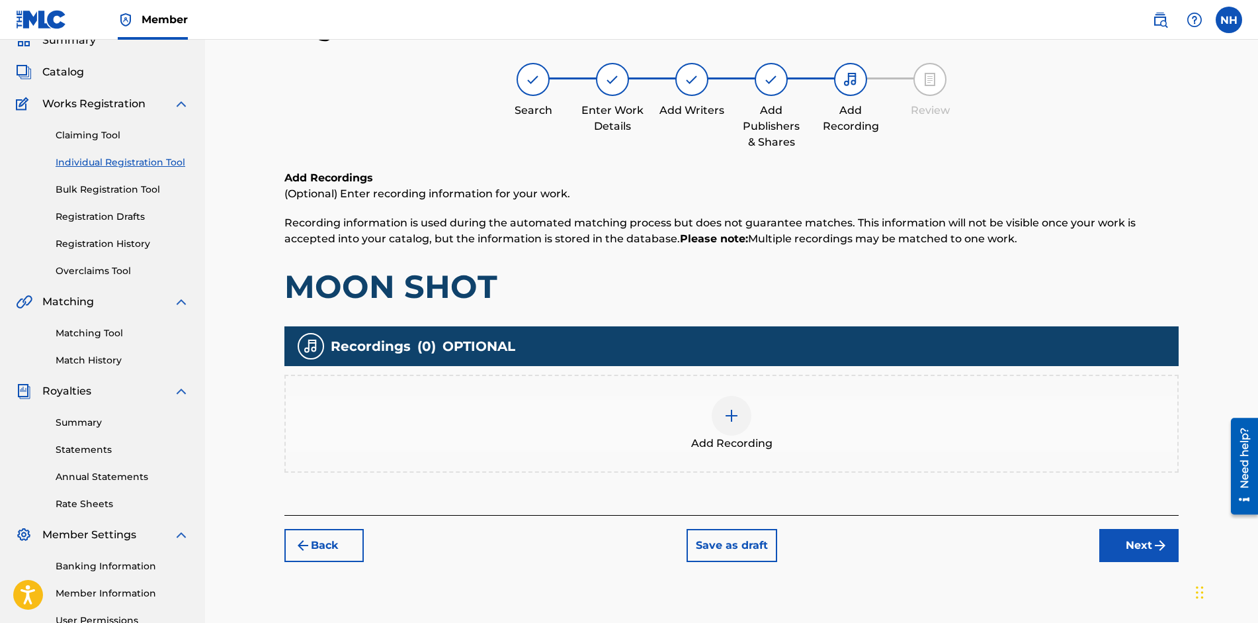
click at [1123, 543] on button "Next" at bounding box center [1139, 545] width 79 height 33
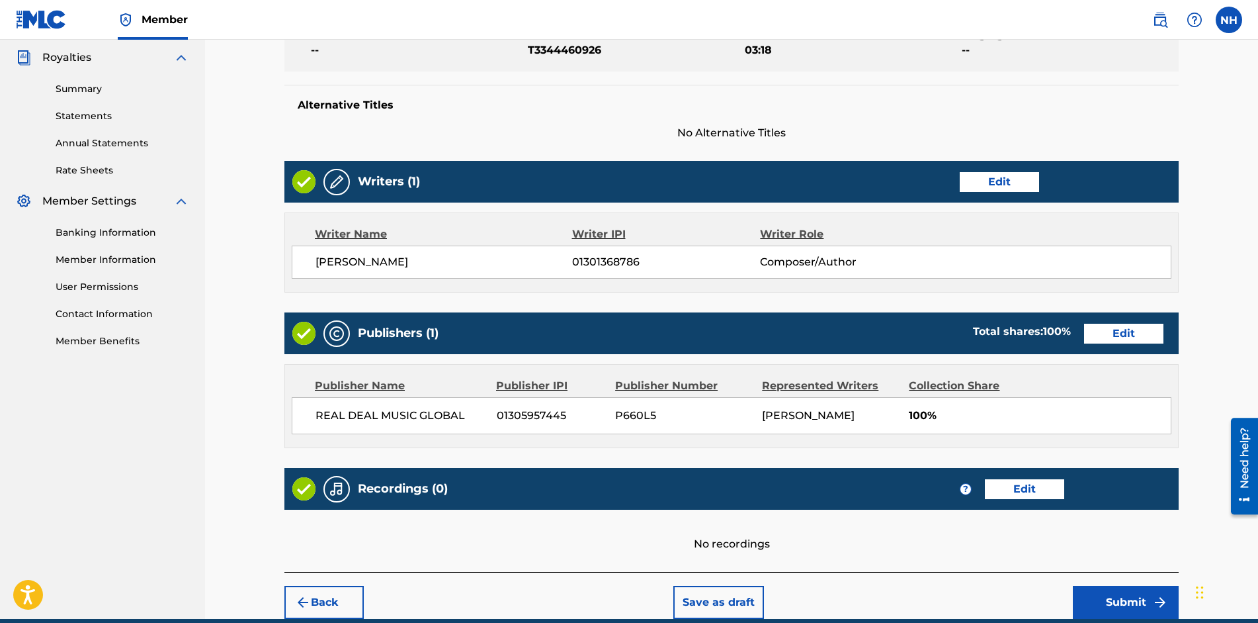
scroll to position [453, 0]
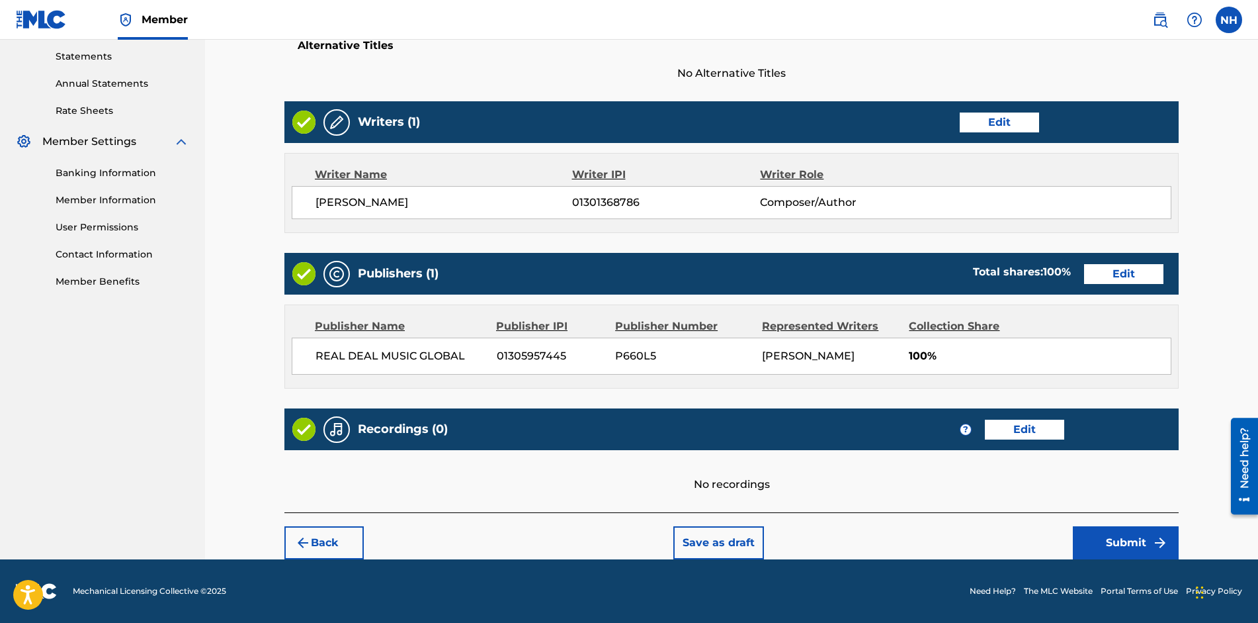
click at [715, 538] on button "Save as draft" at bounding box center [719, 542] width 91 height 33
